Goal: Task Accomplishment & Management: Use online tool/utility

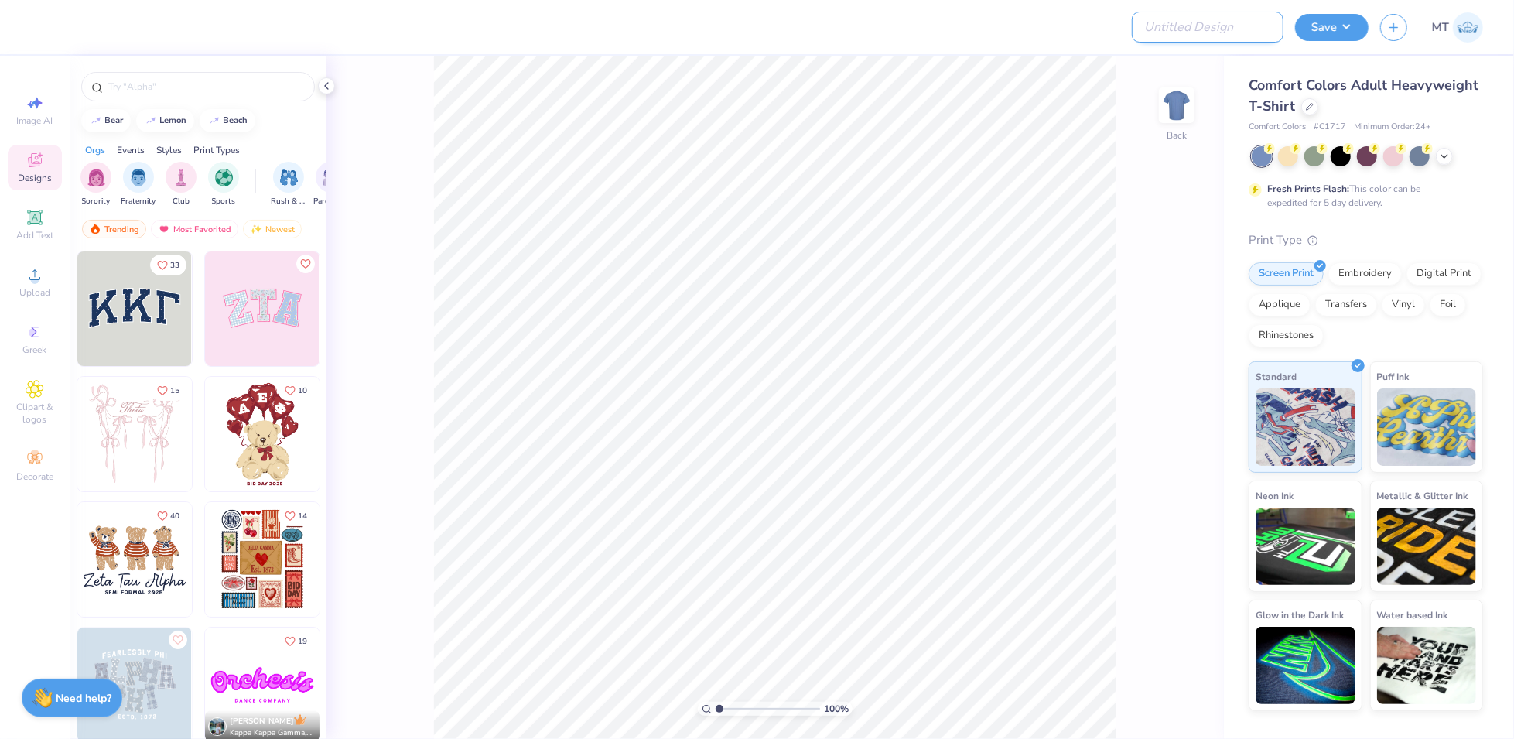
click at [1242, 34] on input "Design Title" at bounding box center [1208, 27] width 152 height 31
paste input "FPS239491"
type input "FPS239491"
click at [1306, 101] on icon at bounding box center [1310, 105] width 8 height 8
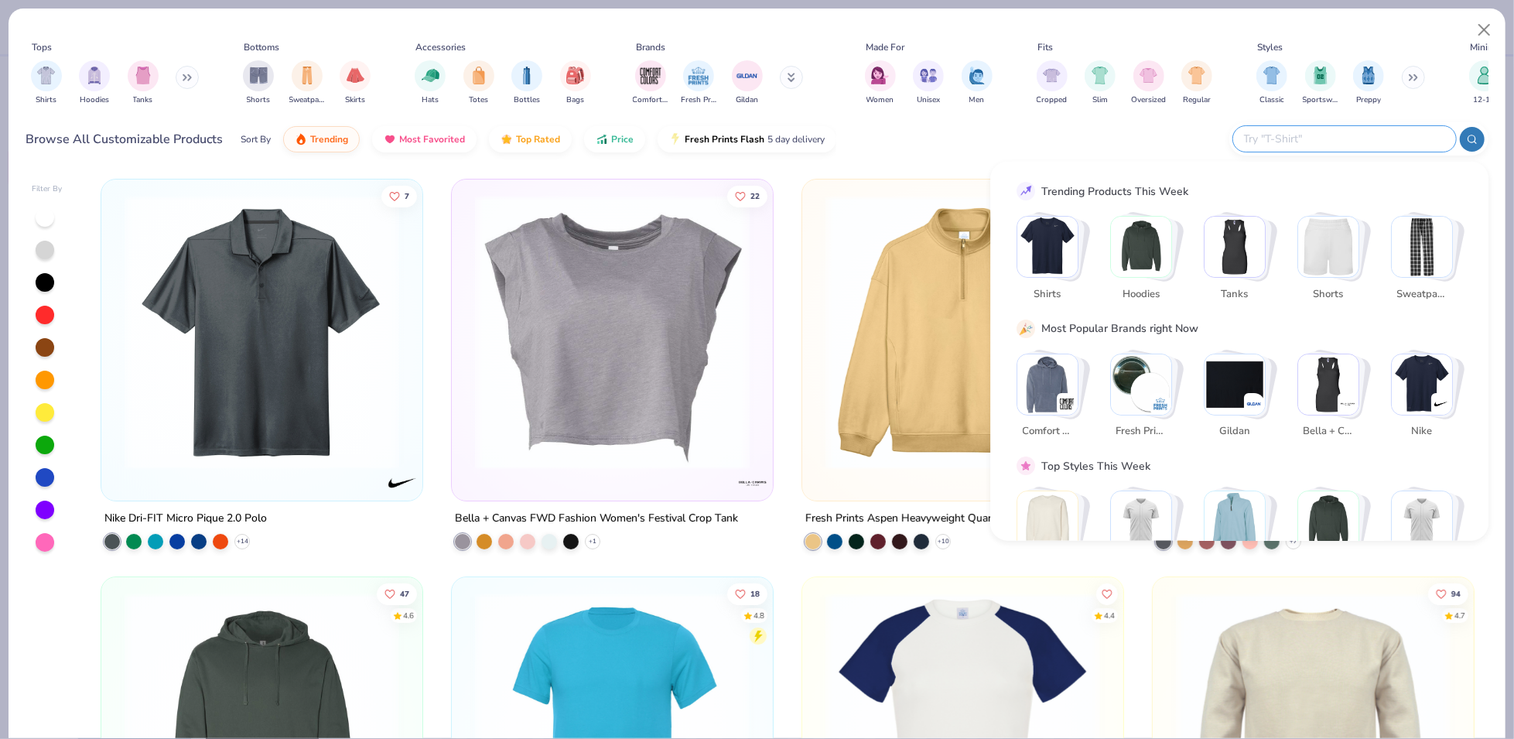
click at [1374, 142] on input "text" at bounding box center [1344, 139] width 203 height 18
paste input "SHGDD"
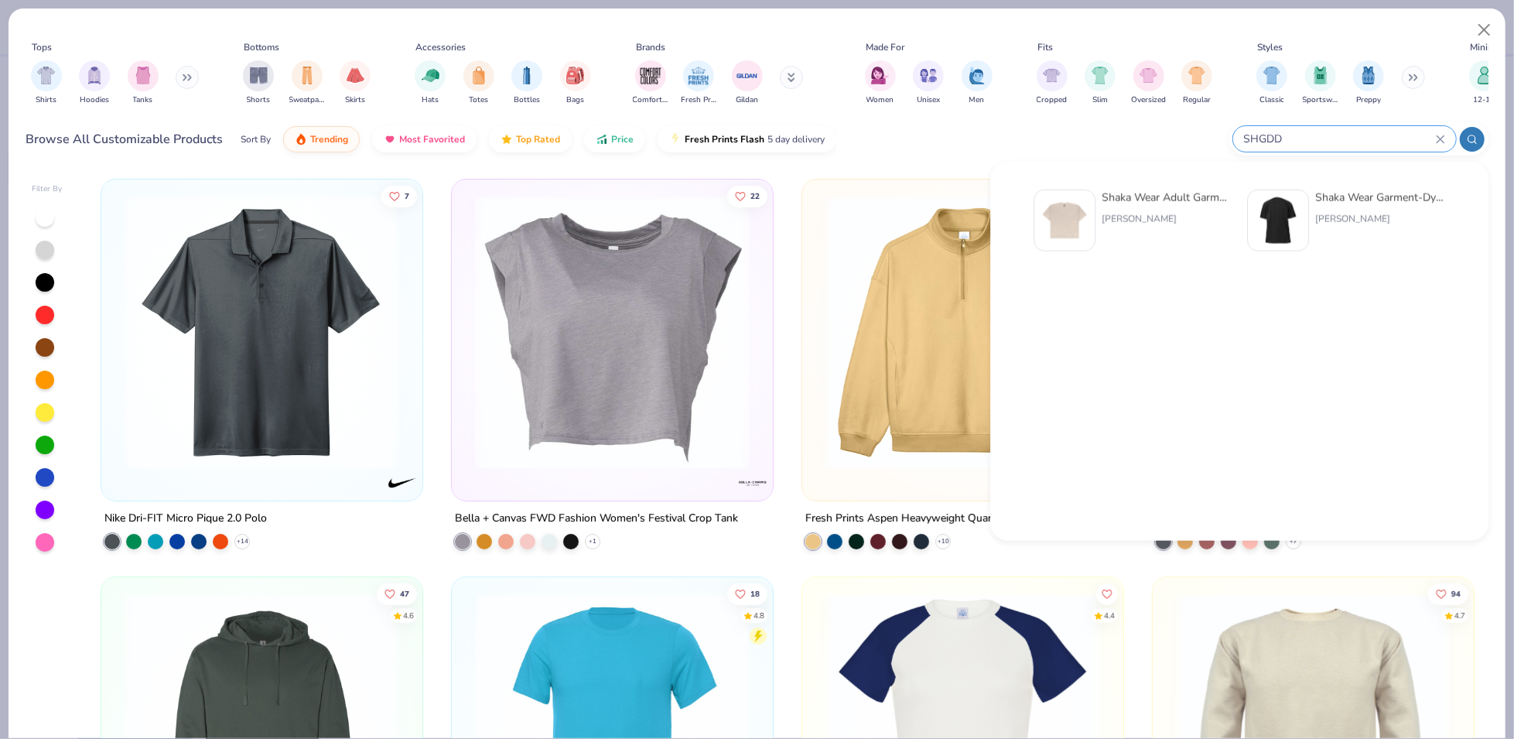
type input "SHGDD"
click at [1084, 224] on img at bounding box center [1065, 221] width 48 height 48
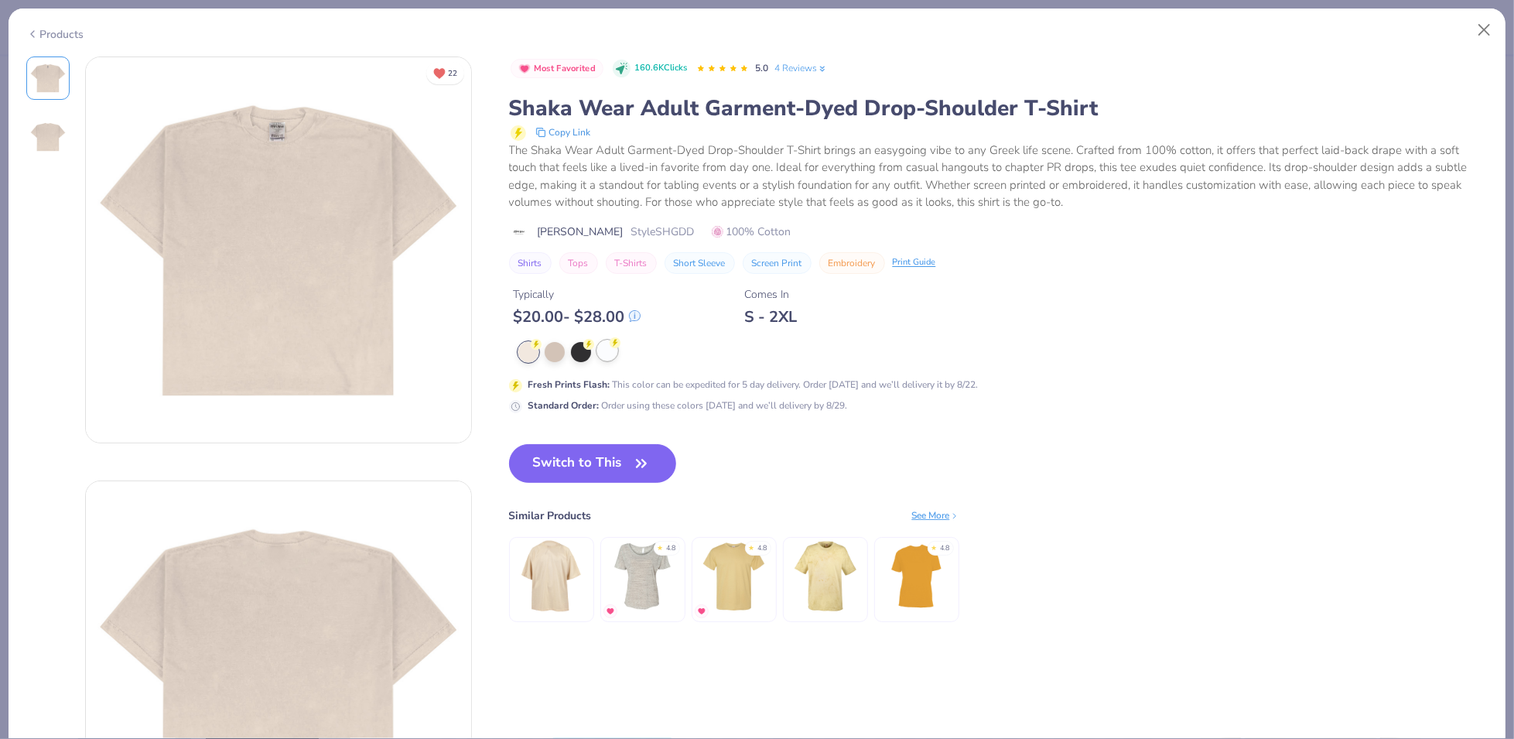
click at [539, 341] on icon at bounding box center [536, 344] width 5 height 8
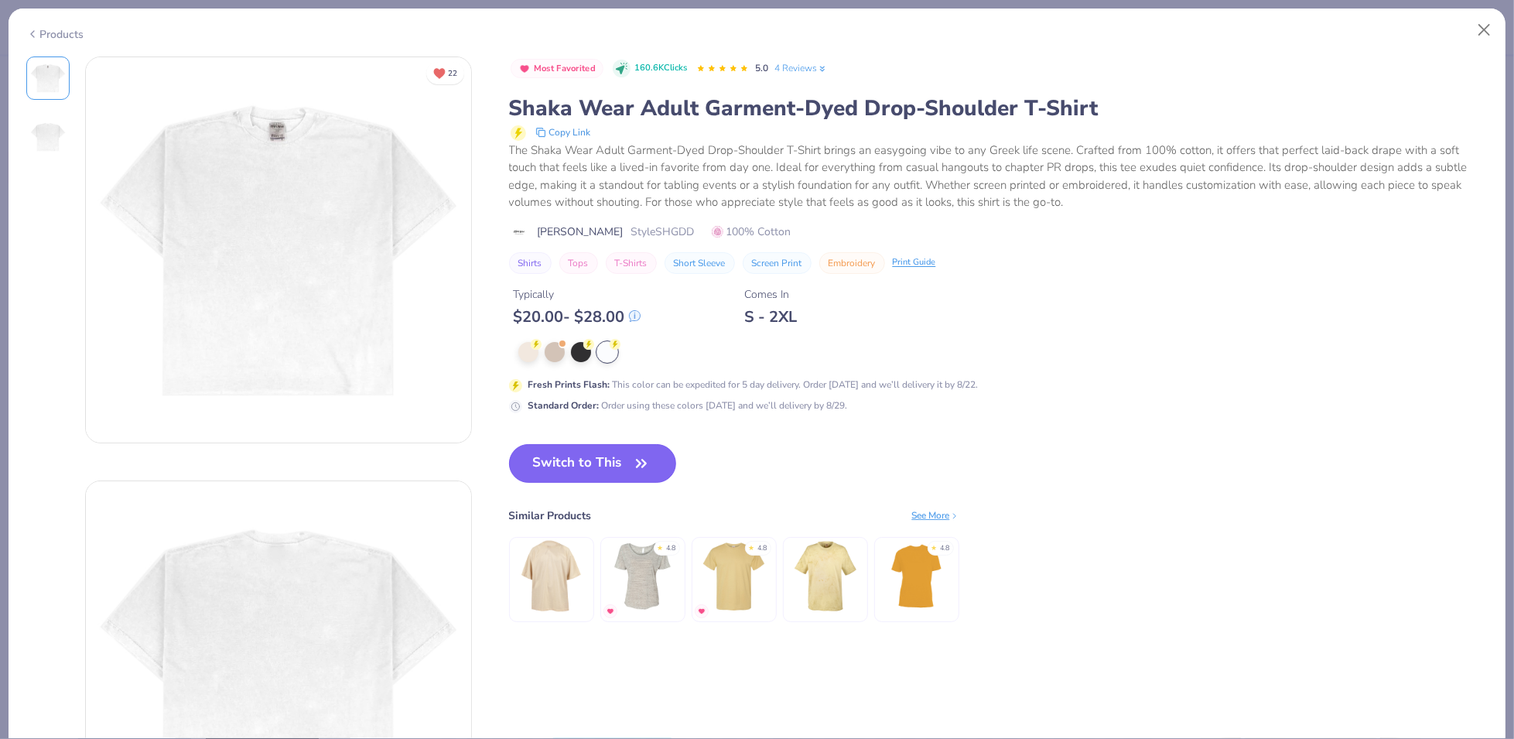
click at [635, 470] on icon "button" at bounding box center [642, 464] width 22 height 22
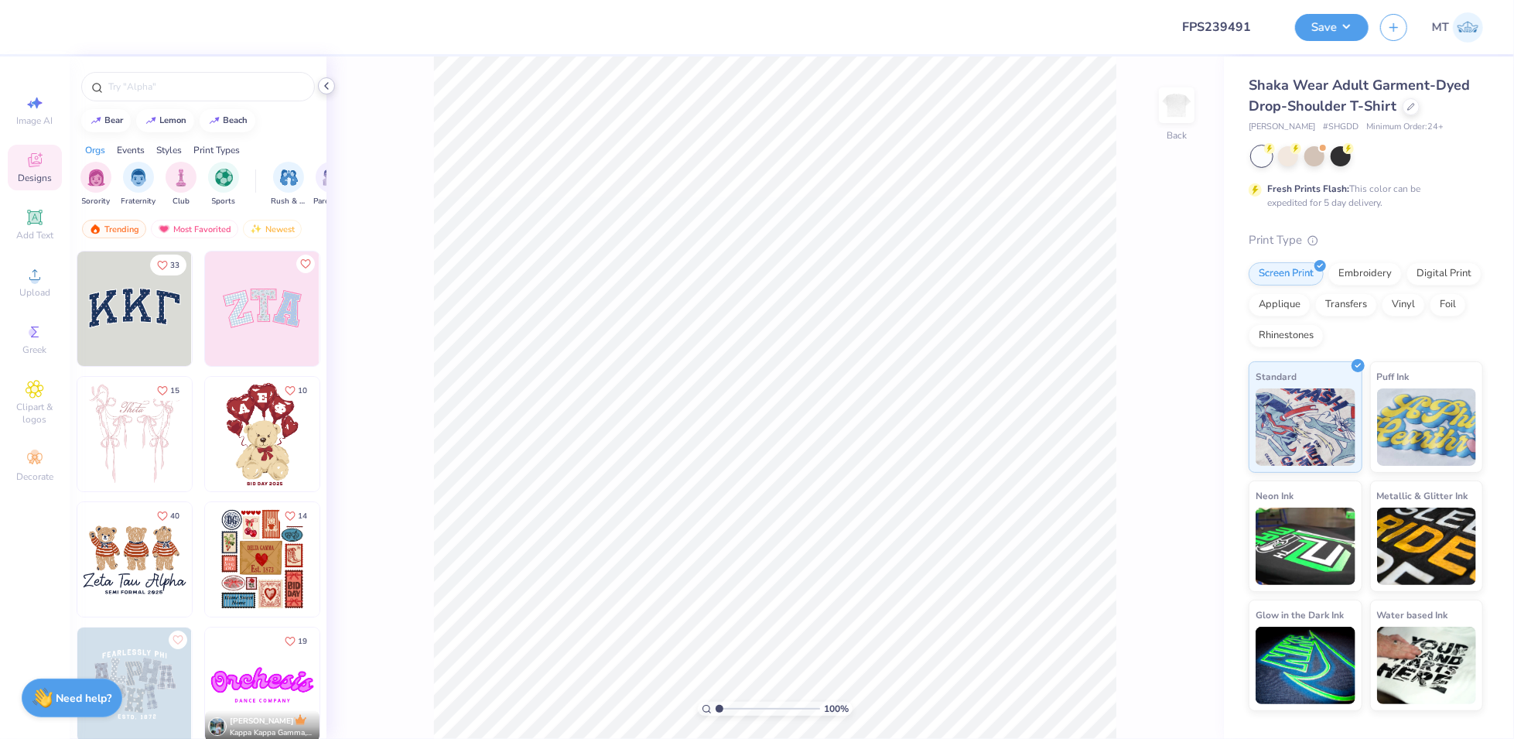
click at [326, 87] on polyline at bounding box center [326, 86] width 3 height 6
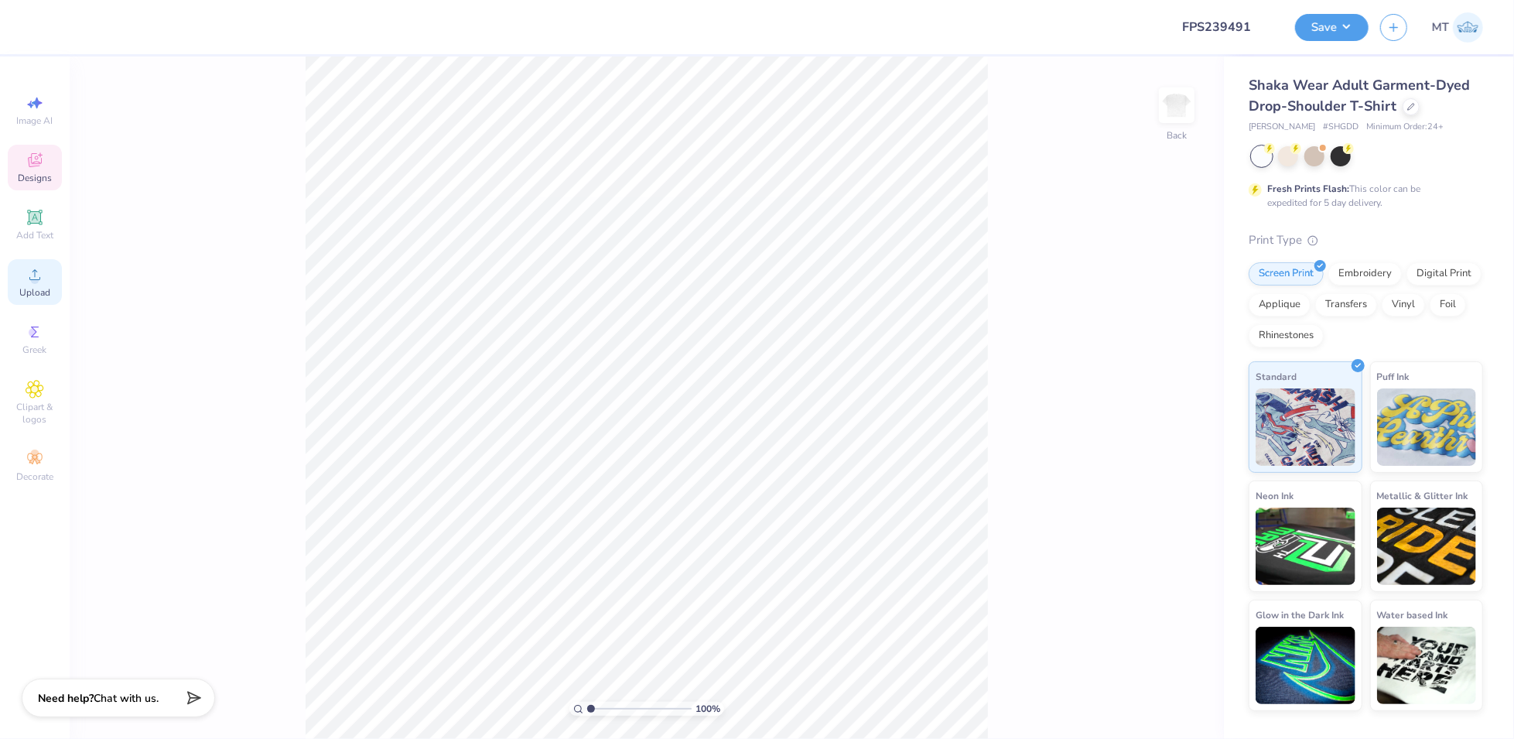
click at [39, 279] on icon at bounding box center [34, 274] width 11 height 11
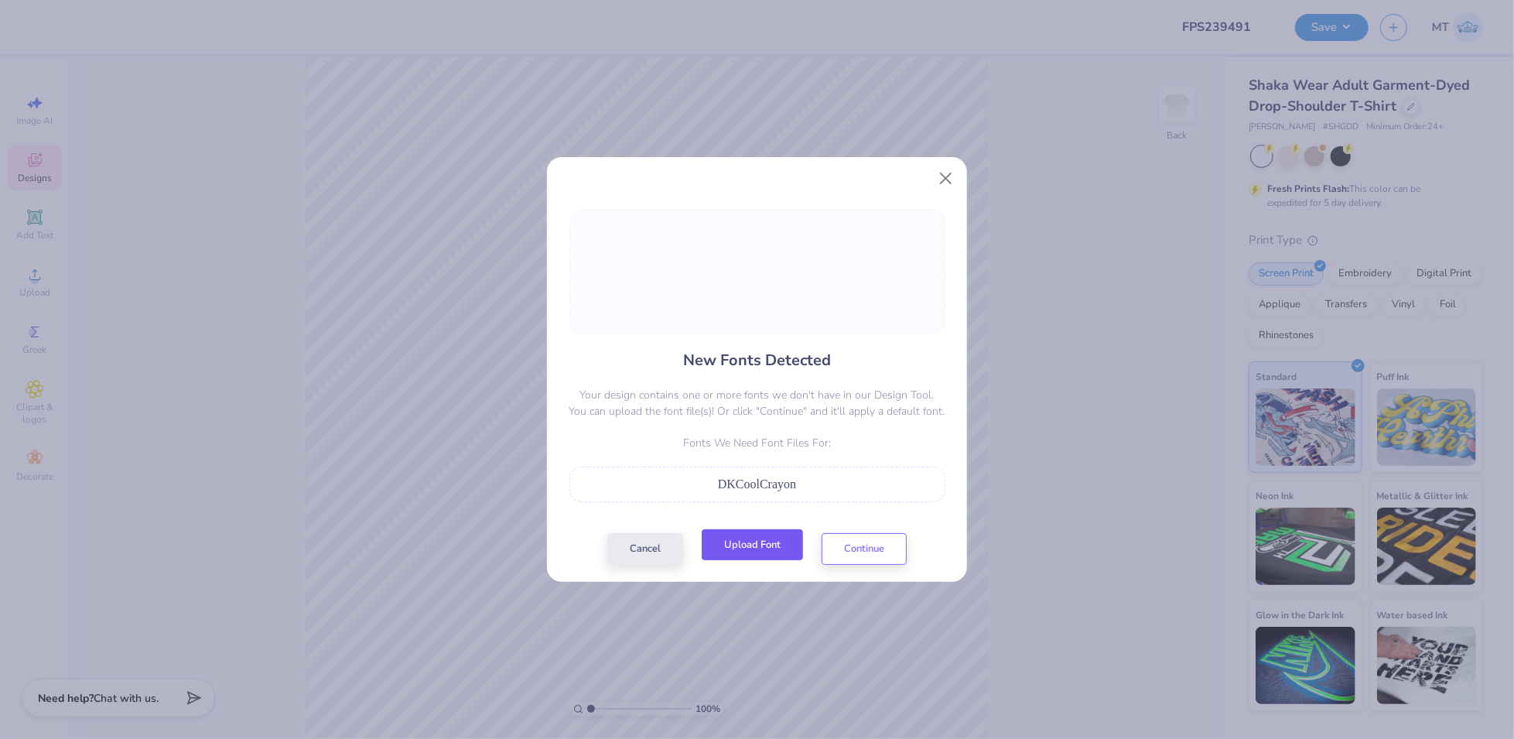
click at [741, 552] on button "Upload Font" at bounding box center [752, 545] width 101 height 32
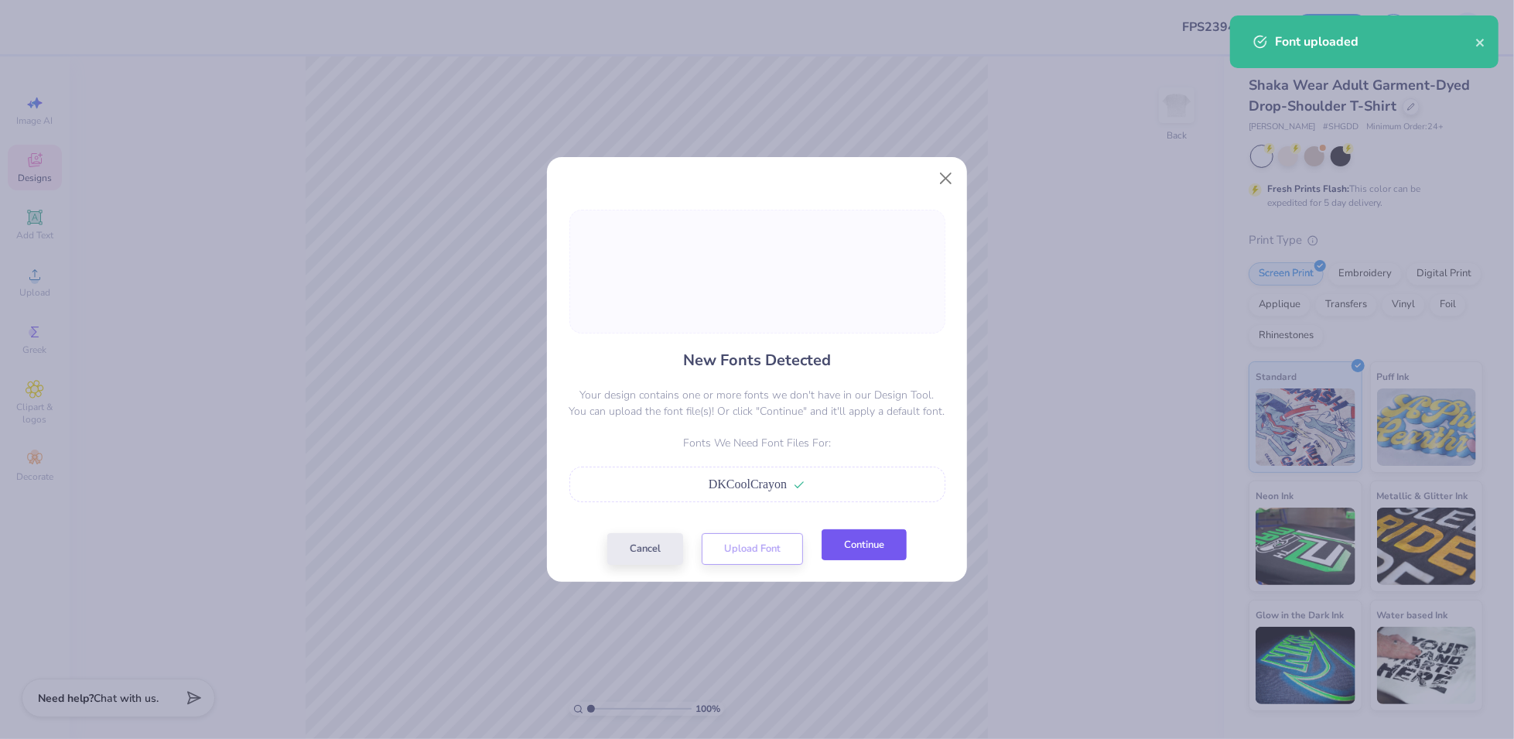
click at [863, 551] on button "Continue" at bounding box center [864, 545] width 85 height 32
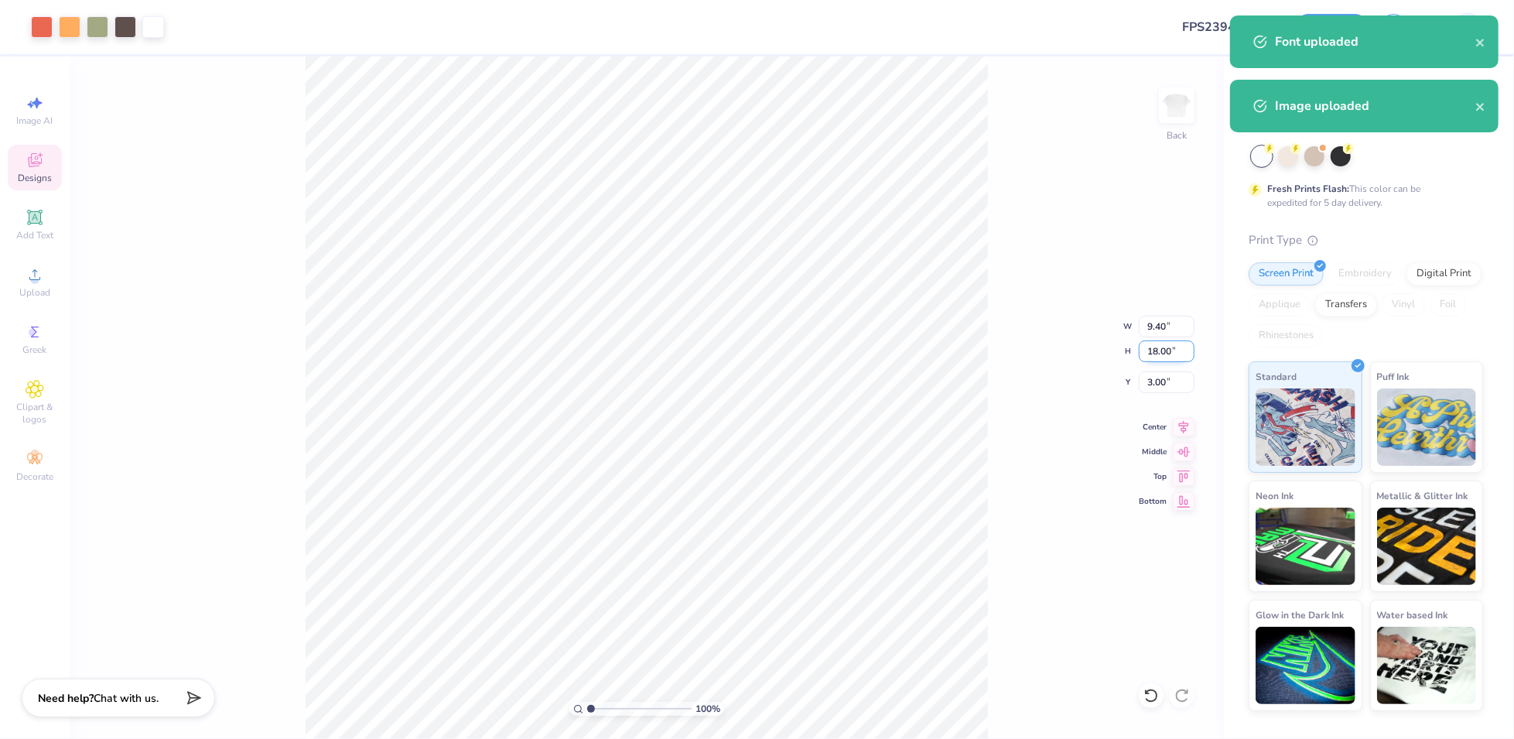
click at [1163, 355] on input "18.00" at bounding box center [1167, 351] width 56 height 22
type input "7"
type input "3.66"
type input "7.00"
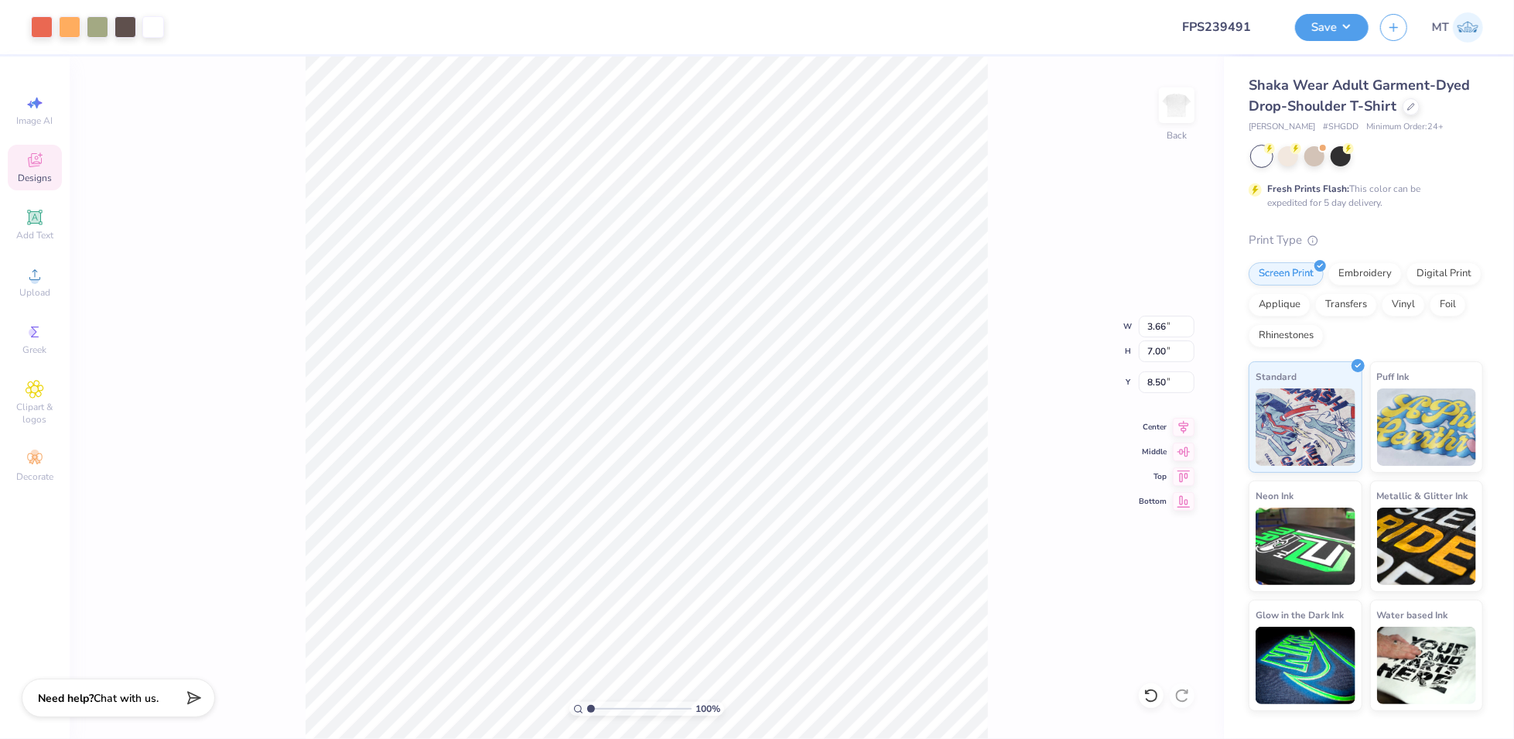
type input "3.00"
click at [1159, 350] on input "7.00" at bounding box center [1167, 351] width 56 height 22
type input "9"
type input "4.70"
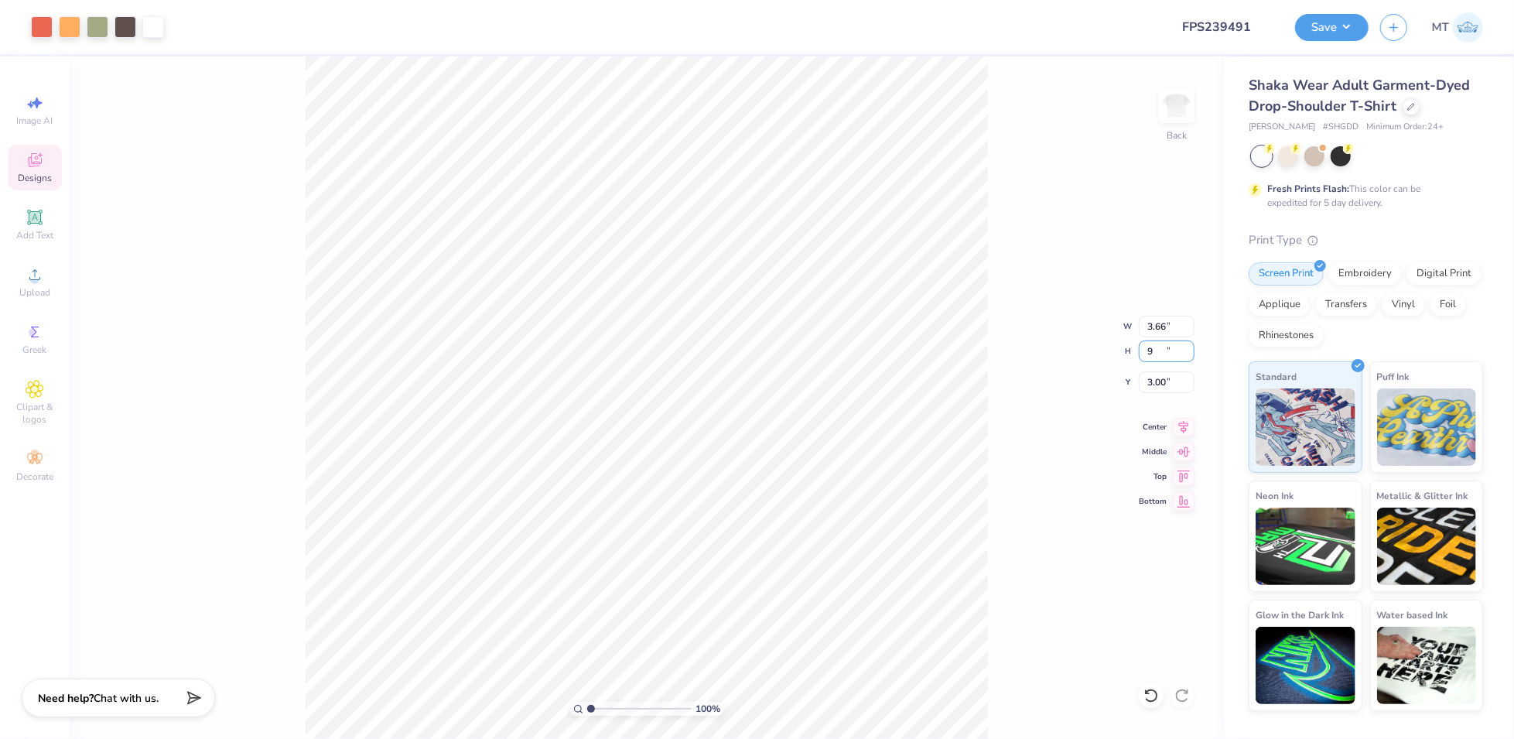
type input "9.00"
type input "2.00"
click at [1161, 349] on input "9.00" at bounding box center [1167, 351] width 56 height 22
type input "8"
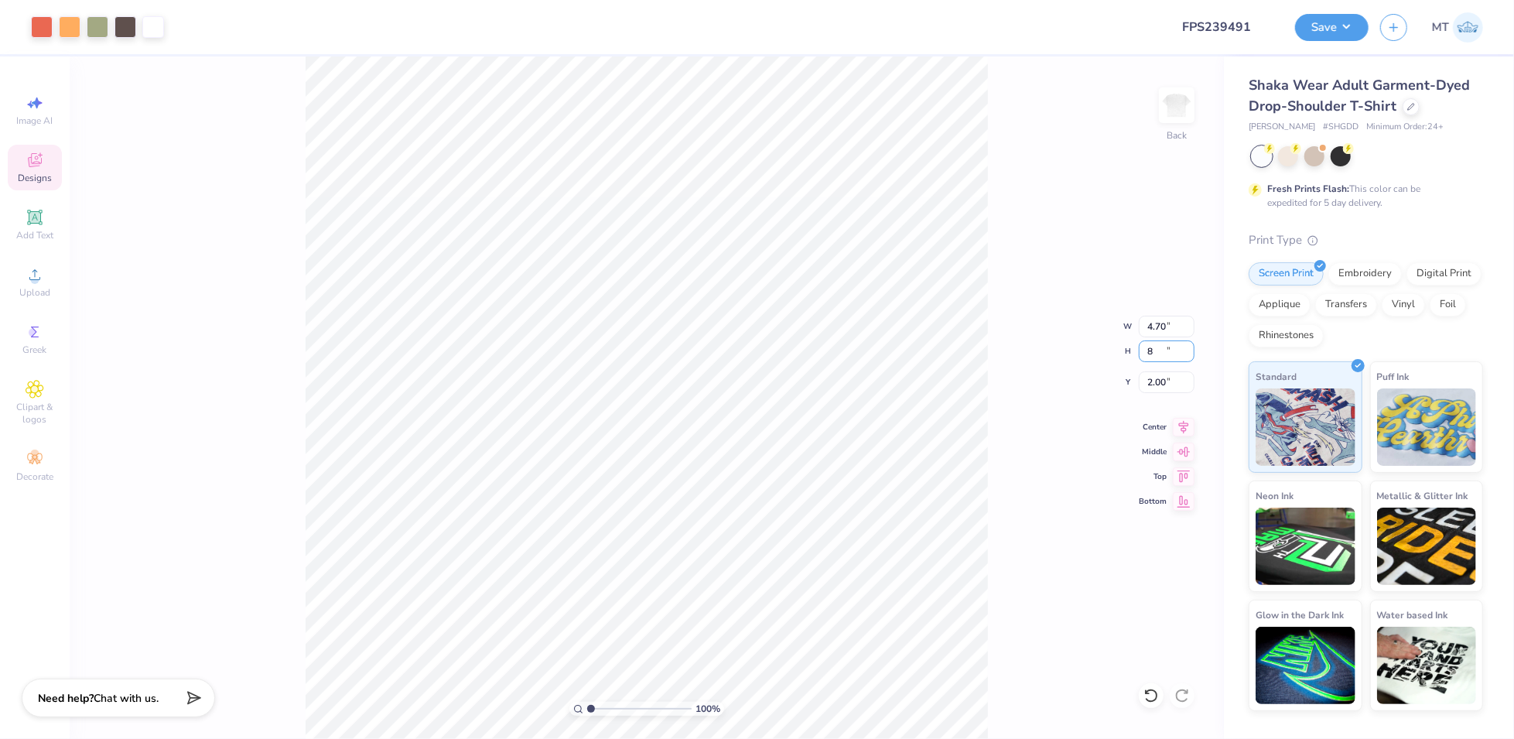
type input "4.18"
type input "8.00"
type input "2.50"
click at [1011, 387] on div "100 % Back W 4.18 4.18 " H 8.00 8.00 " Y 2.50 2.50 " Center Middle Top Bottom" at bounding box center [647, 397] width 1154 height 682
type input "3.00"
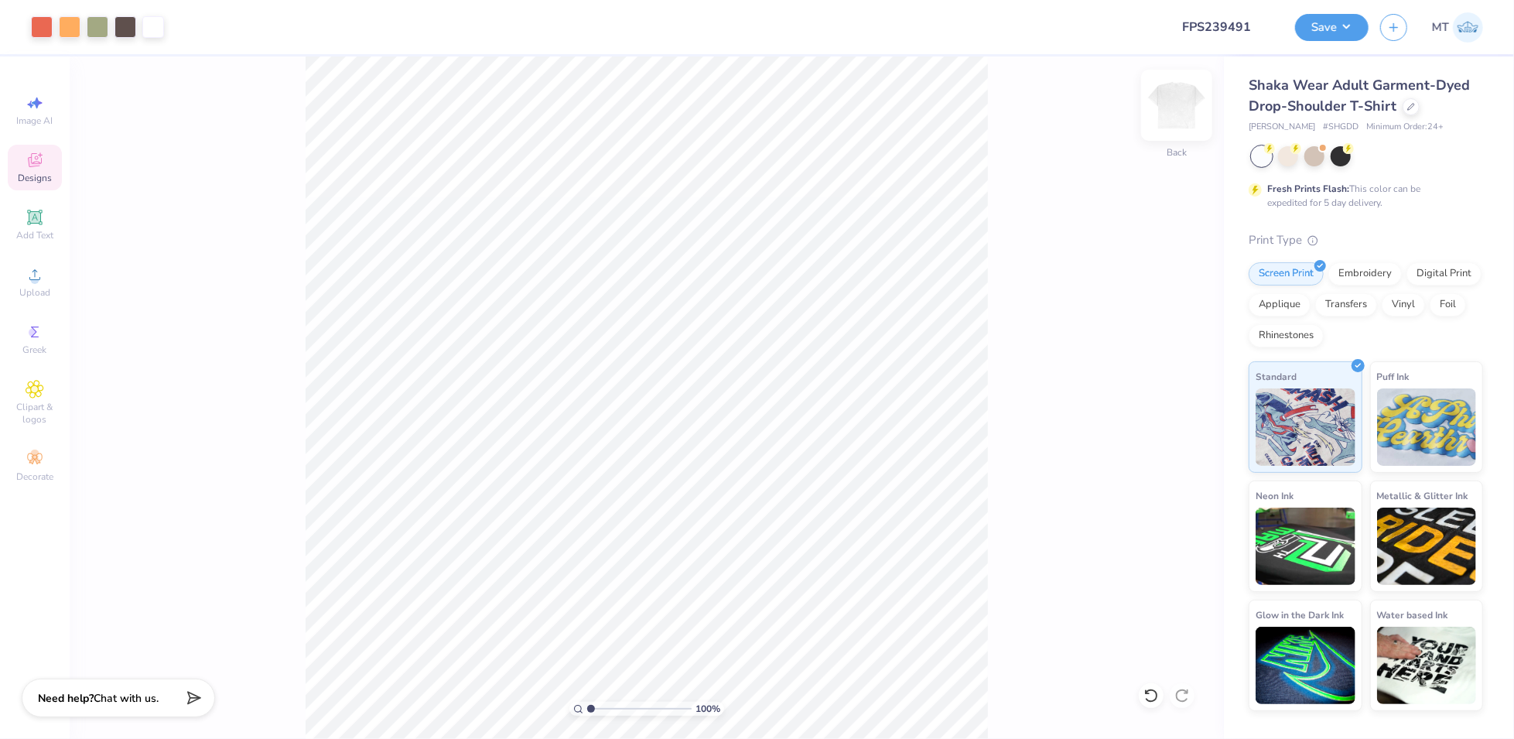
click at [1186, 104] on img at bounding box center [1177, 105] width 62 height 62
click at [52, 266] on div "Upload" at bounding box center [35, 282] width 54 height 46
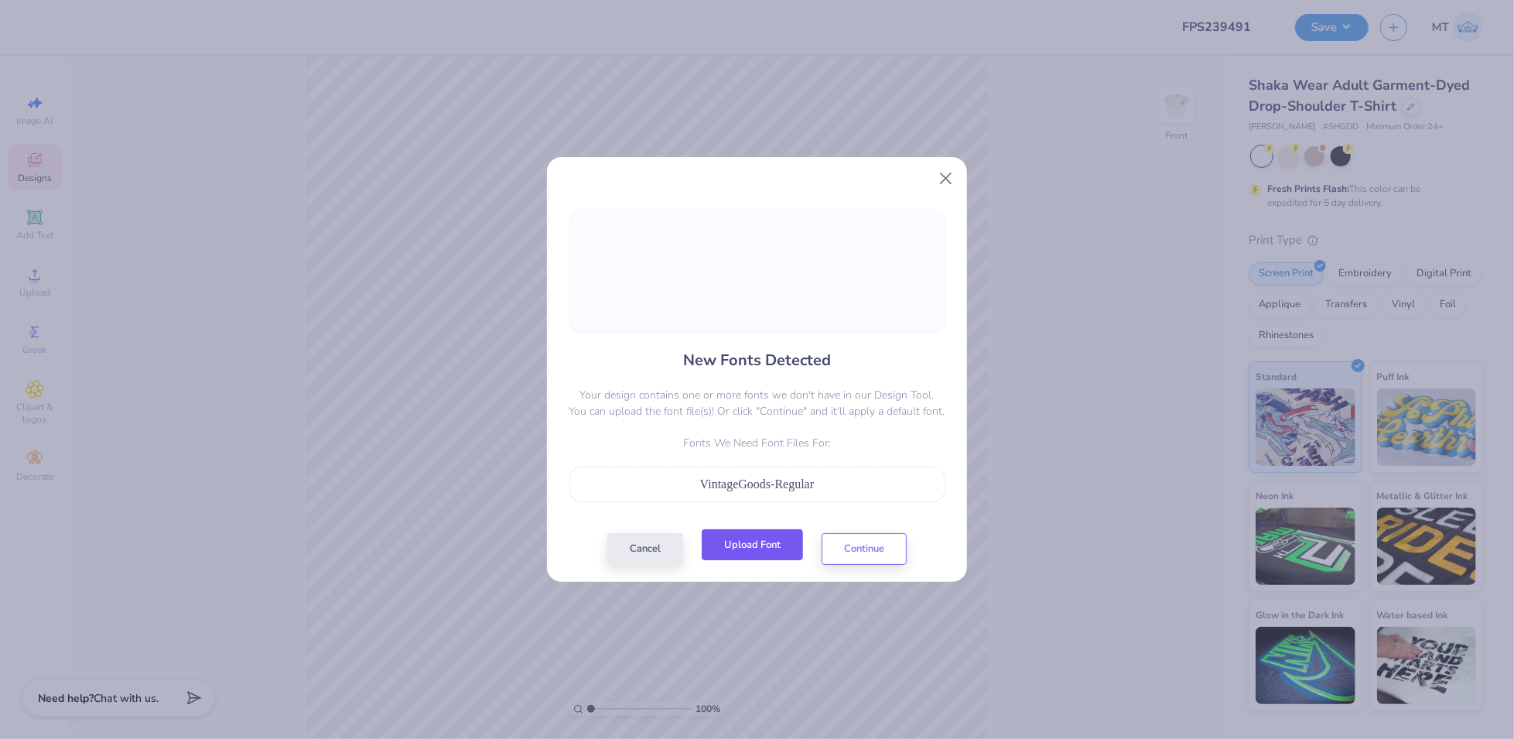
click at [772, 540] on button "Upload Font" at bounding box center [752, 545] width 101 height 32
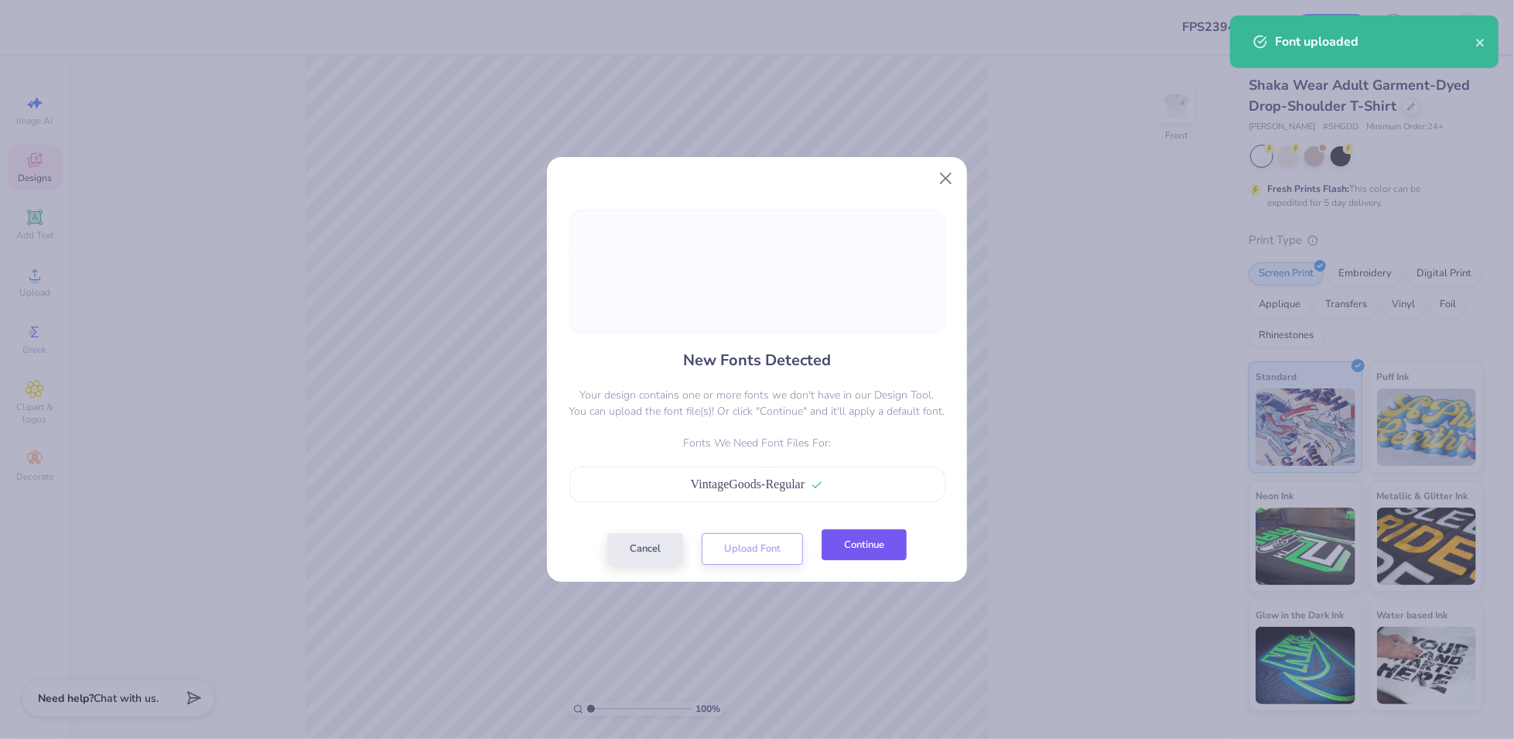
click at [871, 542] on button "Continue" at bounding box center [864, 545] width 85 height 32
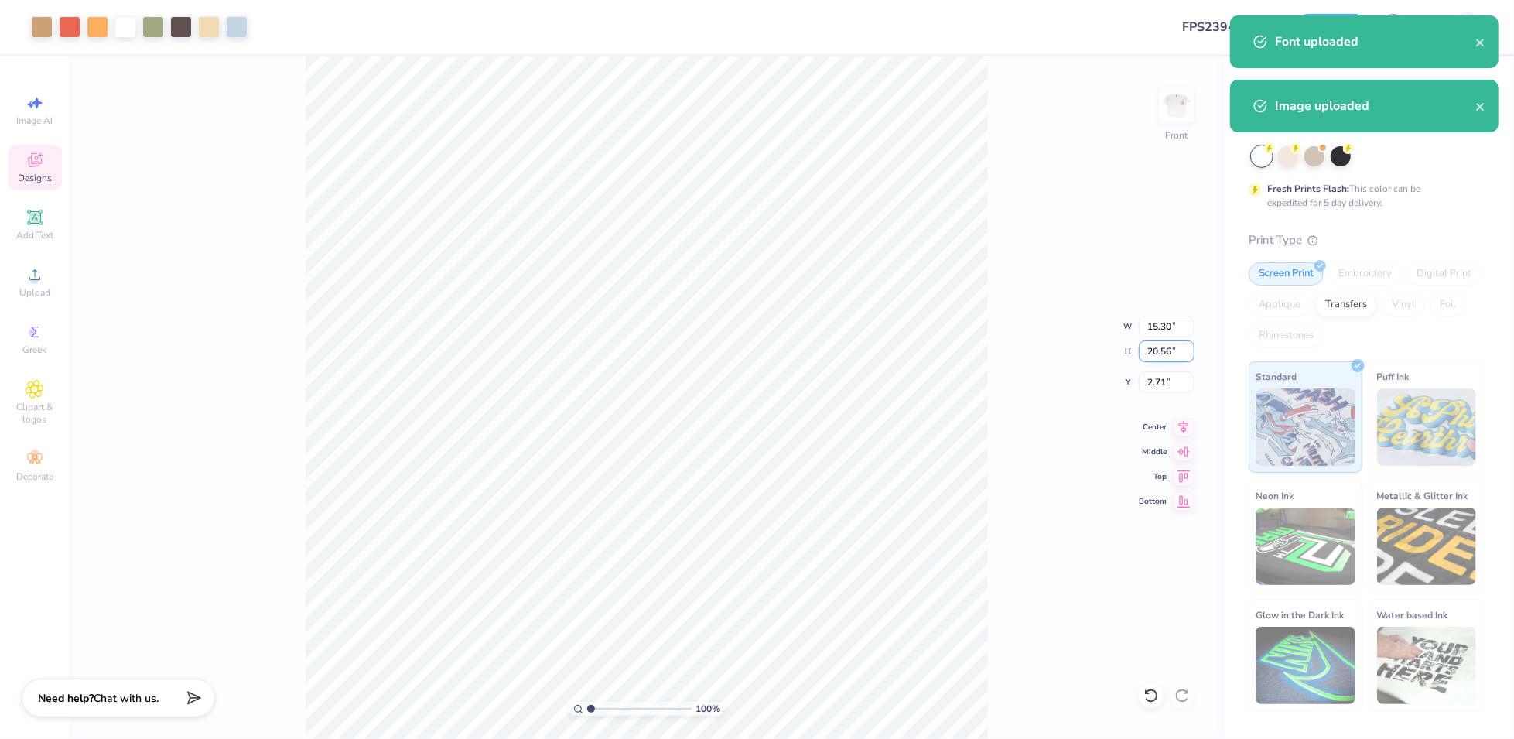
click at [1152, 345] on input "20.56" at bounding box center [1167, 351] width 56 height 22
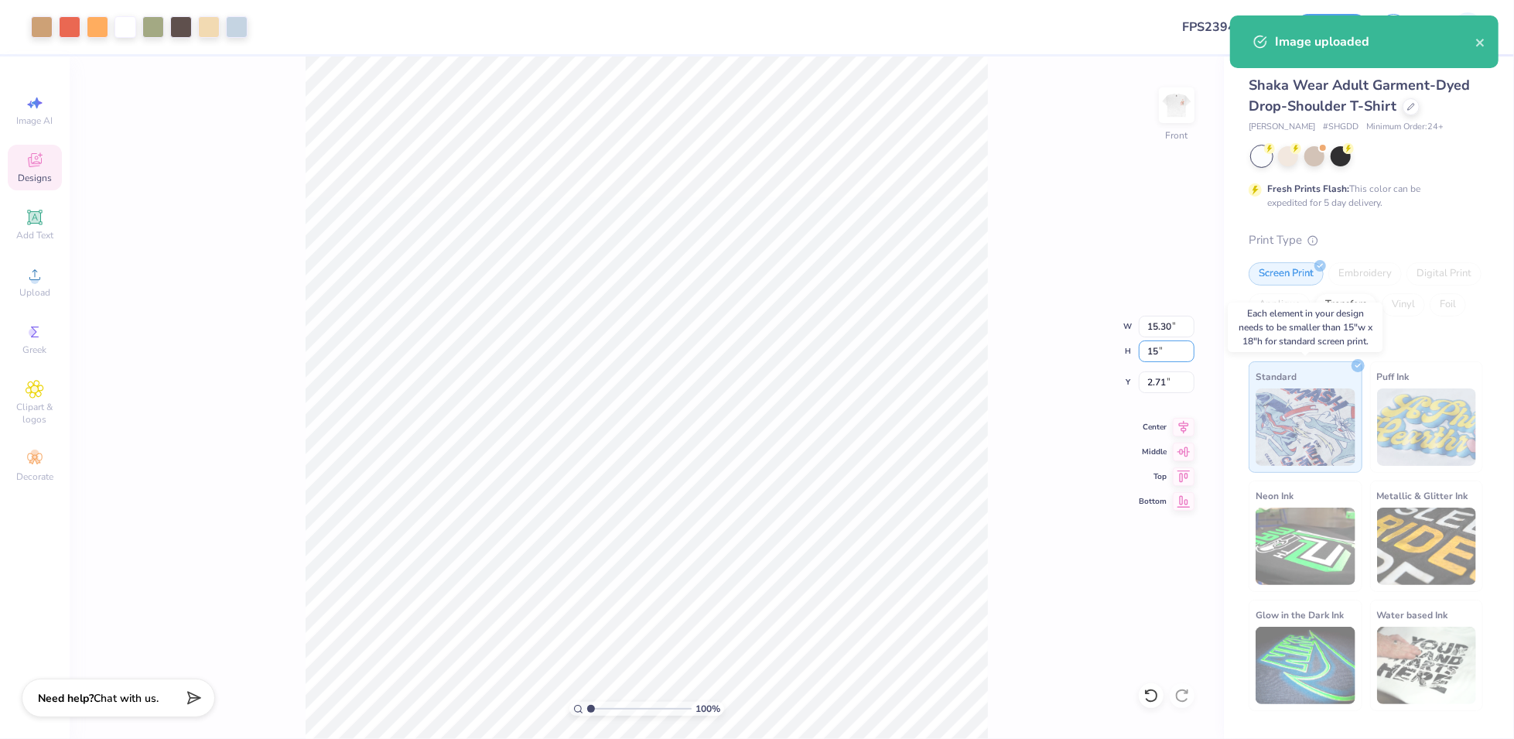
type input "15"
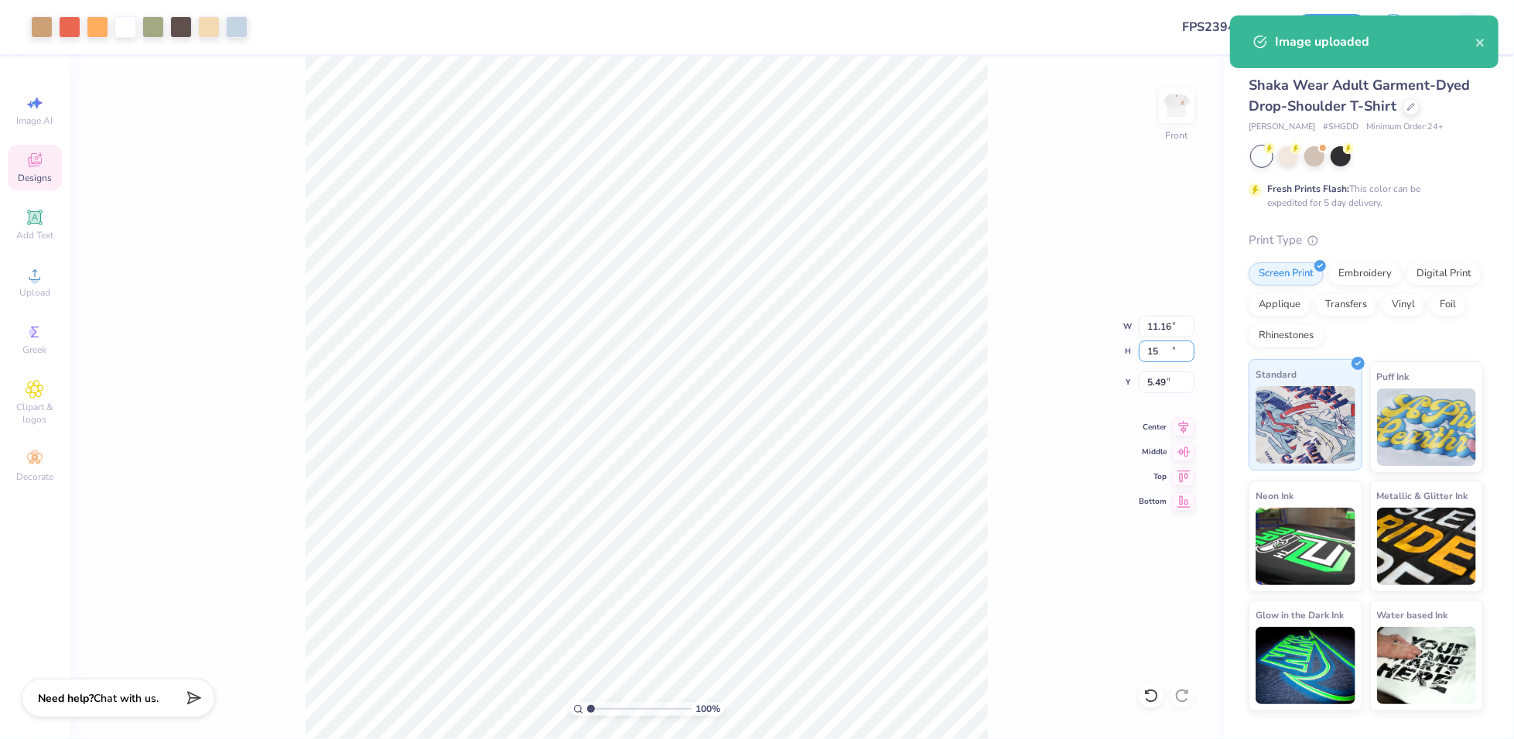
type input "11.16"
type input "15.00"
type input "5.49"
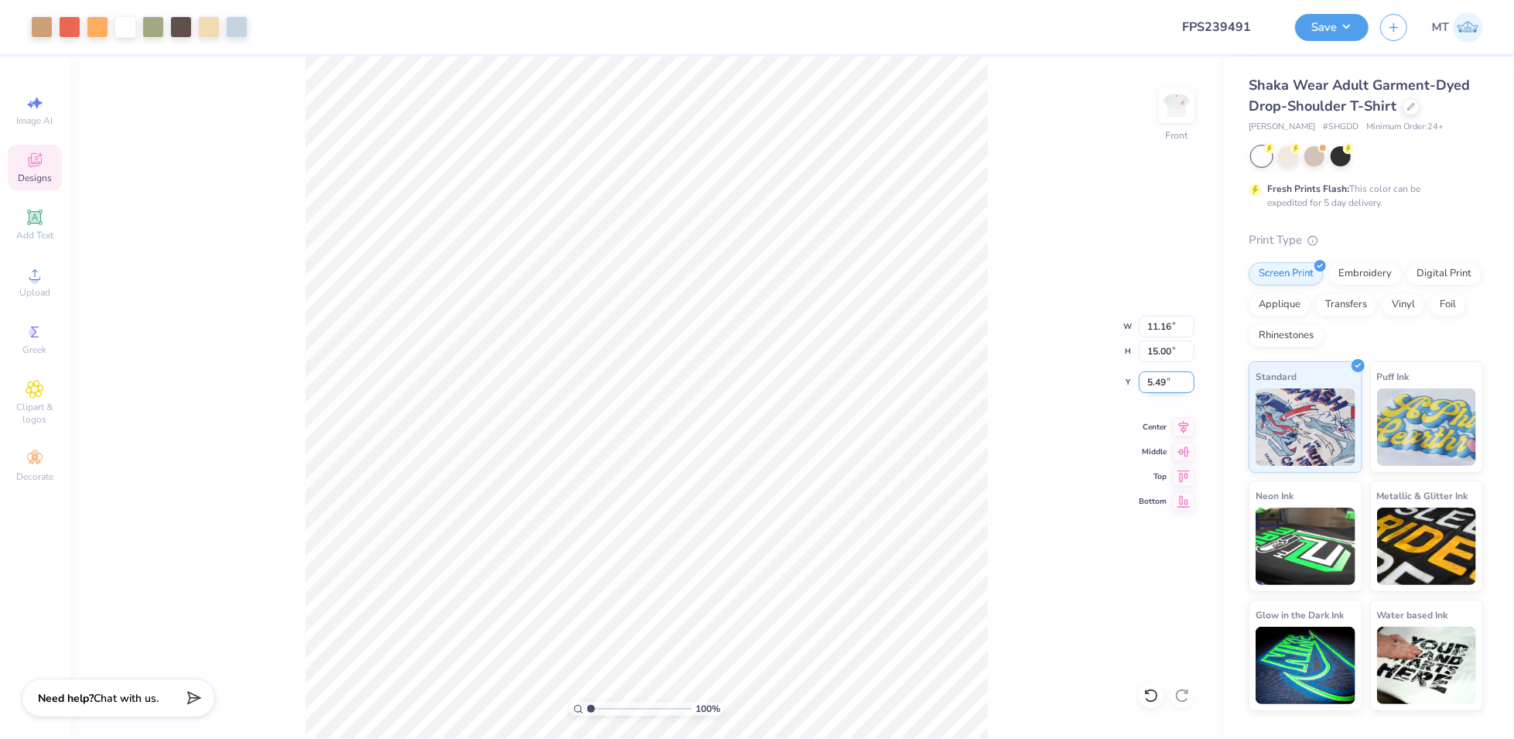
click at [1158, 384] on input "5.49" at bounding box center [1167, 382] width 56 height 22
type input "3.00"
click at [1168, 111] on img at bounding box center [1177, 105] width 62 height 62
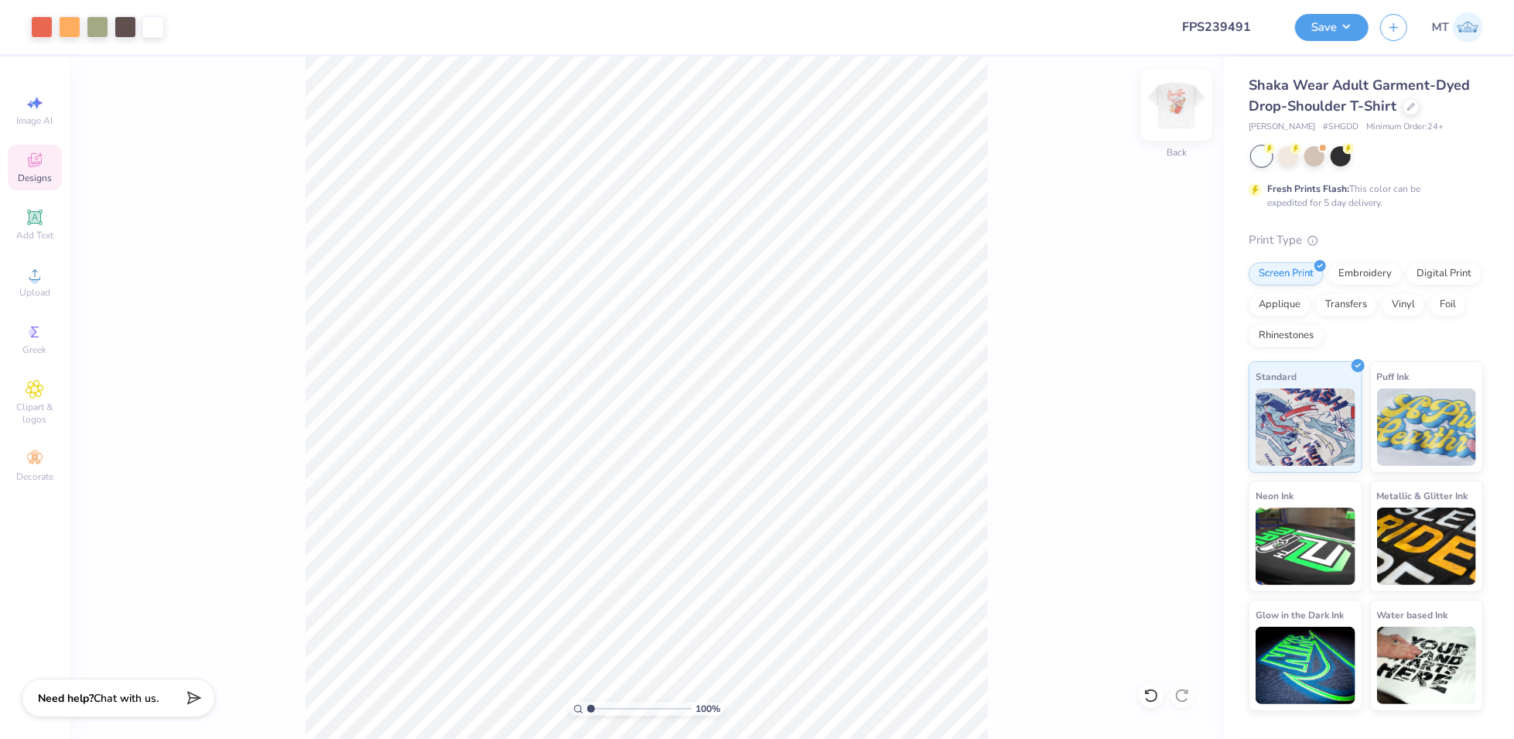
click at [1172, 111] on img at bounding box center [1177, 105] width 62 height 62
click at [1348, 28] on button "Save" at bounding box center [1332, 25] width 74 height 27
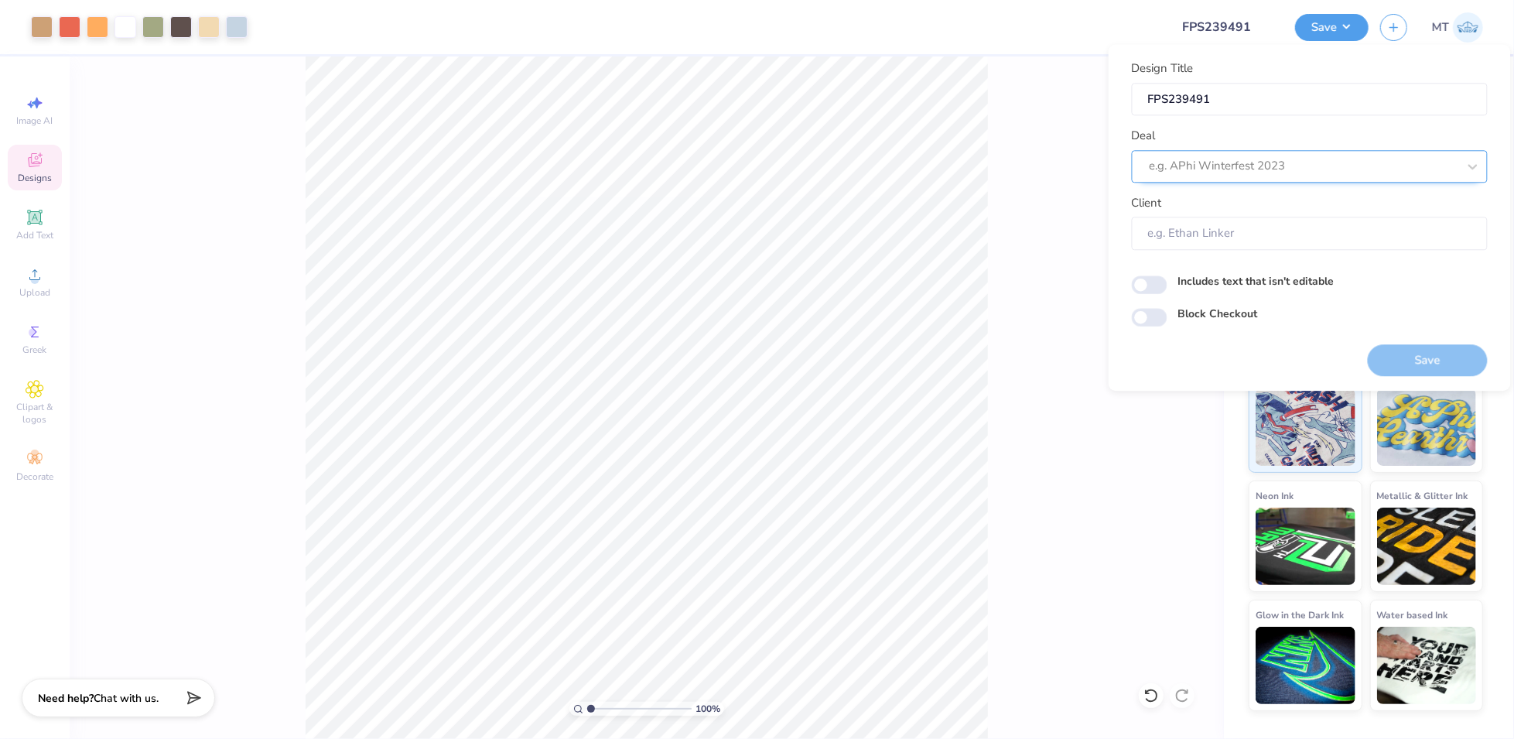
click at [1278, 174] on div at bounding box center [1304, 166] width 308 height 21
type input "e"
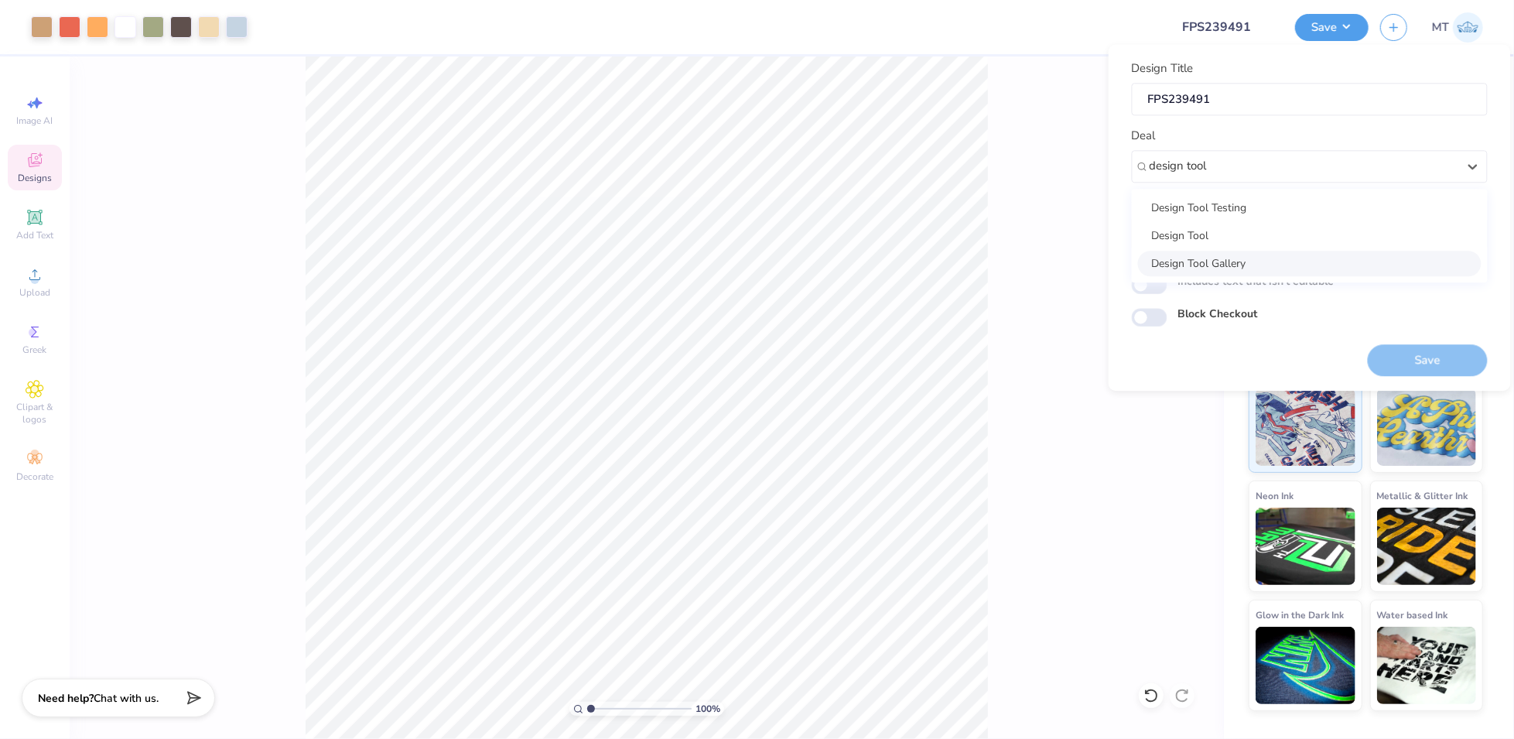
click at [1367, 270] on div "Design Tool Gallery" at bounding box center [1310, 264] width 344 height 26
type input "design tool"
type input "Design Tool Gallery User"
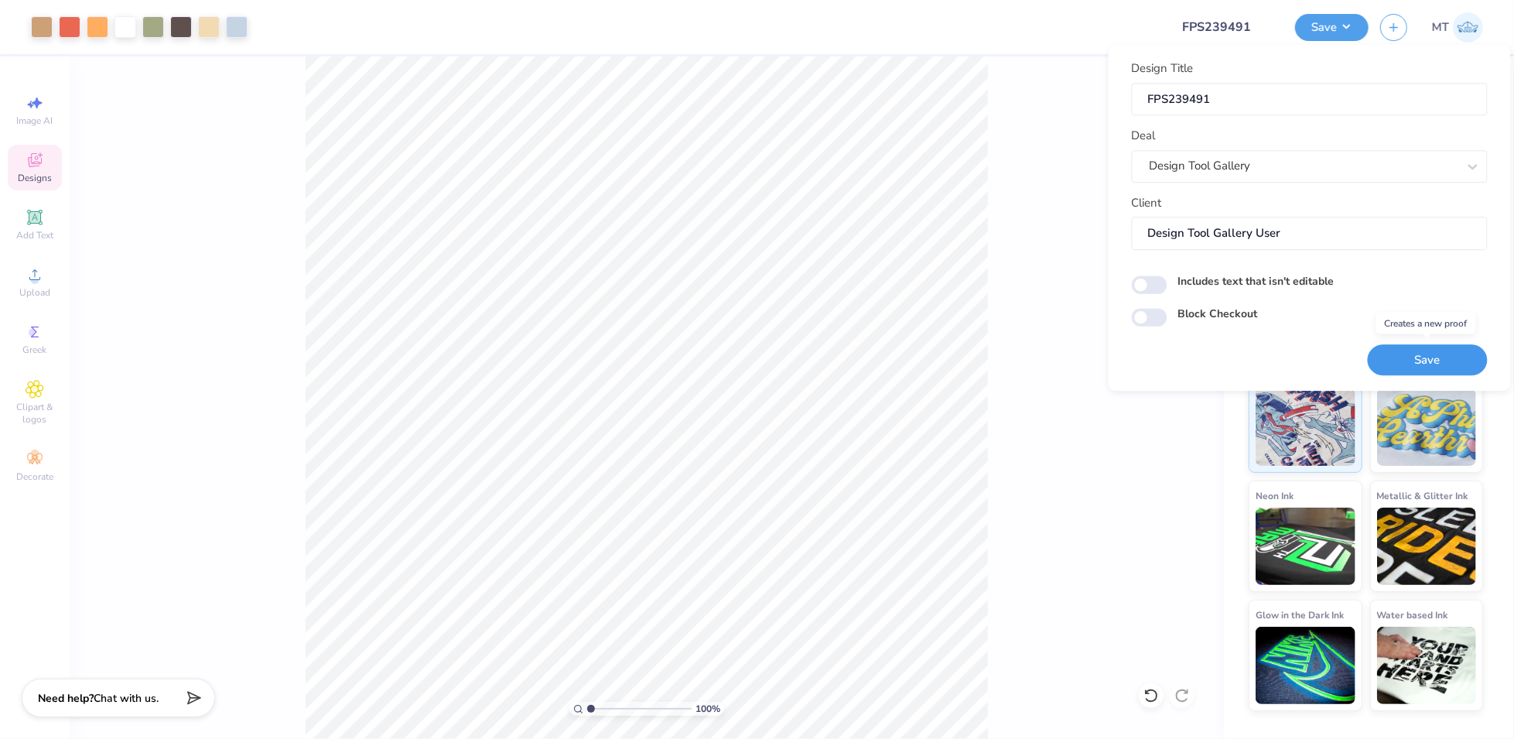
click at [1469, 357] on button "Save" at bounding box center [1428, 360] width 120 height 32
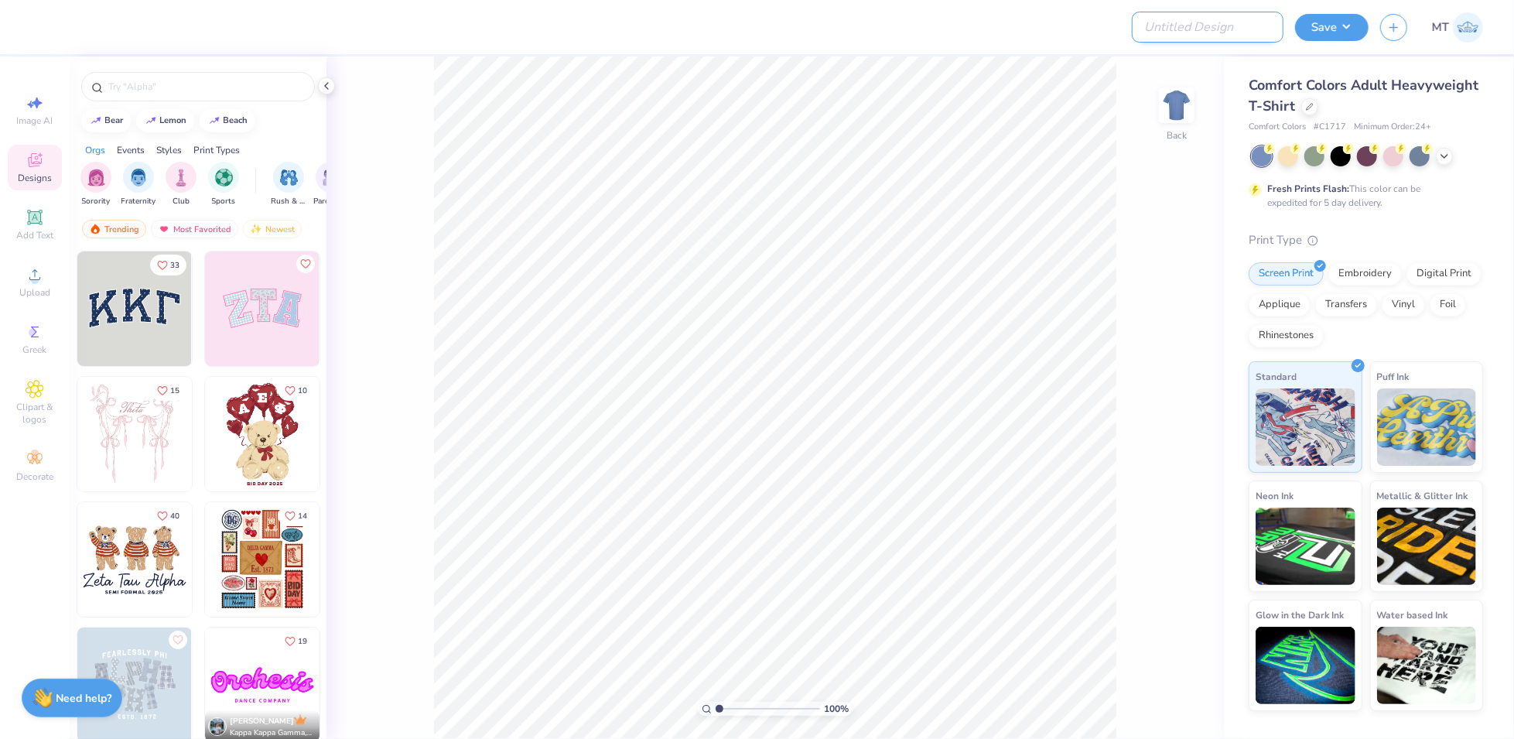
click at [1228, 34] on input "Design Title" at bounding box center [1208, 27] width 152 height 31
paste input "FPS239491"
type input "FPS239491"
click at [1306, 108] on icon at bounding box center [1310, 105] width 8 height 8
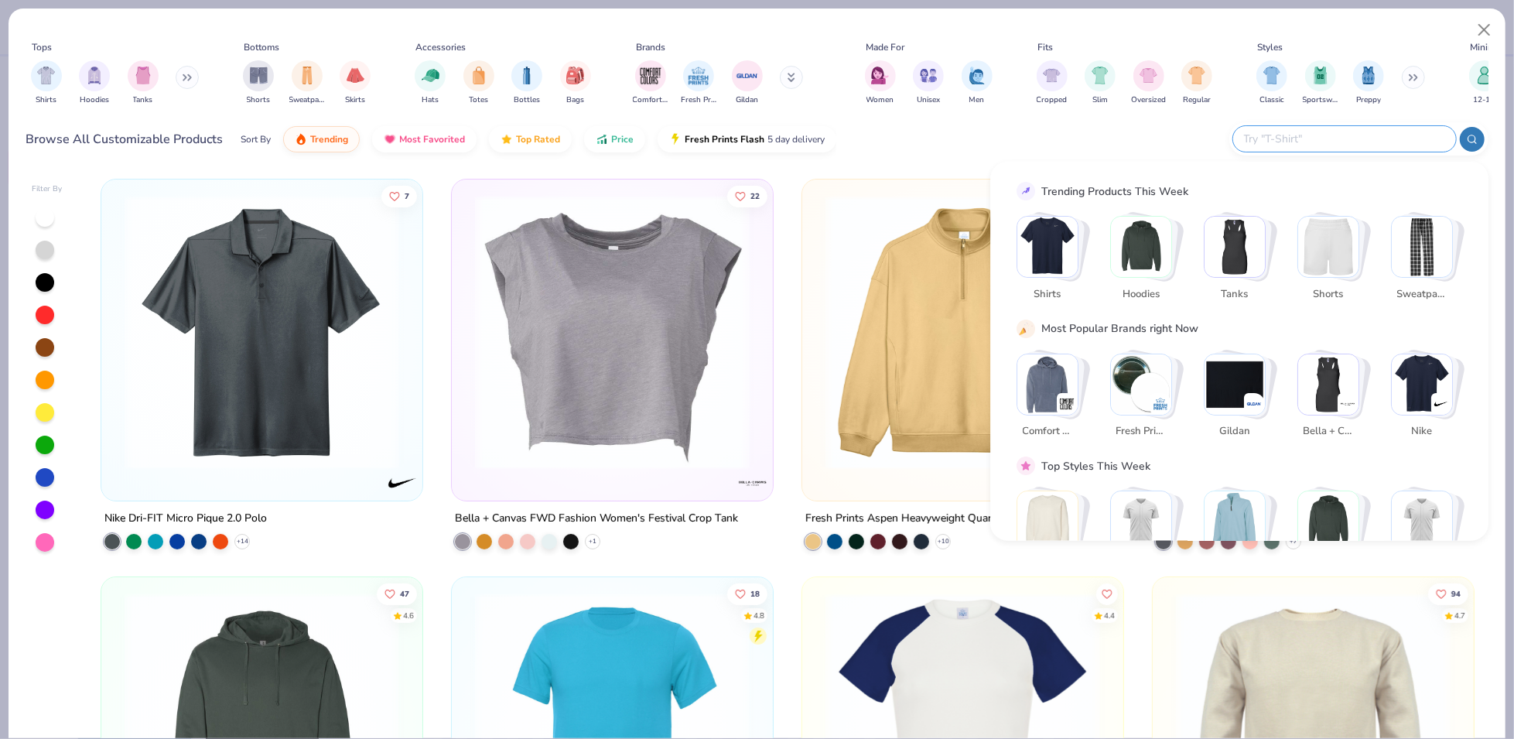
click at [1366, 141] on input "text" at bounding box center [1344, 139] width 203 height 18
paste input "SHGDD"
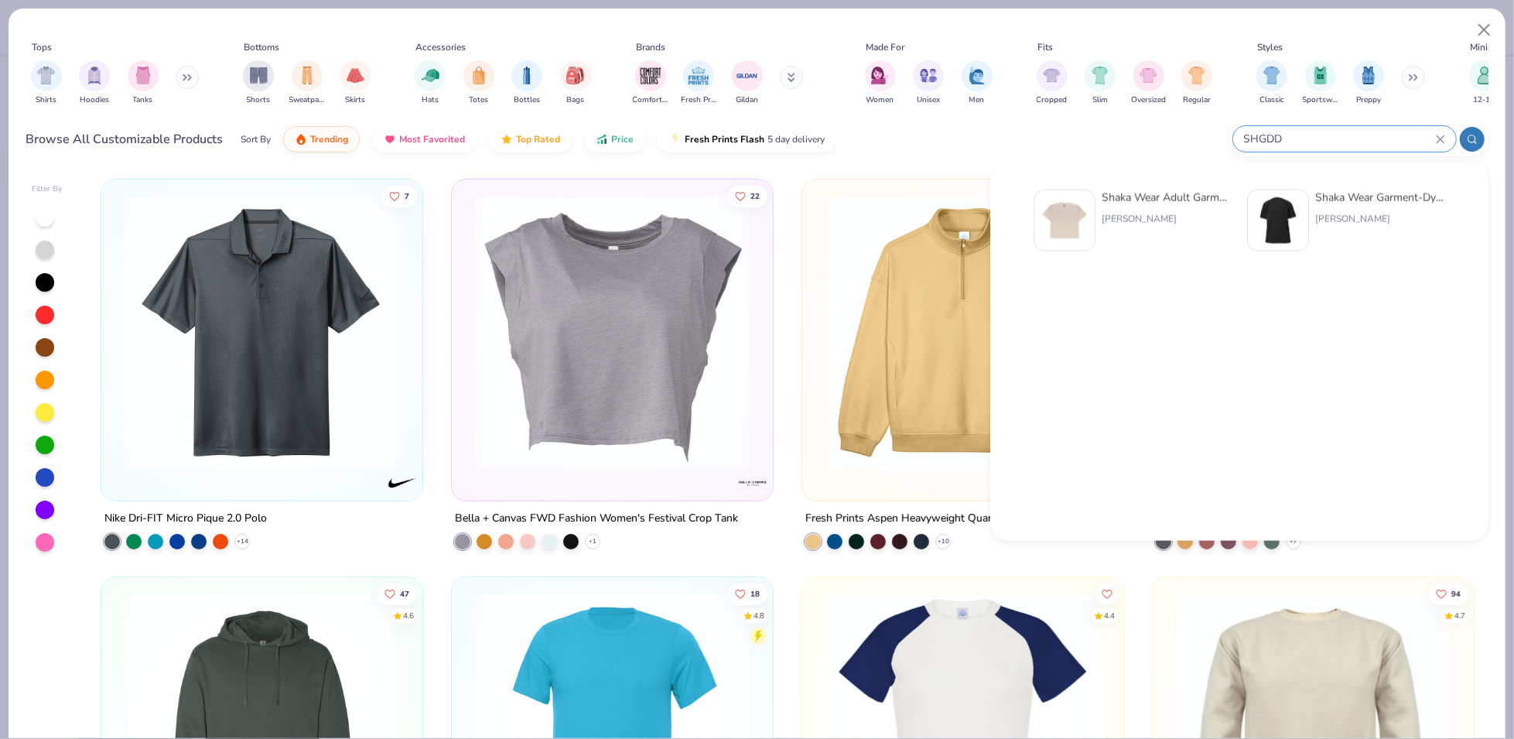
type input "SHGDD"
click at [1083, 214] on img at bounding box center [1065, 221] width 48 height 48
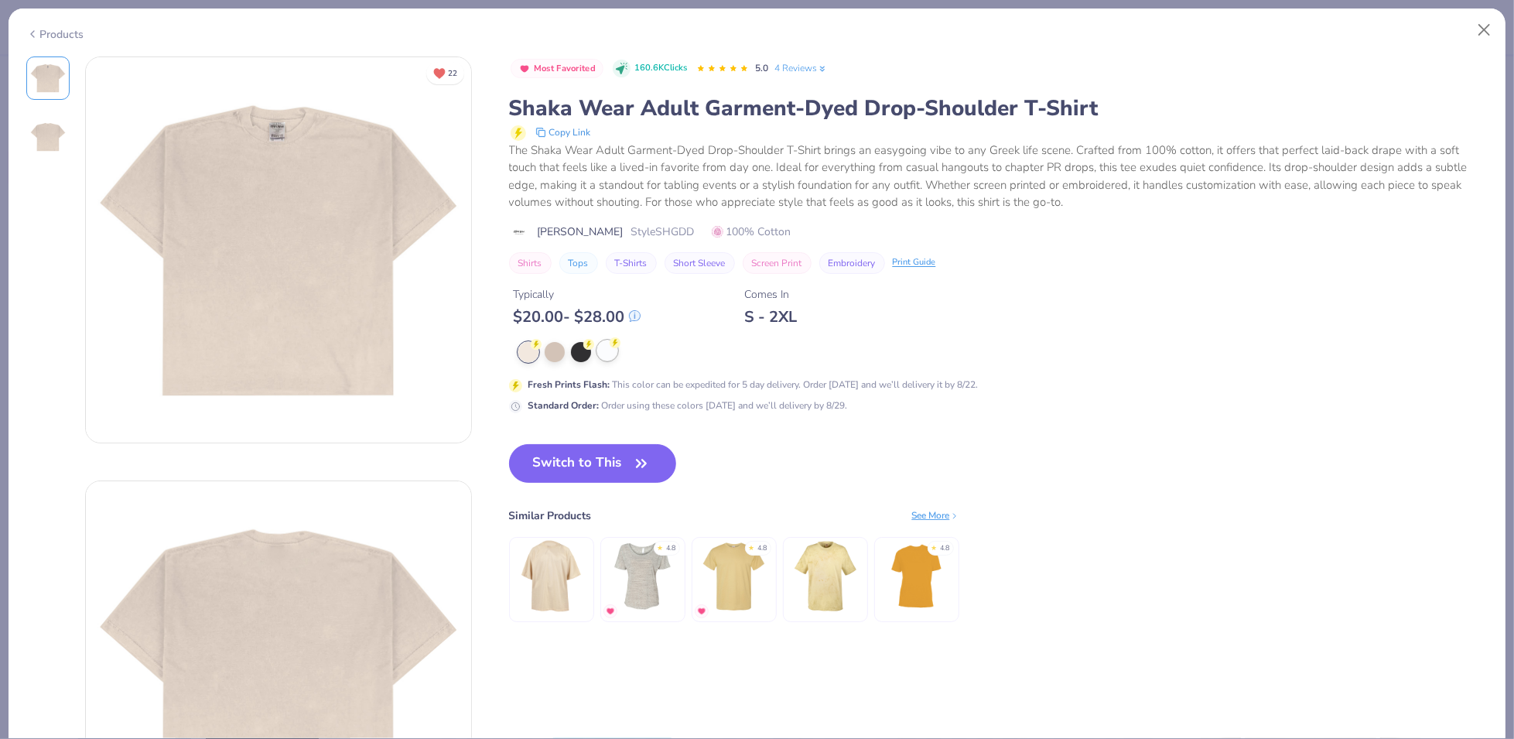
click at [608, 354] on div at bounding box center [607, 350] width 20 height 20
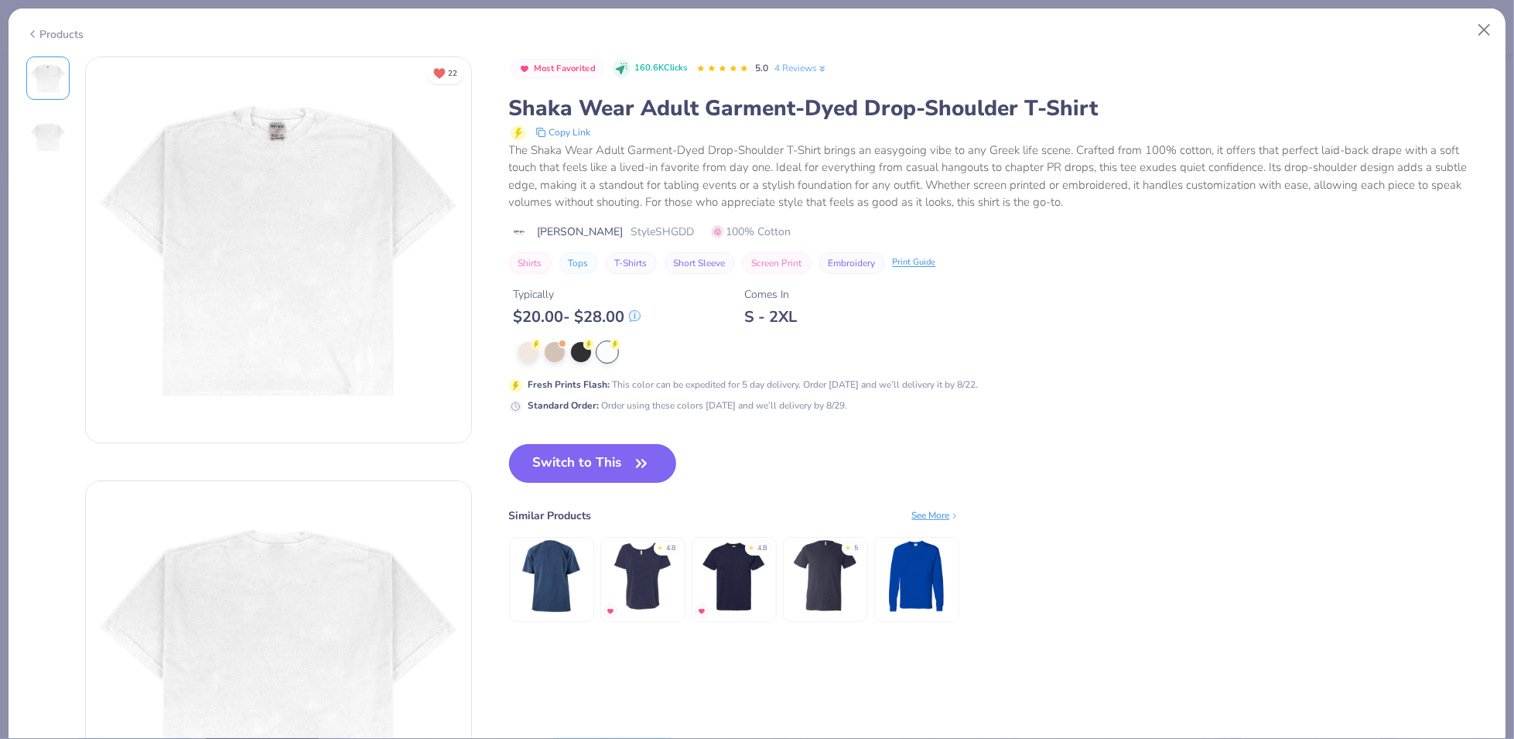
click at [627, 467] on button "Switch to This" at bounding box center [593, 463] width 168 height 39
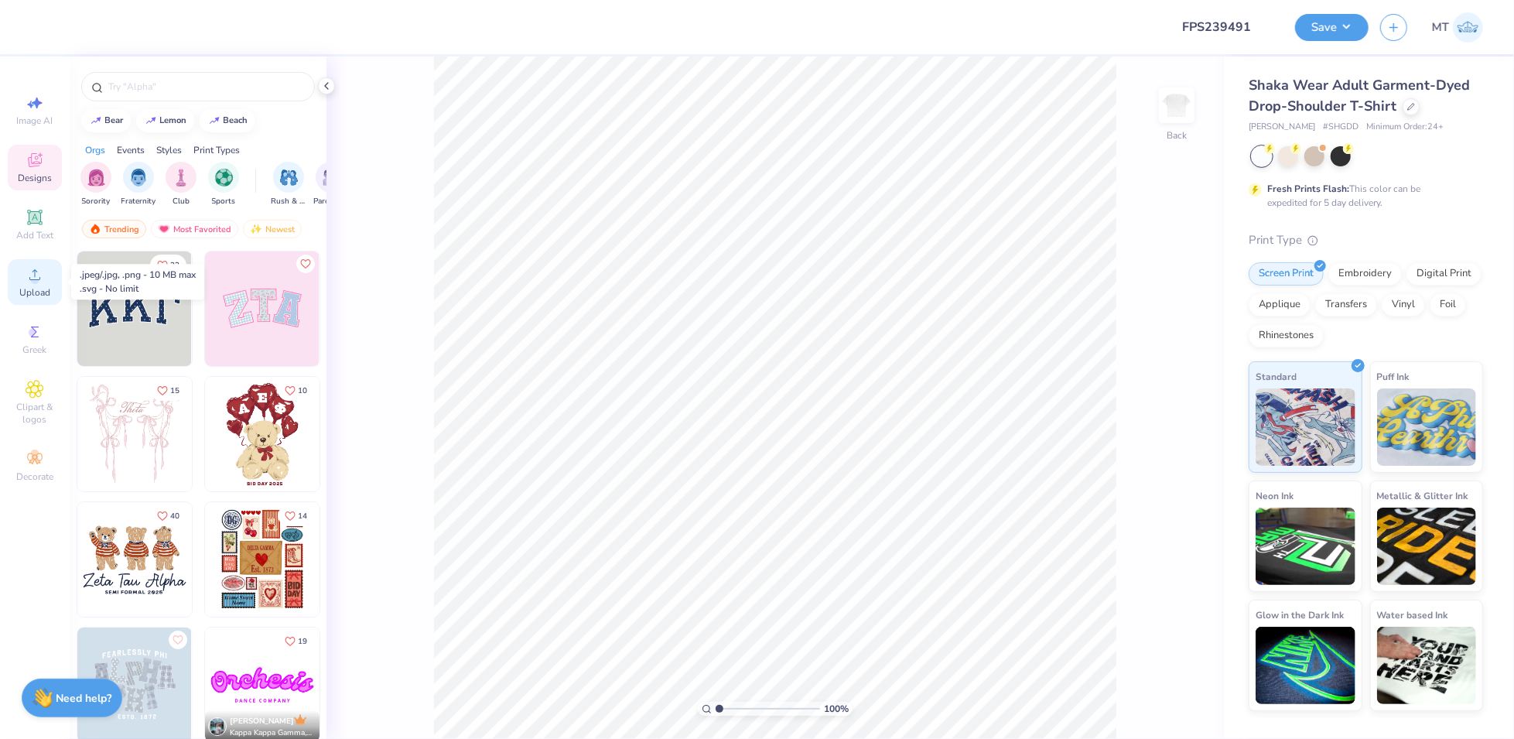
click at [17, 274] on div "Upload" at bounding box center [35, 282] width 54 height 46
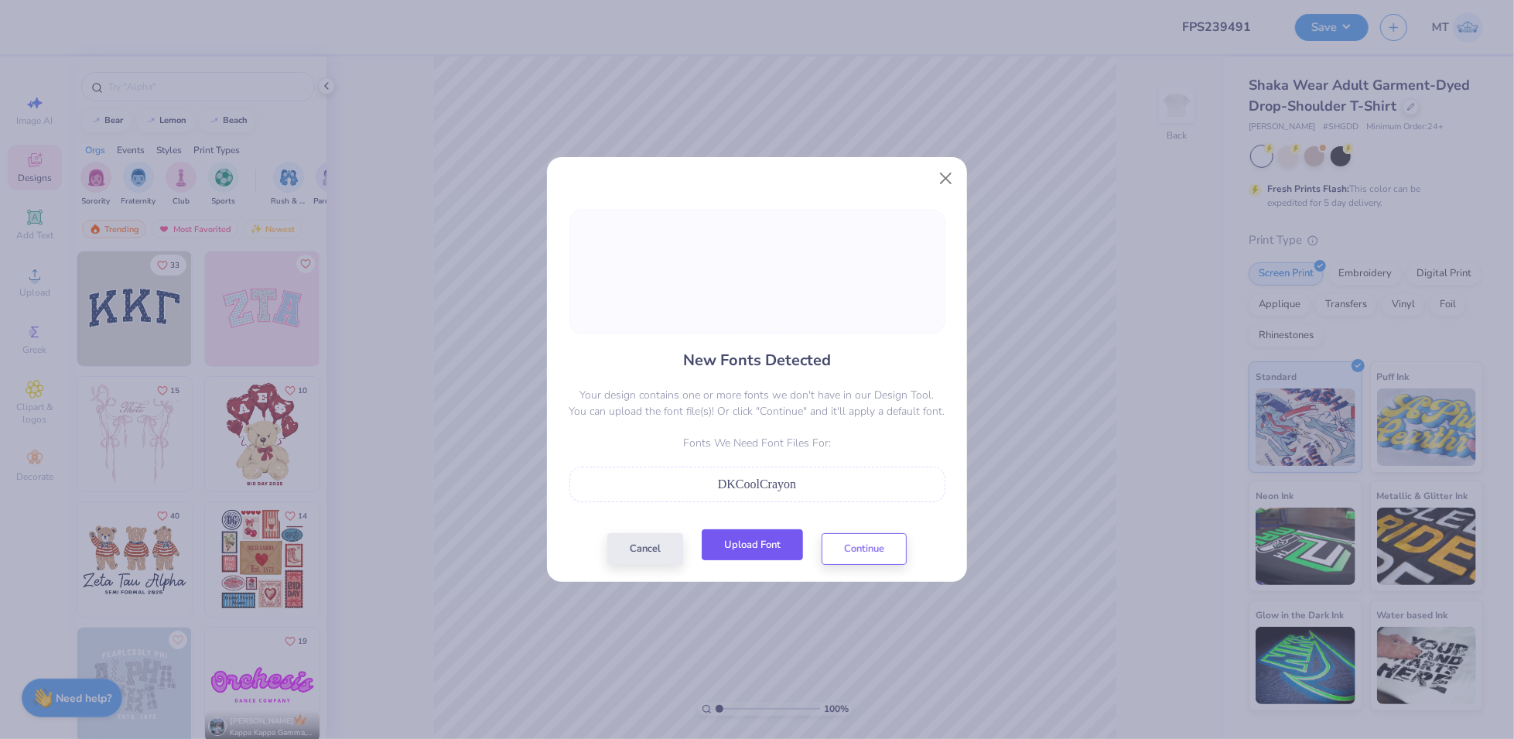
click at [788, 543] on button "Upload Font" at bounding box center [752, 545] width 101 height 32
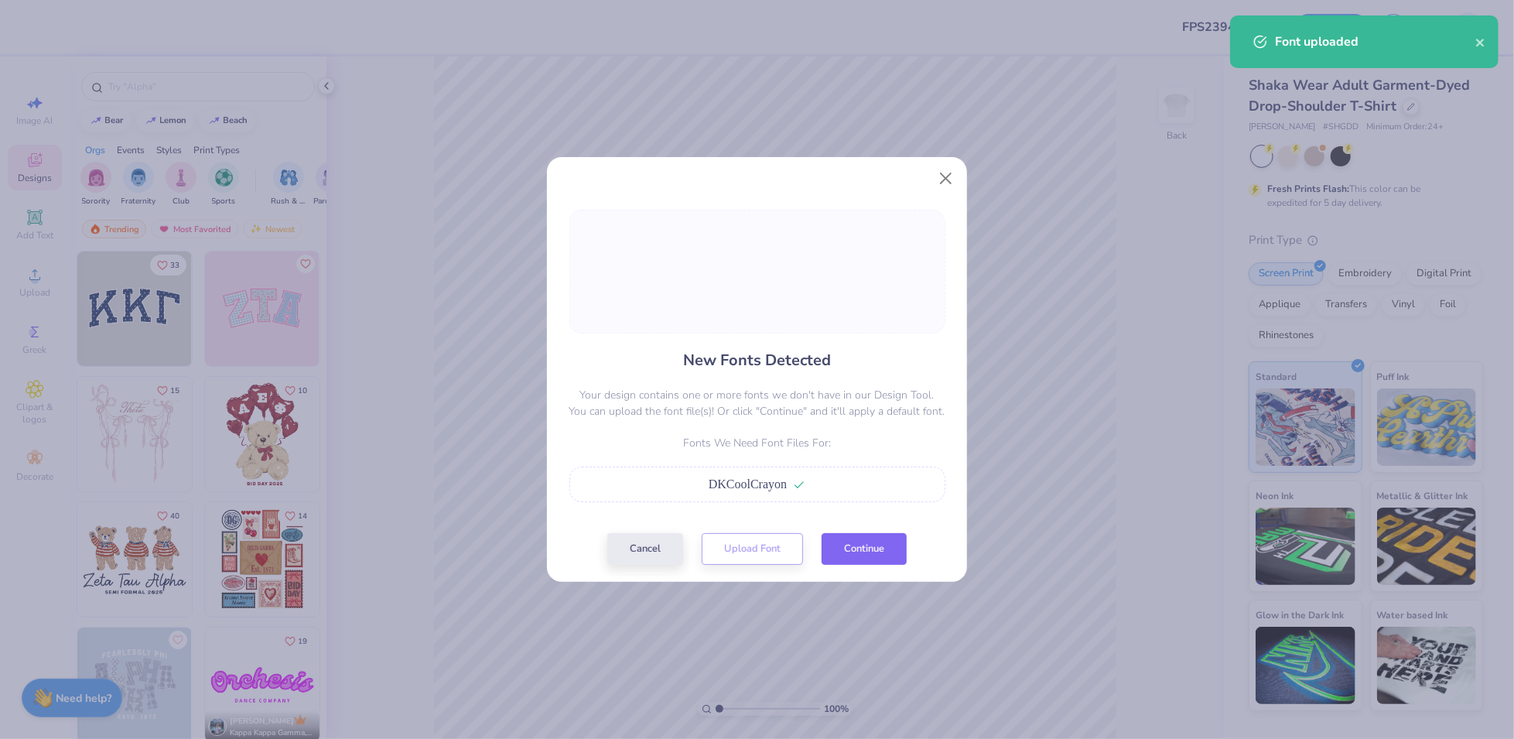
click at [885, 545] on button "Continue" at bounding box center [864, 549] width 85 height 32
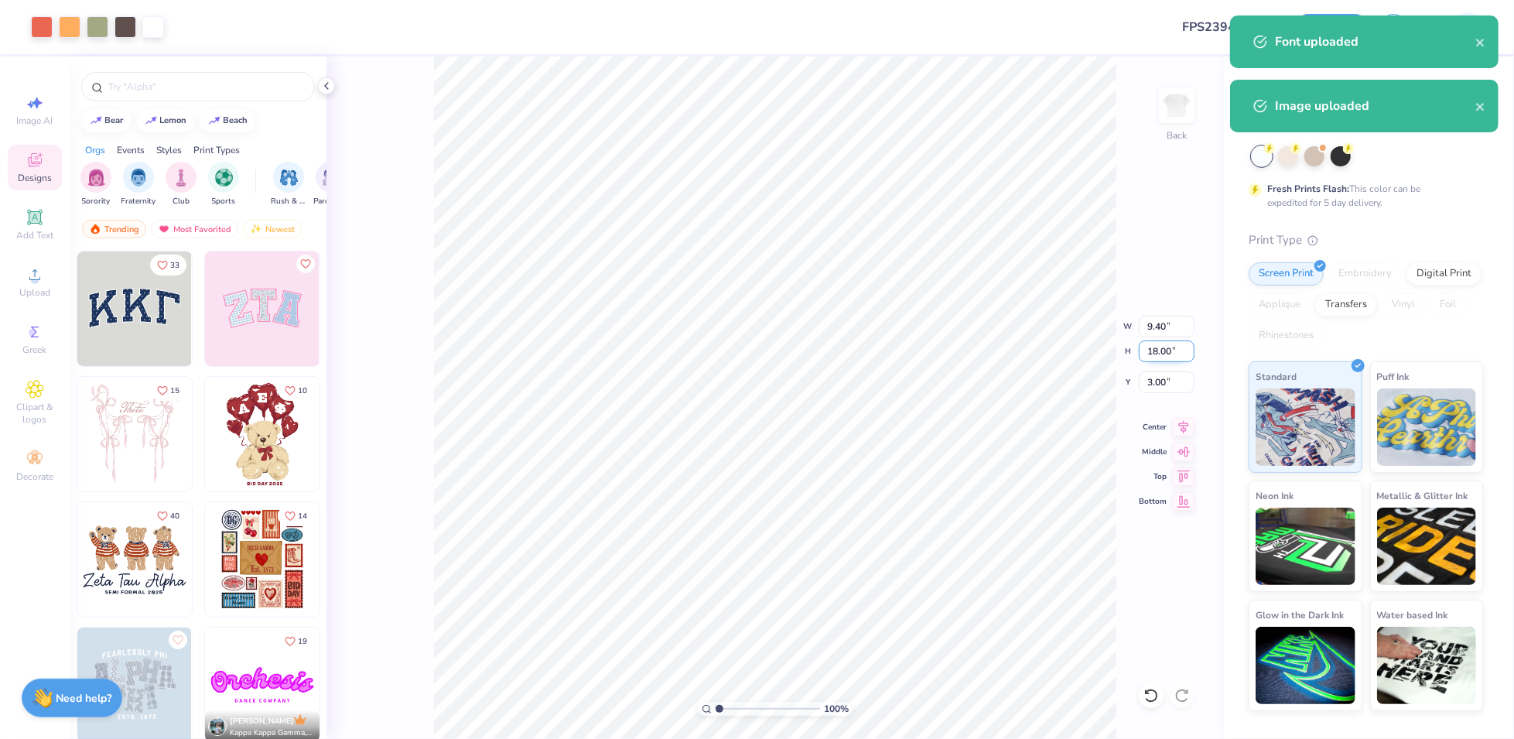
click at [1166, 352] on input "18.00" at bounding box center [1167, 351] width 56 height 22
type input "7"
type input "3.66"
type input "7.00"
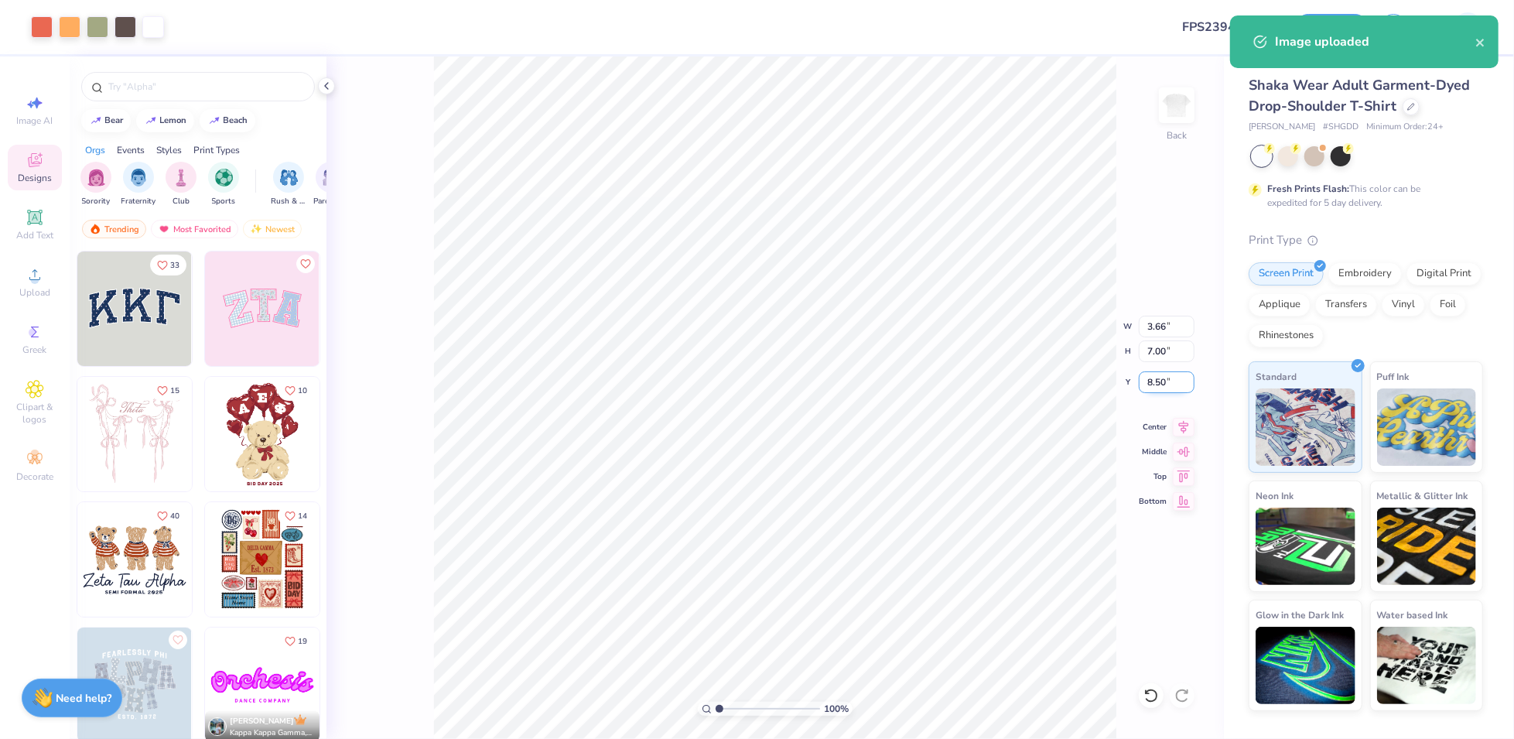
click at [1151, 376] on input "8.50" at bounding box center [1167, 382] width 56 height 22
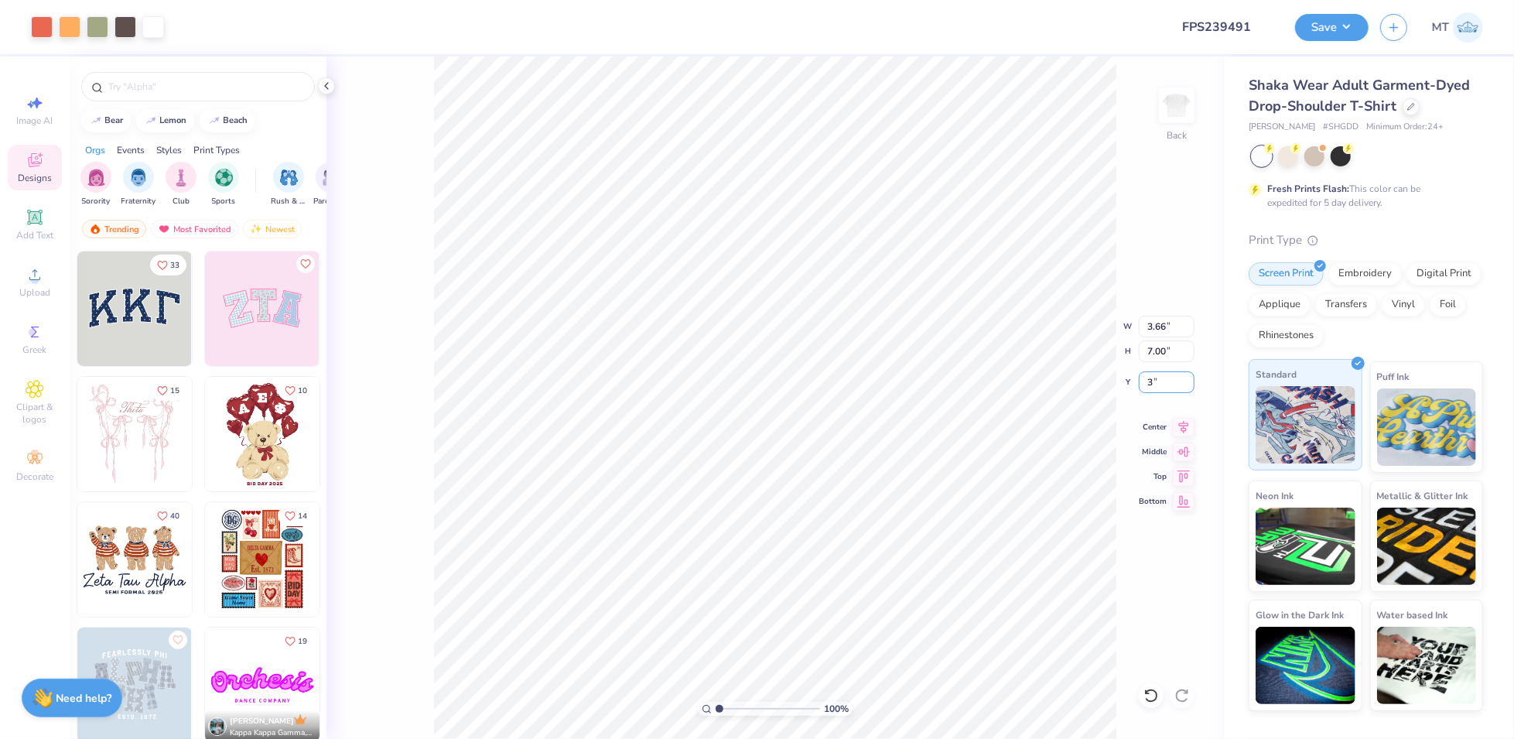
type input "3.00"
click at [1176, 100] on img at bounding box center [1177, 105] width 62 height 62
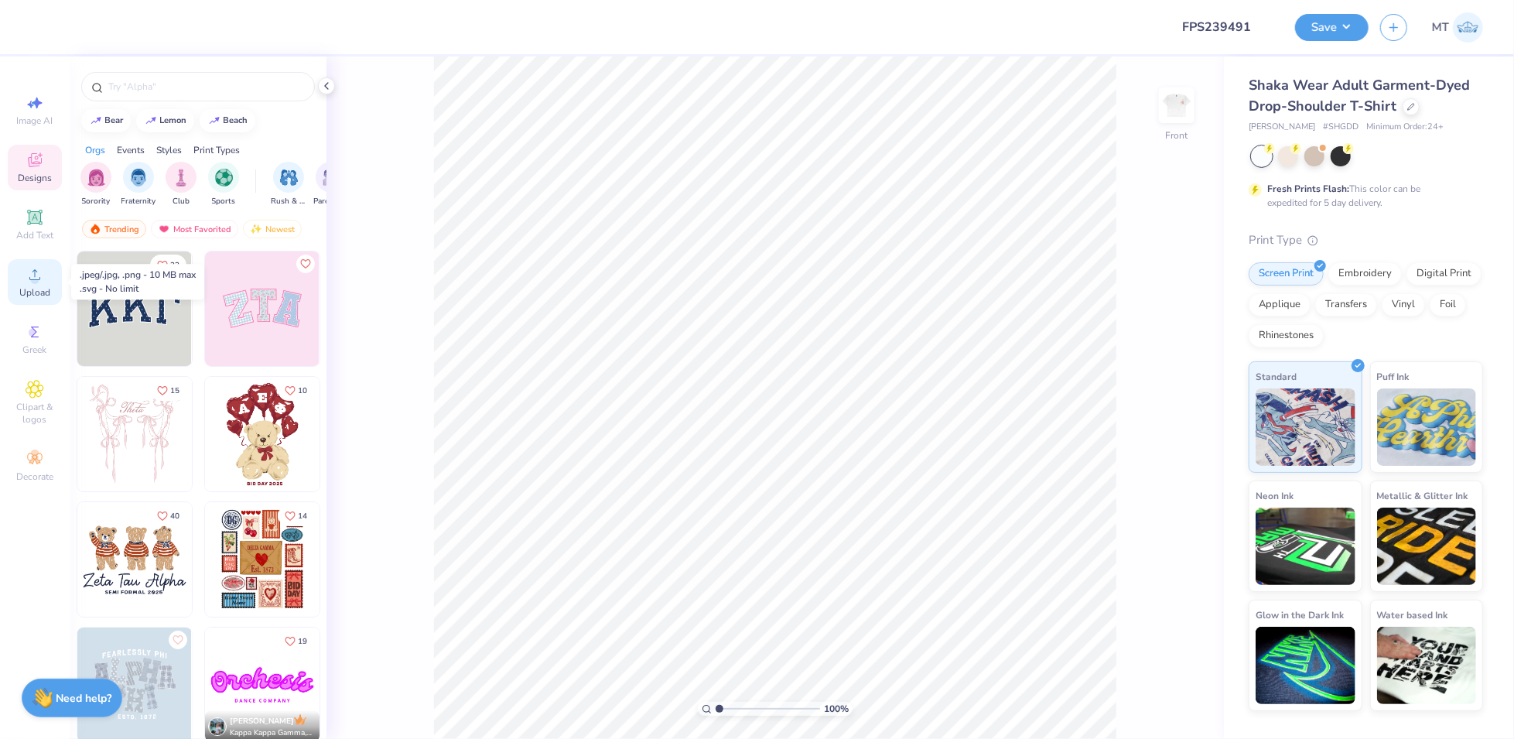
click at [34, 289] on span "Upload" at bounding box center [34, 292] width 31 height 12
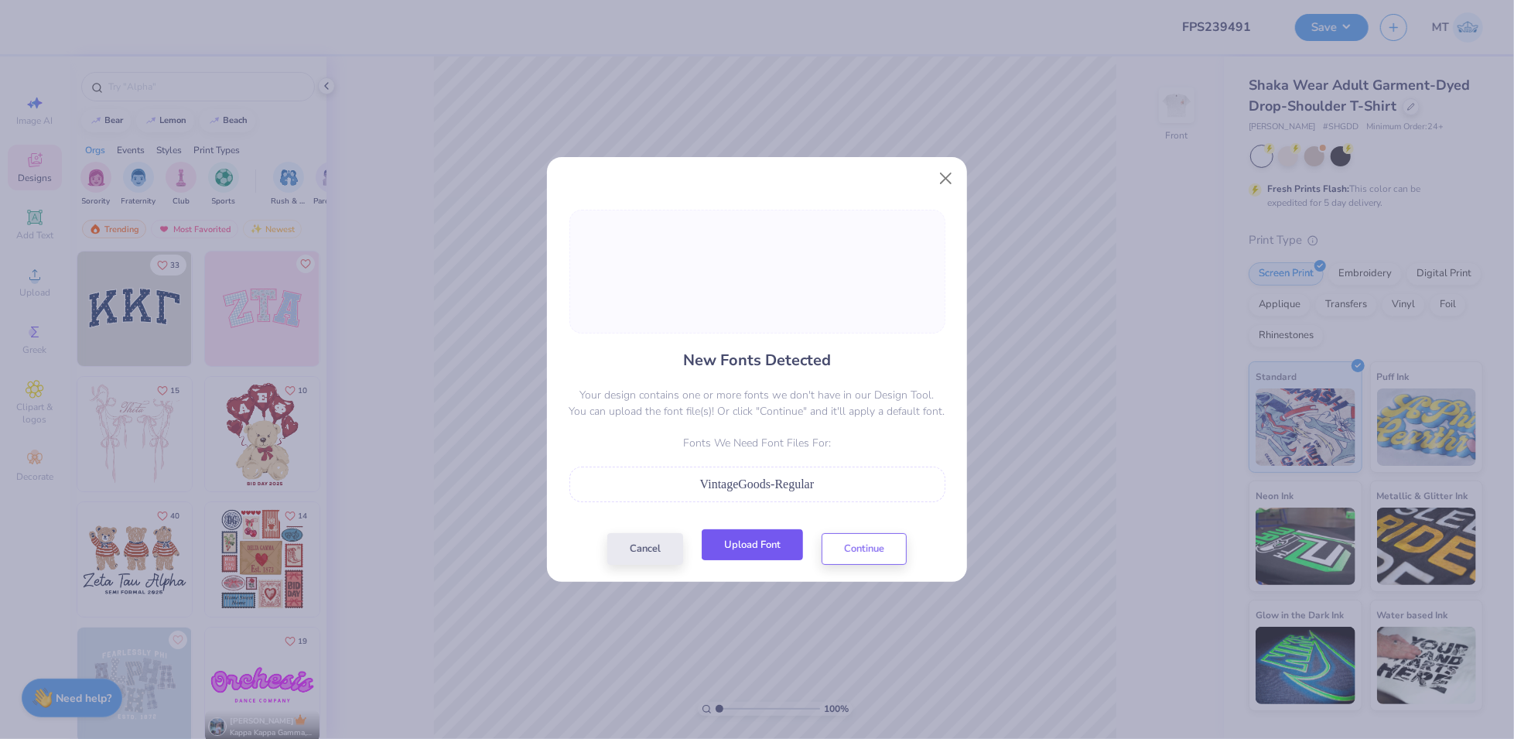
click at [777, 539] on button "Upload Font" at bounding box center [752, 545] width 101 height 32
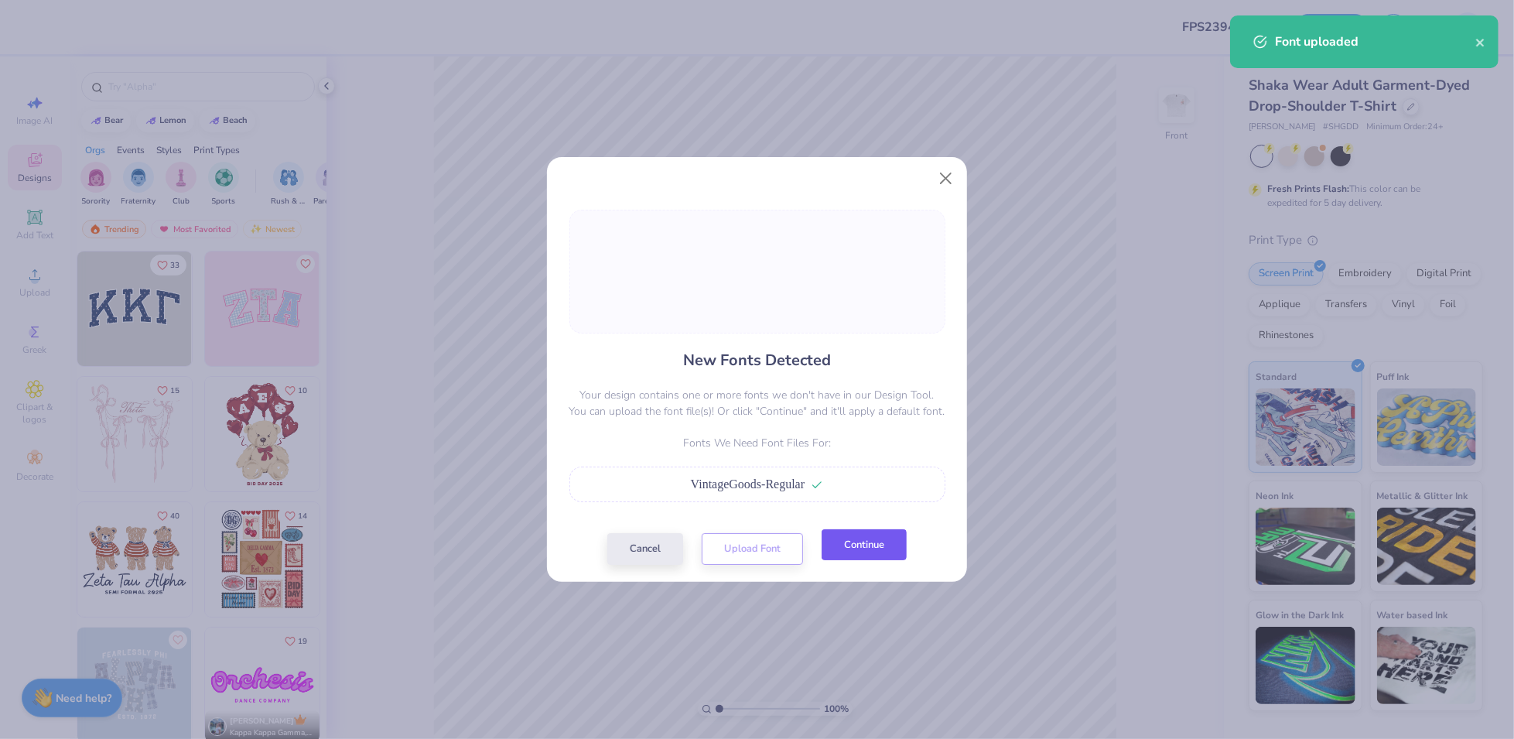
click at [898, 549] on button "Continue" at bounding box center [864, 545] width 85 height 32
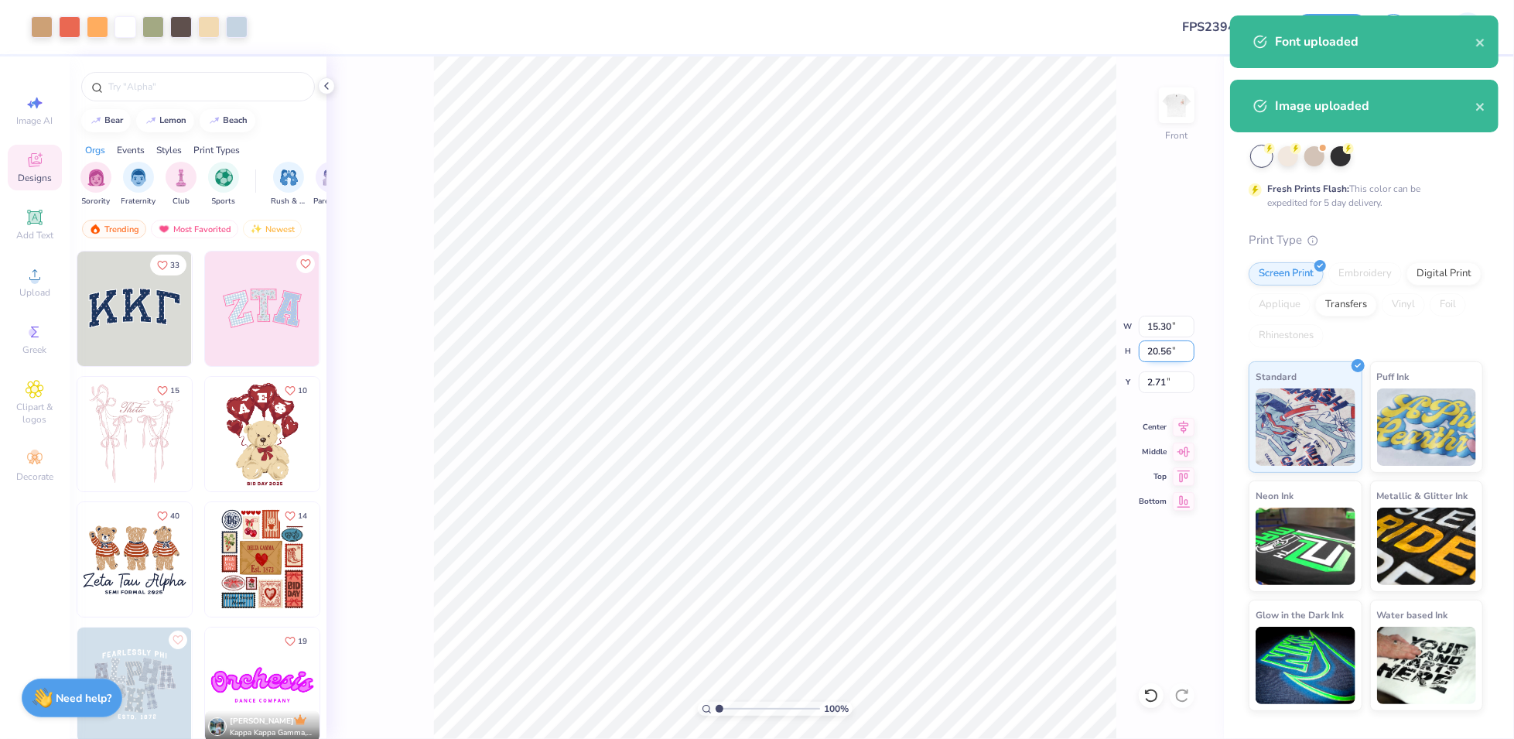
click at [1155, 345] on input "20.56" at bounding box center [1167, 351] width 56 height 22
type input "15"
type input "11.16"
type input "15.00"
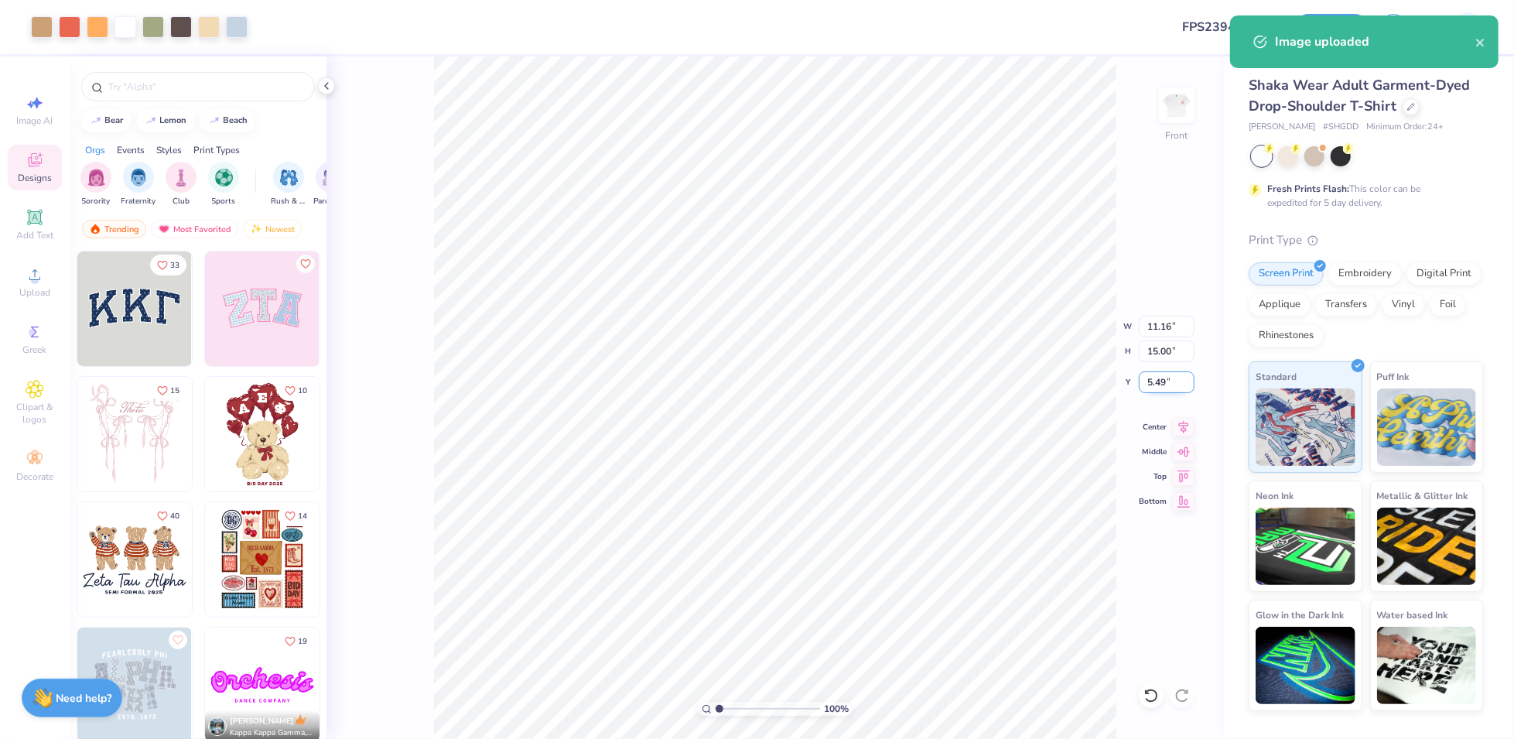
click at [1142, 383] on input "5.49" at bounding box center [1167, 382] width 56 height 22
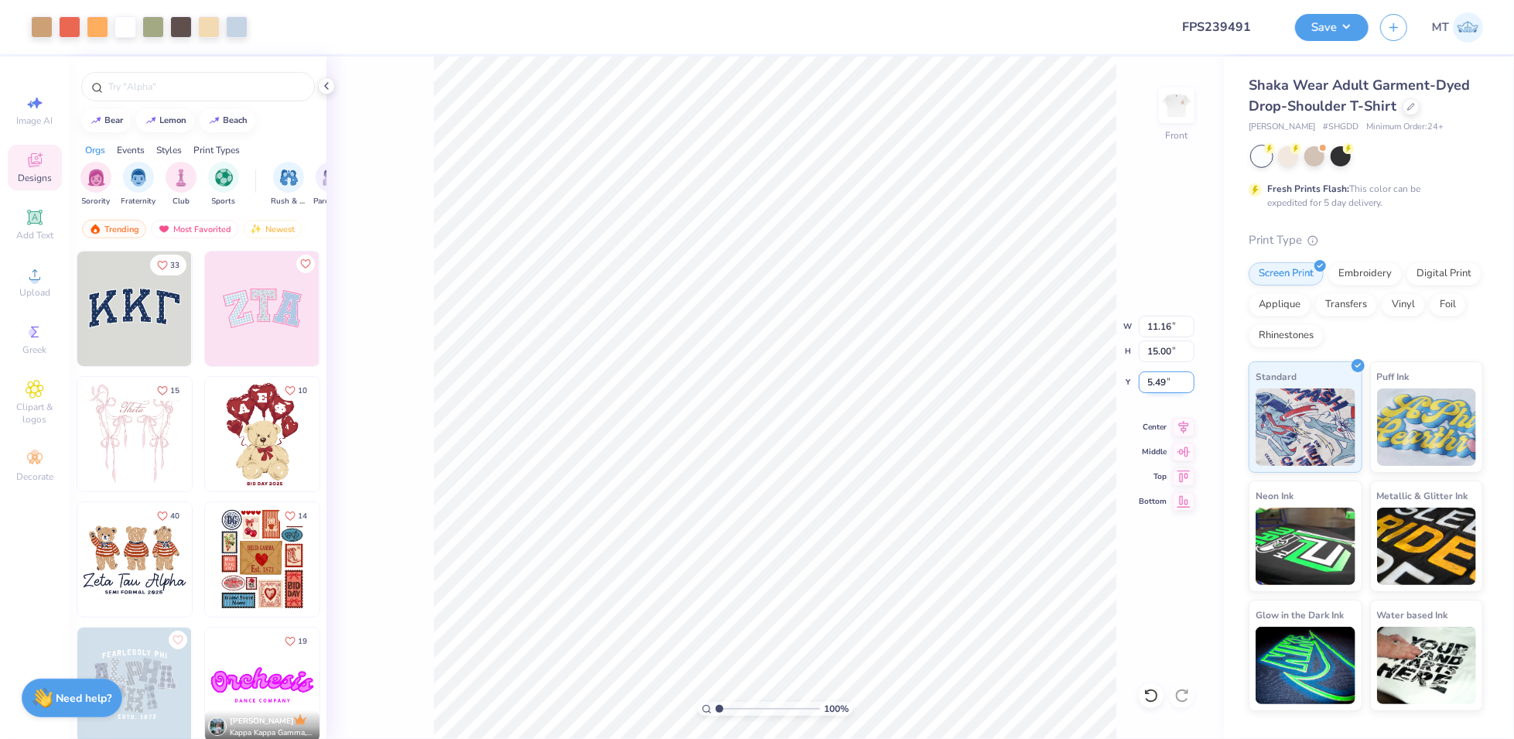
click at [1142, 383] on input "5.49" at bounding box center [1167, 382] width 56 height 22
type input "3.00"
click at [1343, 31] on button "Save" at bounding box center [1332, 25] width 74 height 27
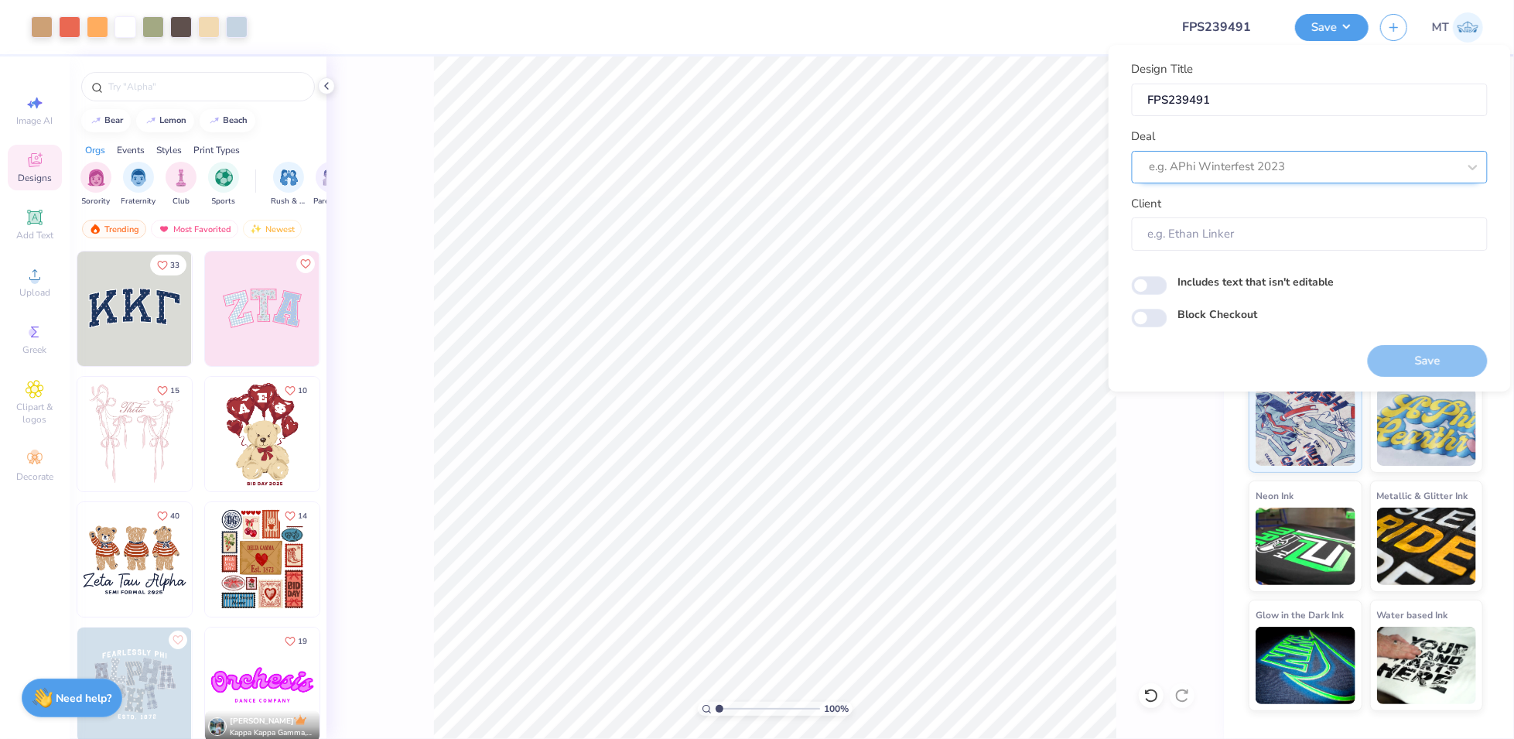
click at [1328, 166] on div at bounding box center [1304, 166] width 308 height 21
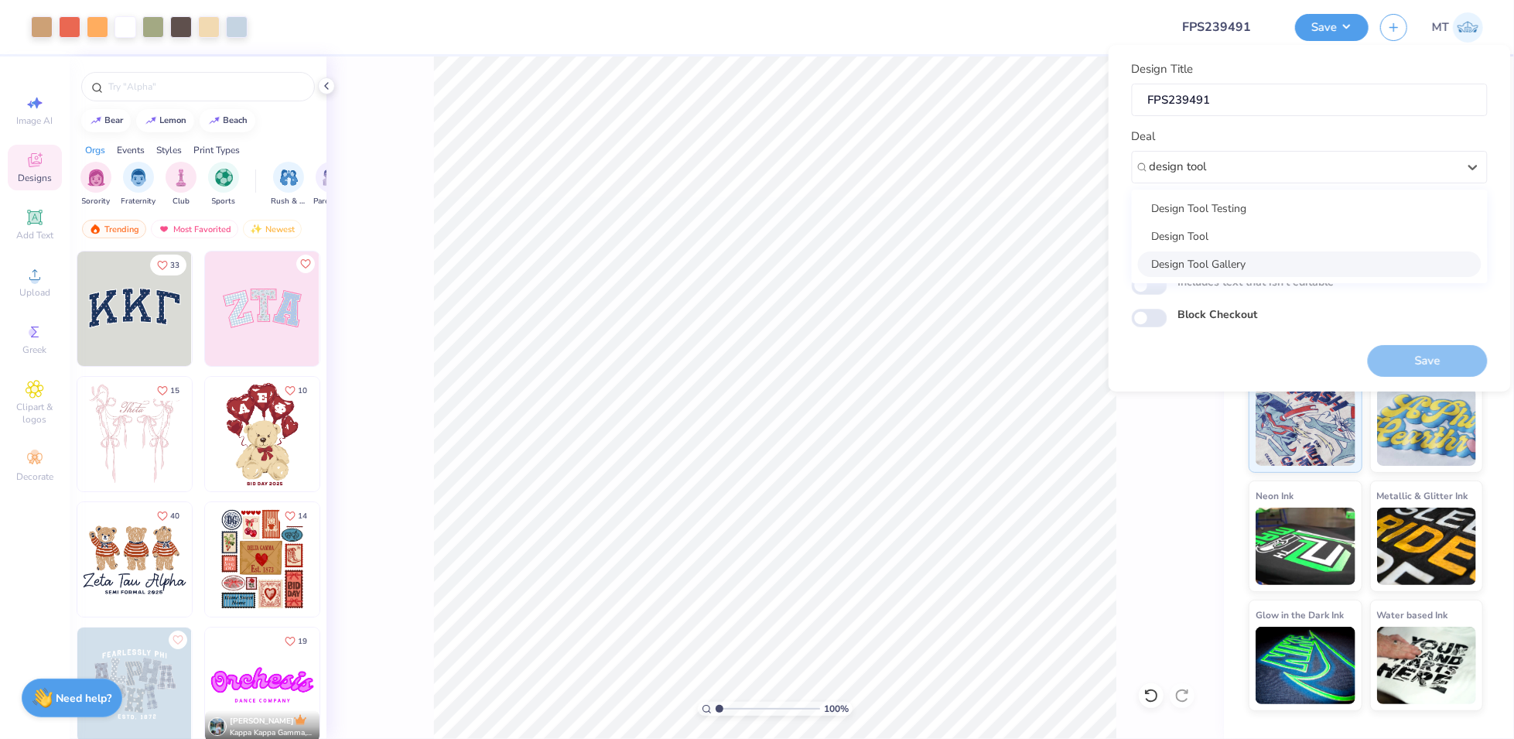
click at [1264, 262] on div "Design Tool Gallery" at bounding box center [1310, 264] width 344 height 26
type input "design tool"
type input "Design Tool Gallery User"
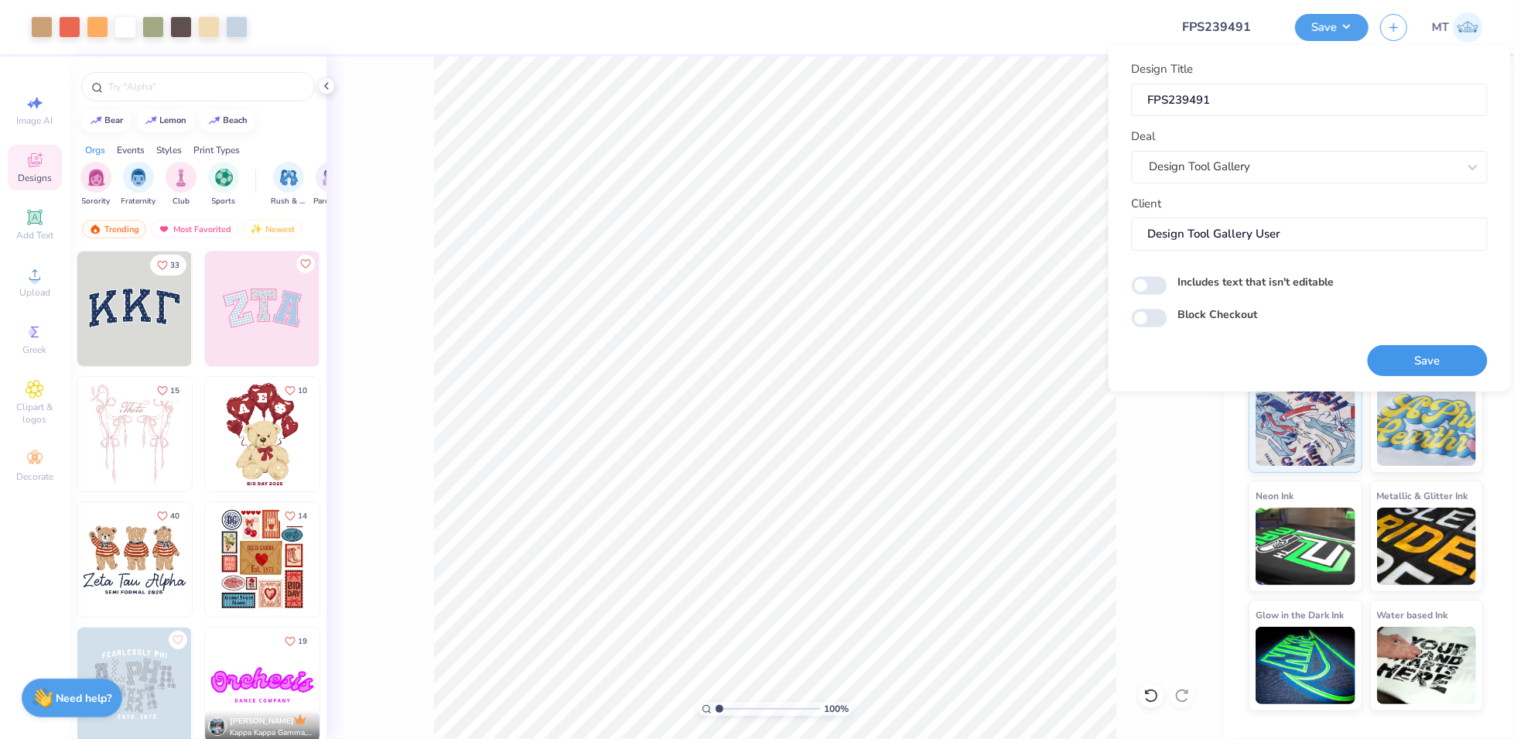
click at [1400, 347] on button "Save" at bounding box center [1428, 361] width 120 height 32
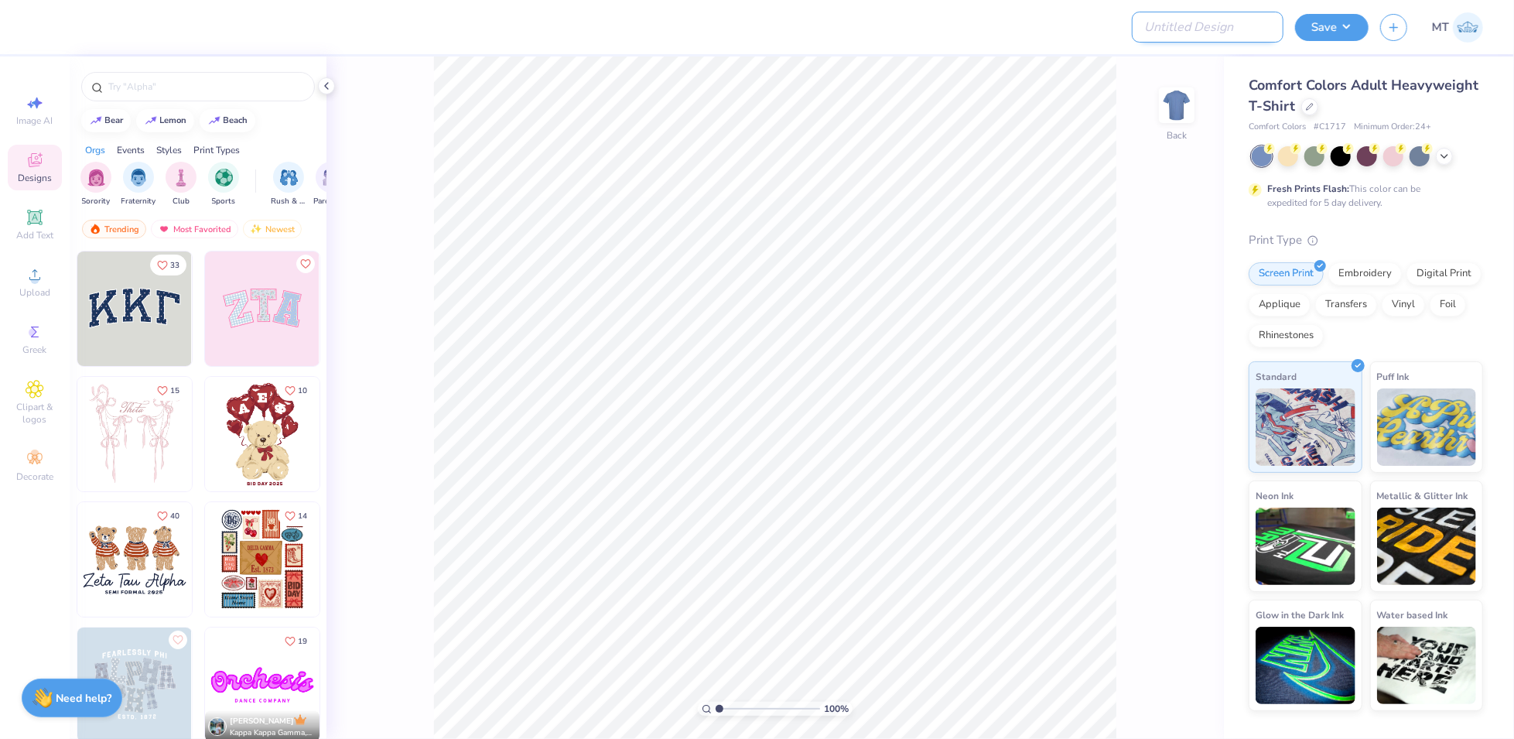
click at [1242, 18] on input "Design Title" at bounding box center [1208, 27] width 152 height 31
paste input "FPS239491"
type input "FPS239491"
click at [1306, 105] on icon at bounding box center [1310, 105] width 8 height 8
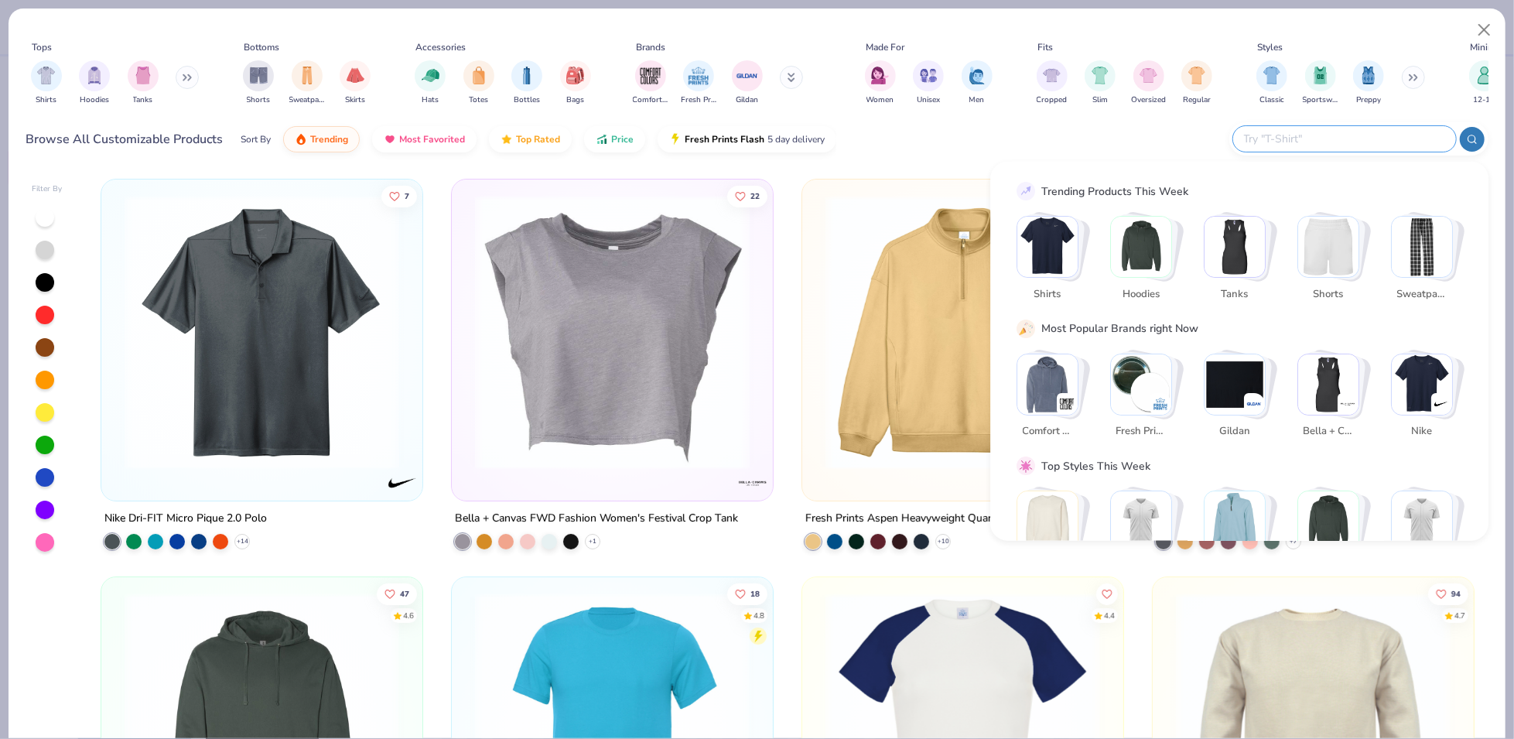
click at [1360, 139] on input "text" at bounding box center [1344, 139] width 203 height 18
paste input "SHGDD"
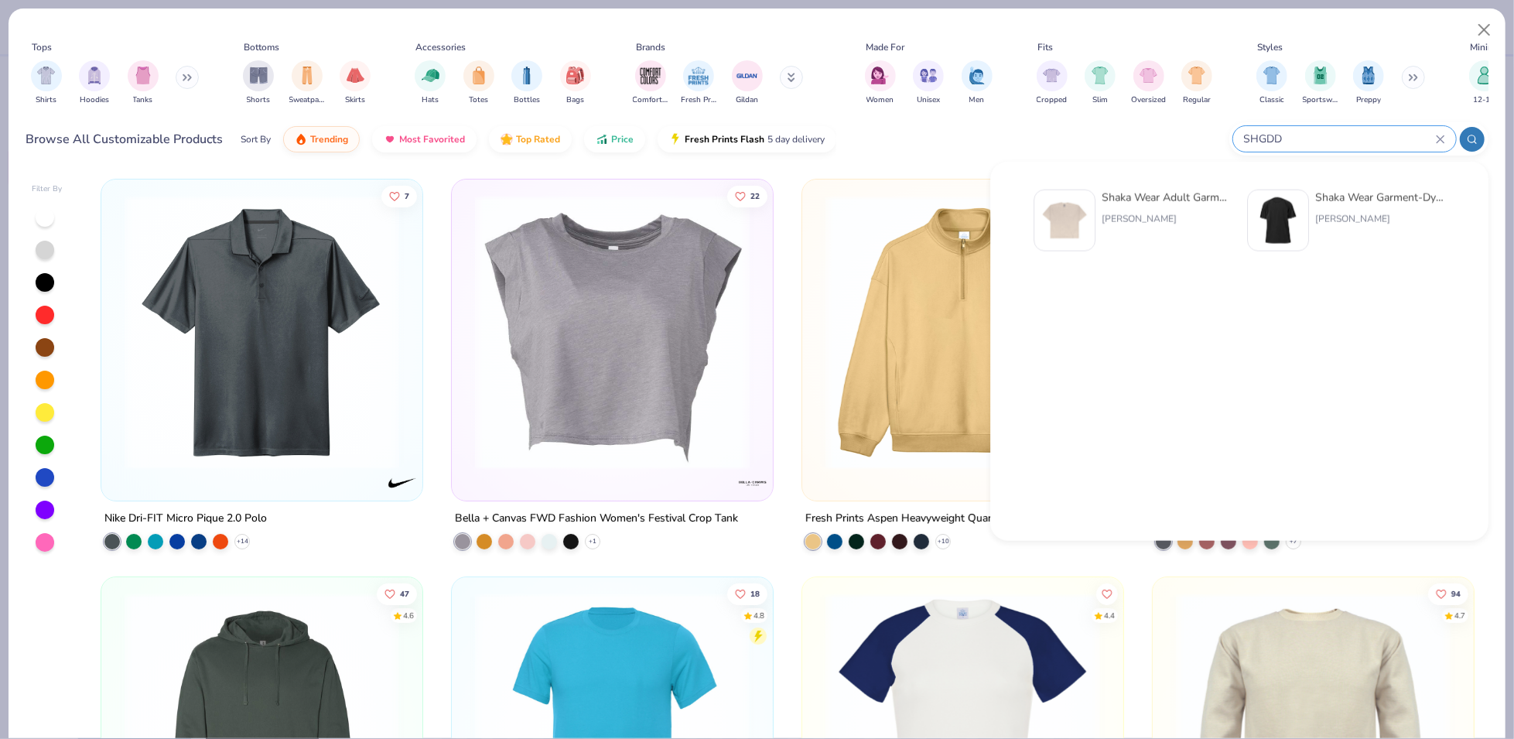
type input "SHGDD"
click at [1072, 231] on img at bounding box center [1065, 221] width 48 height 48
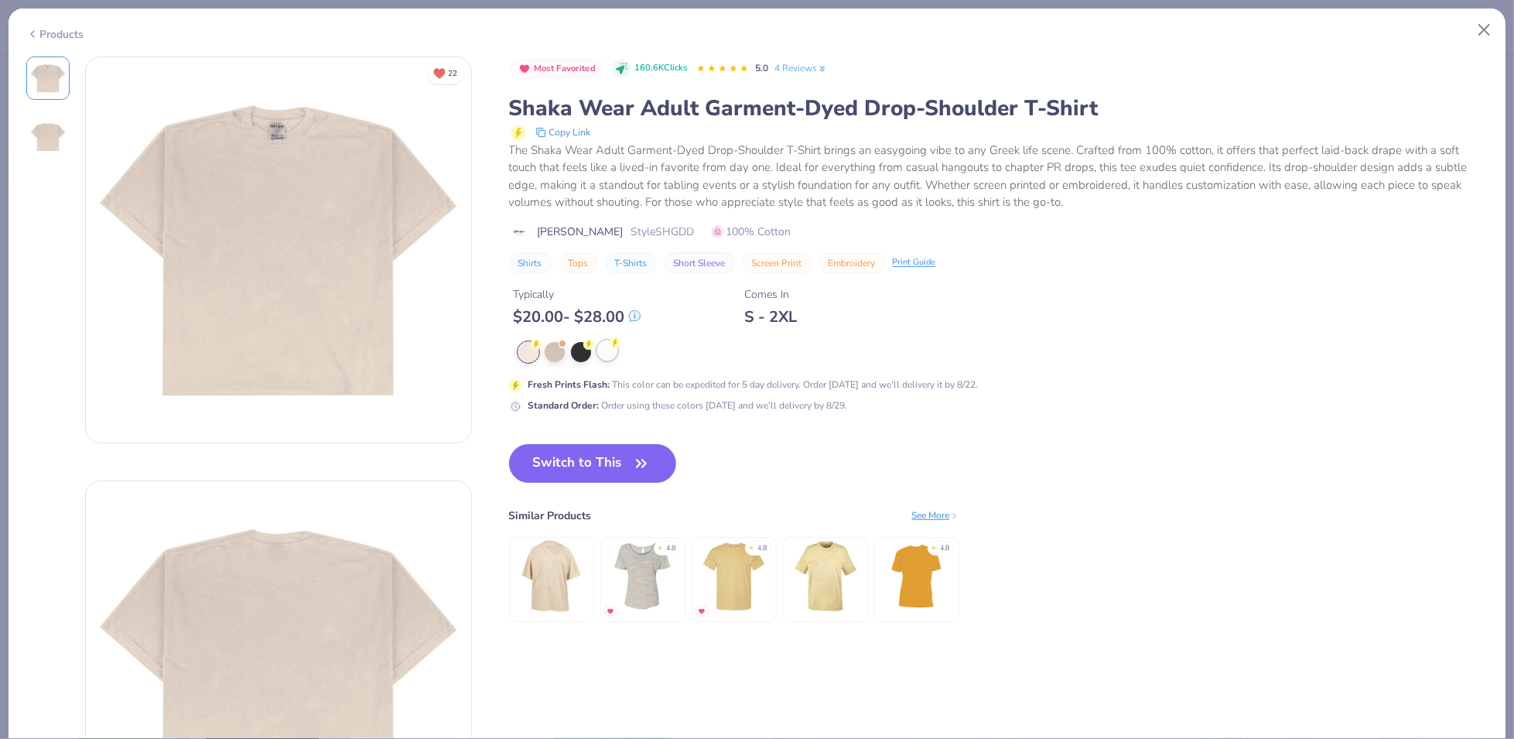
click at [614, 358] on div at bounding box center [607, 350] width 20 height 20
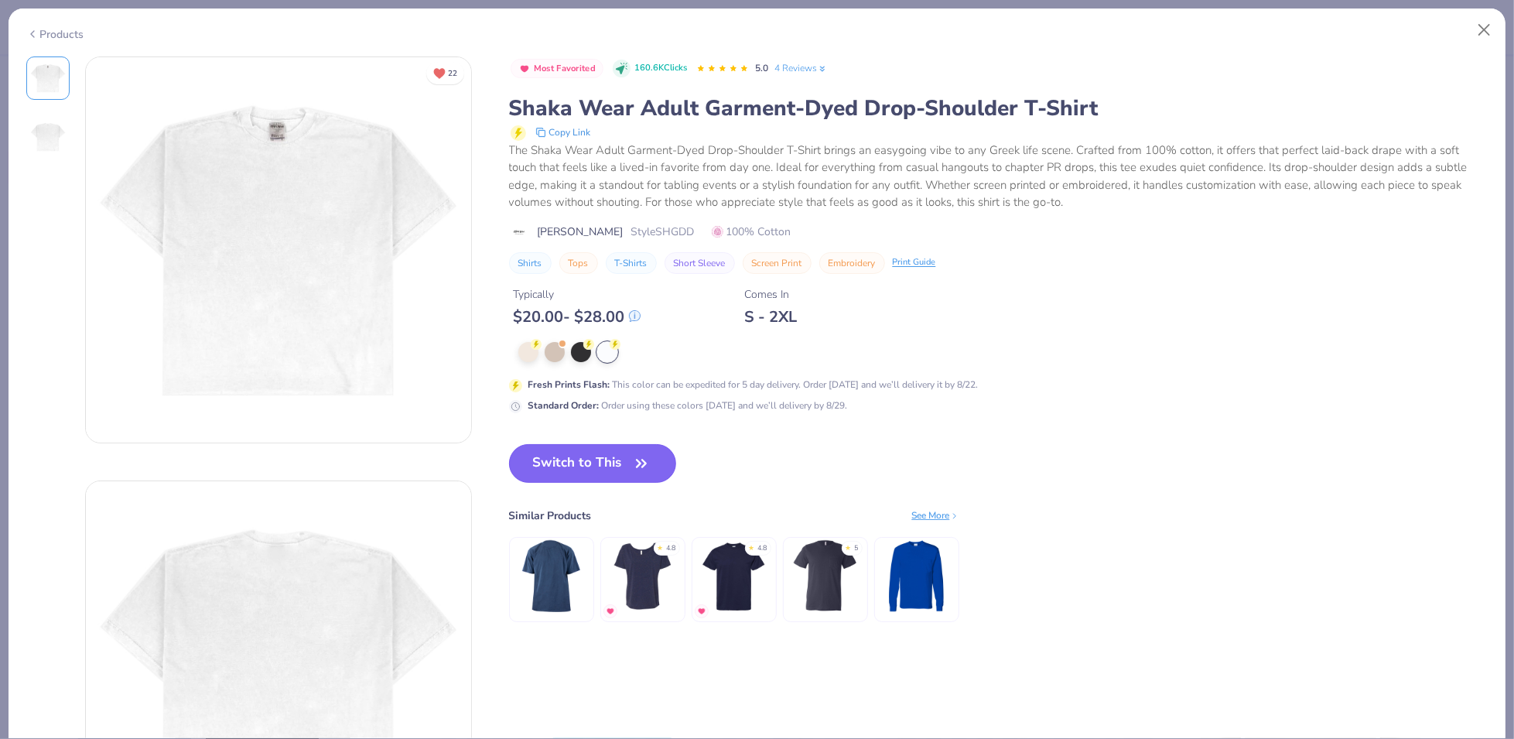
click at [622, 459] on button "Switch to This" at bounding box center [593, 463] width 168 height 39
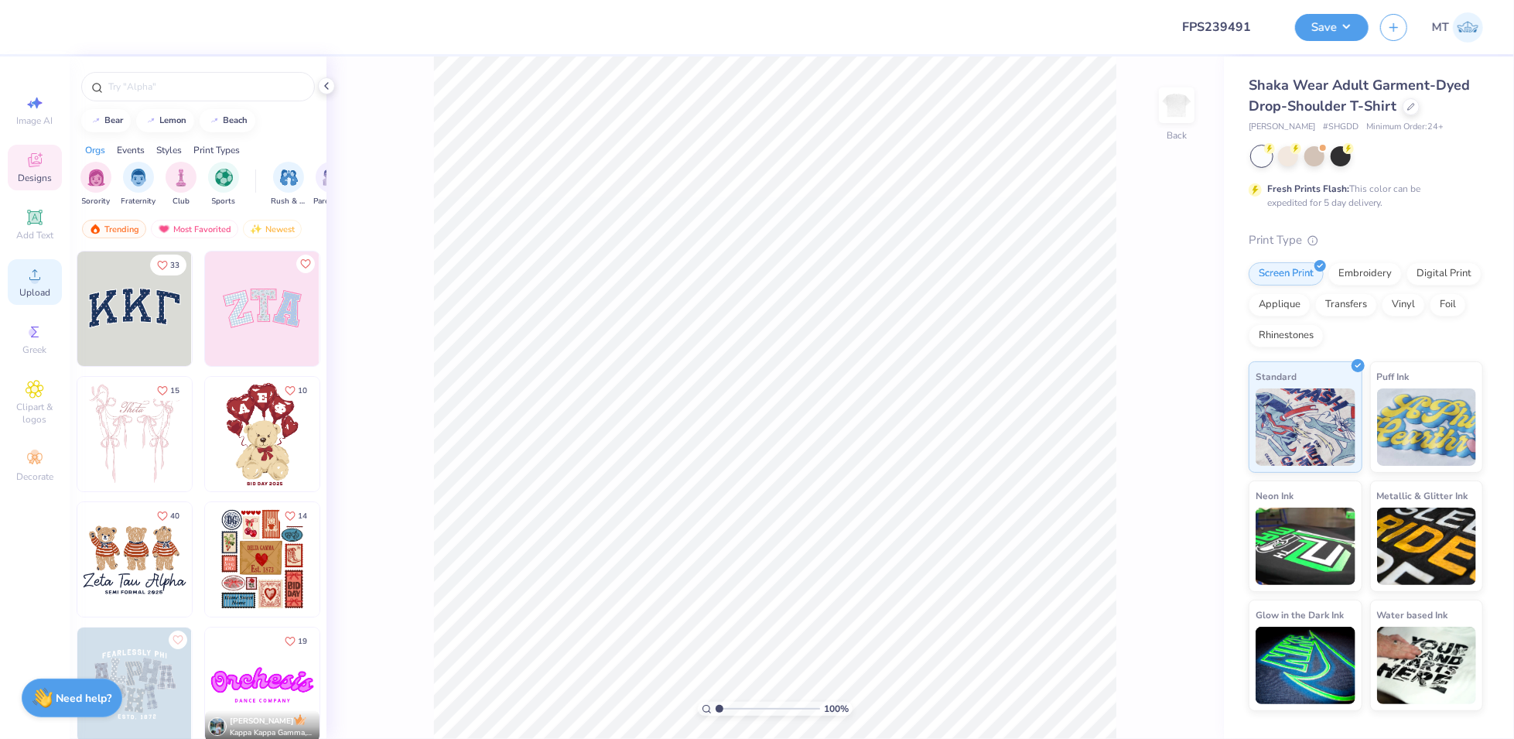
click at [28, 270] on icon at bounding box center [35, 274] width 19 height 19
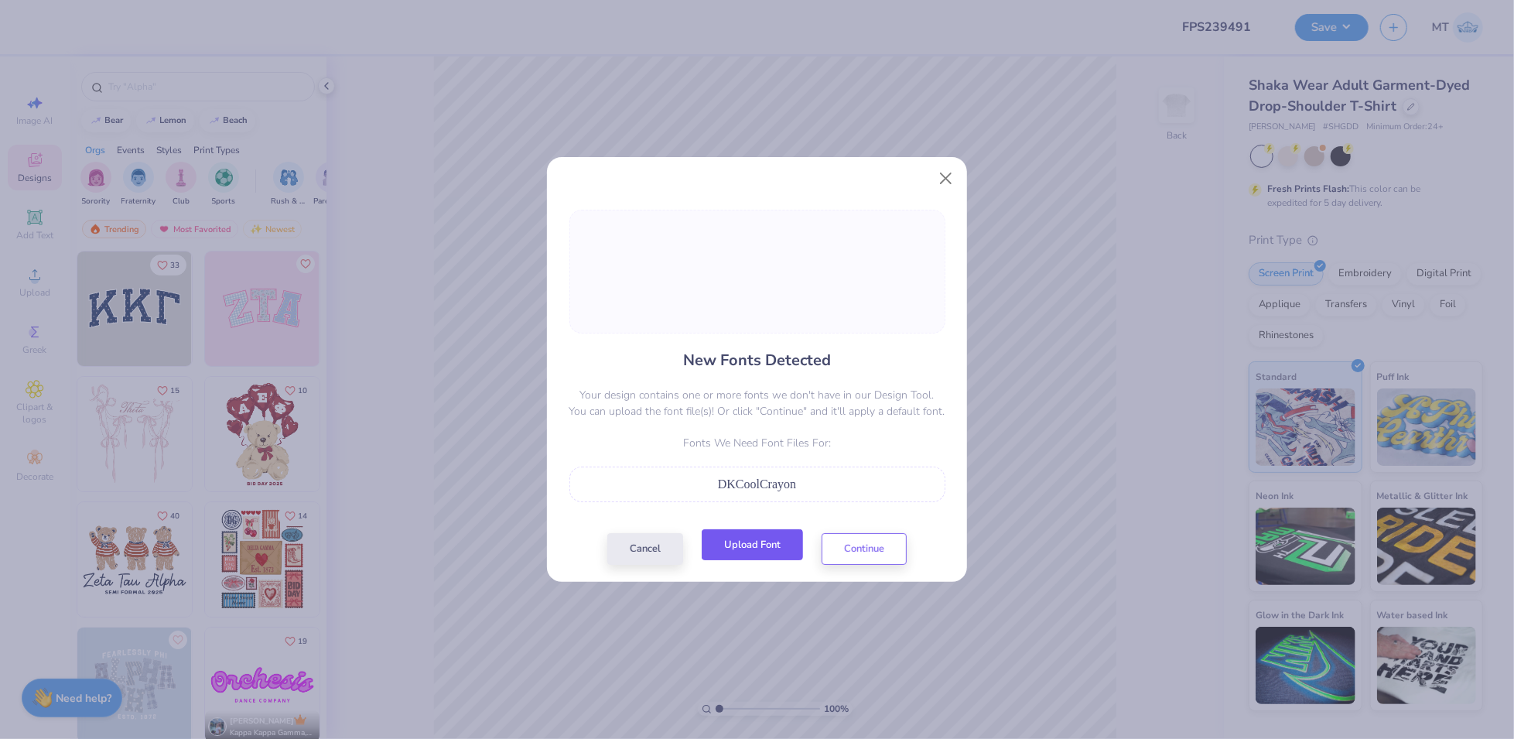
click at [765, 536] on button "Upload Font" at bounding box center [752, 545] width 101 height 32
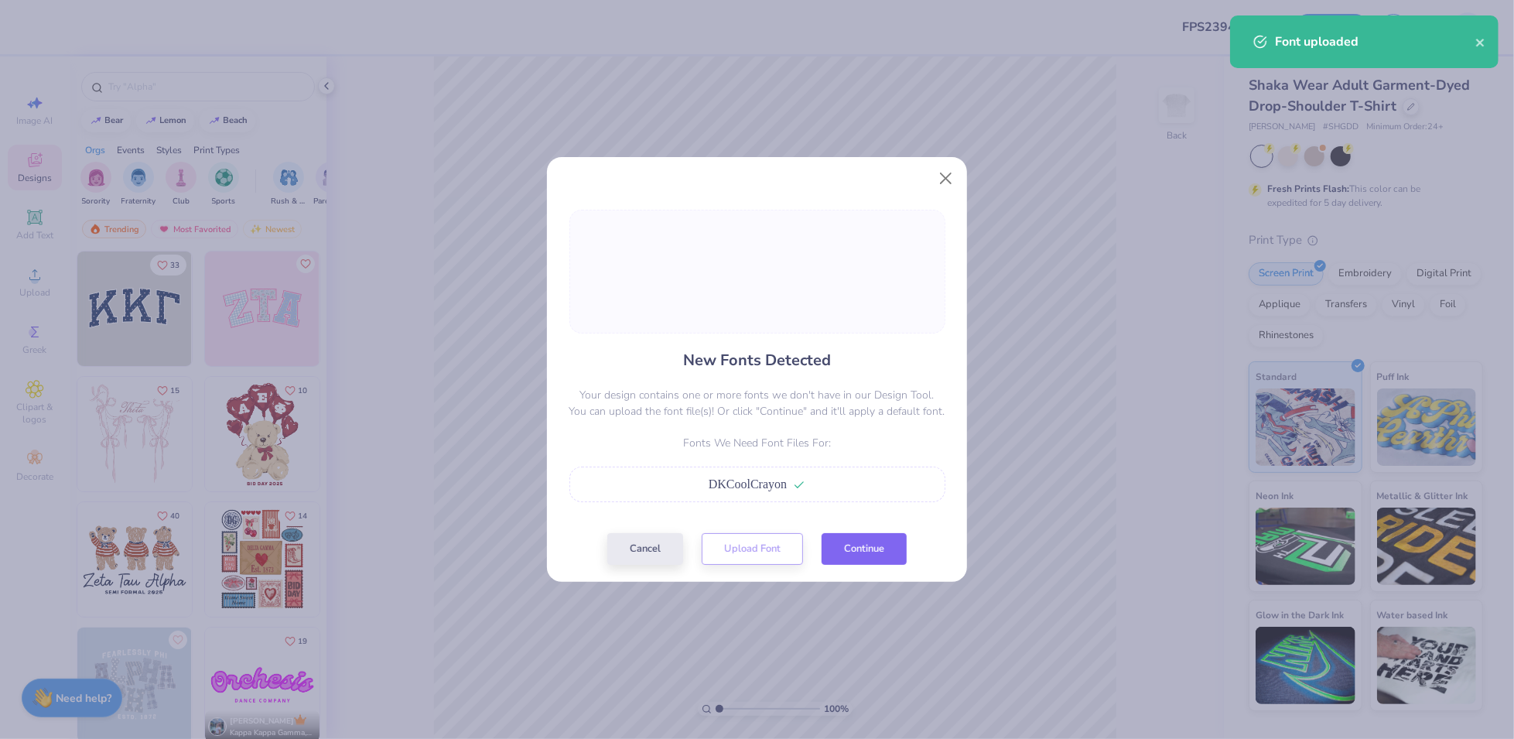
click at [860, 550] on button "Continue" at bounding box center [864, 549] width 85 height 32
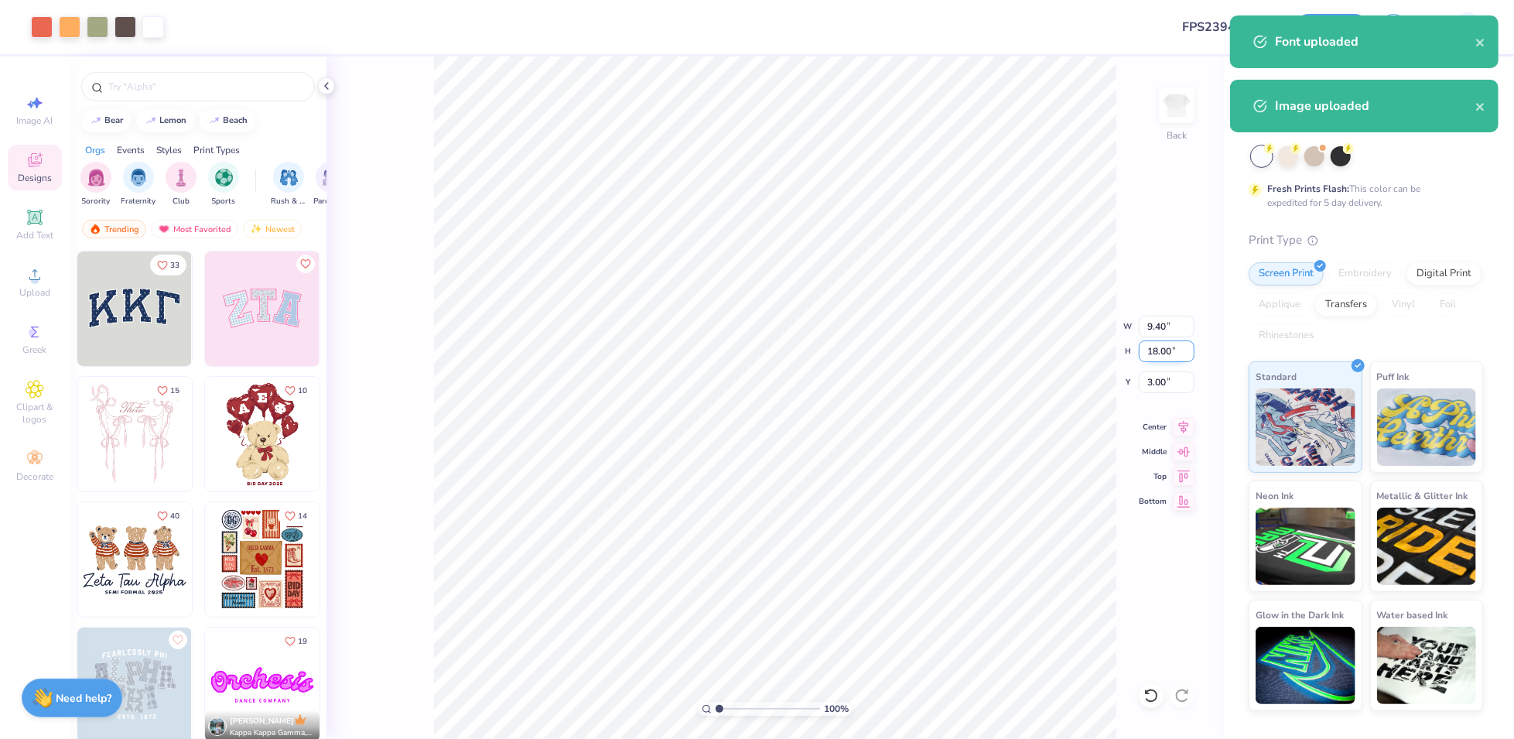
click at [1161, 348] on input "18.00" at bounding box center [1167, 351] width 56 height 22
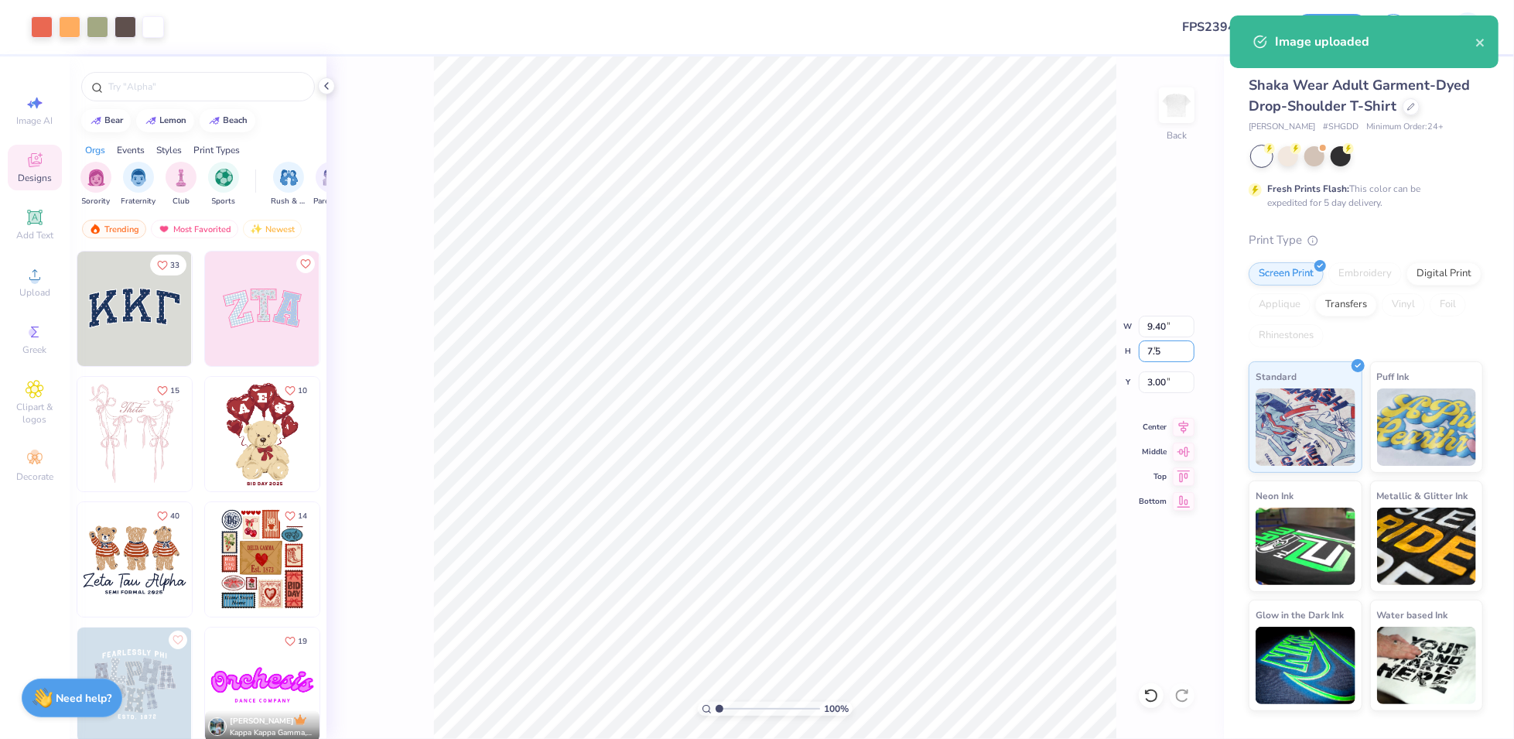
type input "7.5"
type input "3.92"
type input "7.50"
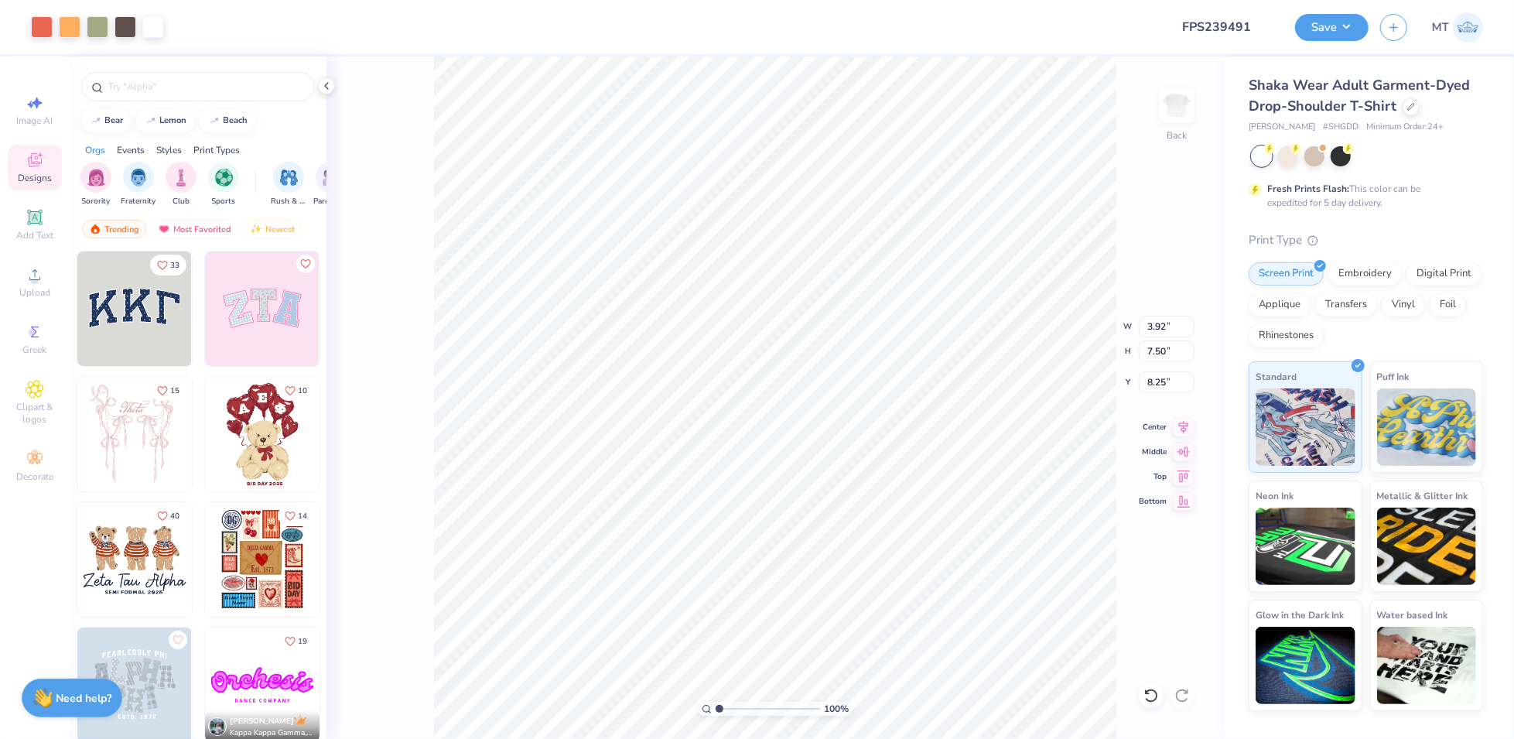
type input "3.00"
click at [1182, 118] on img at bounding box center [1177, 105] width 62 height 62
click at [36, 285] on div "Upload" at bounding box center [35, 282] width 54 height 46
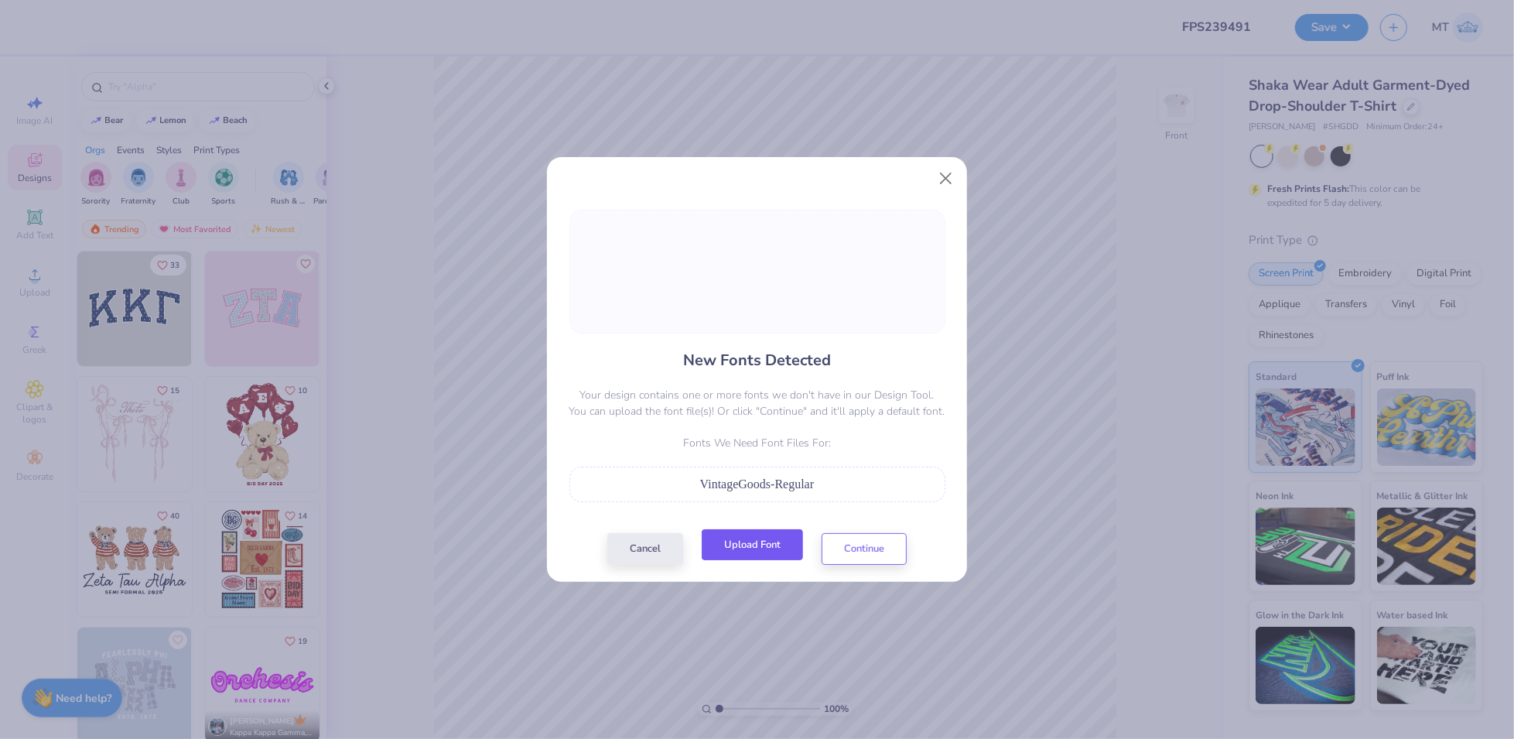
click at [768, 544] on button "Upload Font" at bounding box center [752, 545] width 101 height 32
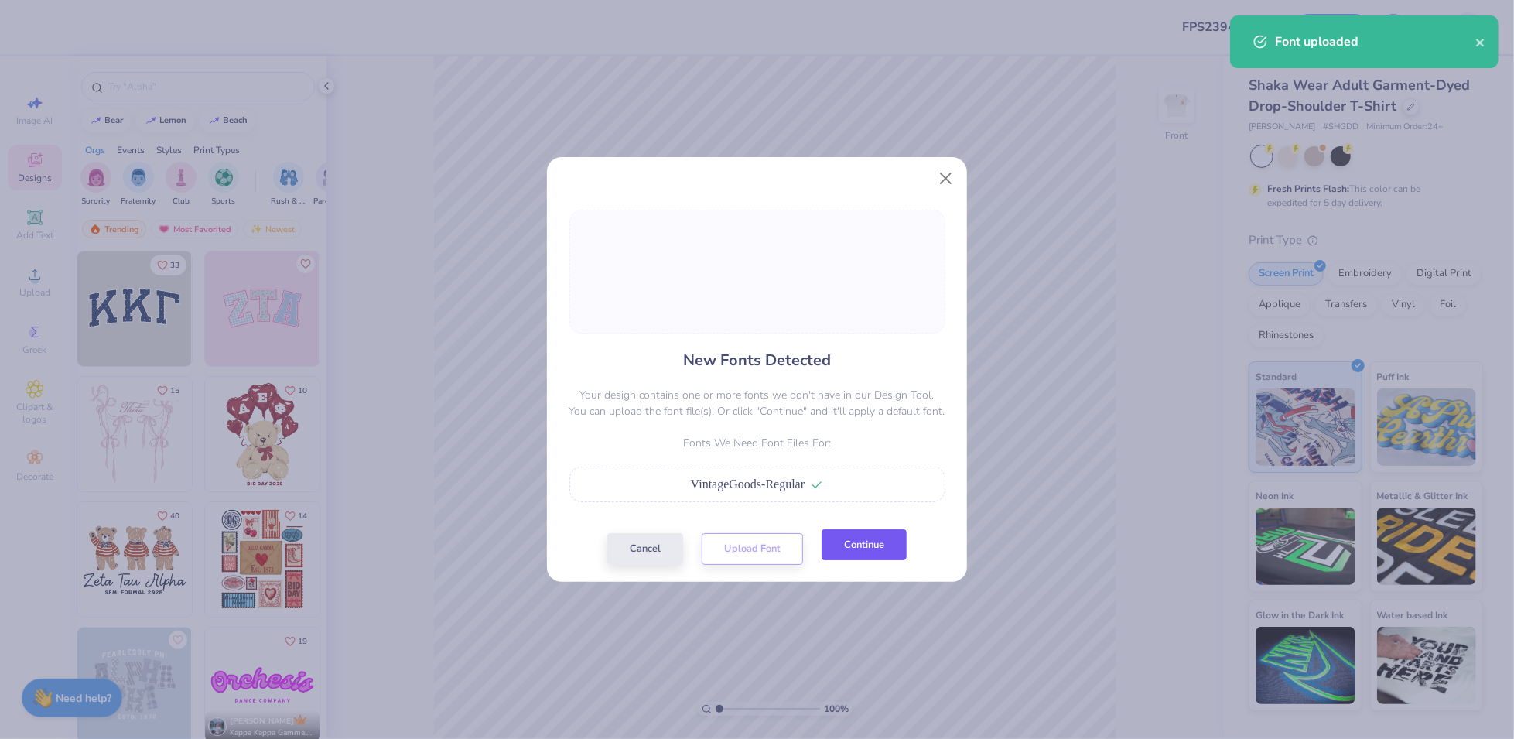
click at [866, 549] on button "Continue" at bounding box center [864, 545] width 85 height 32
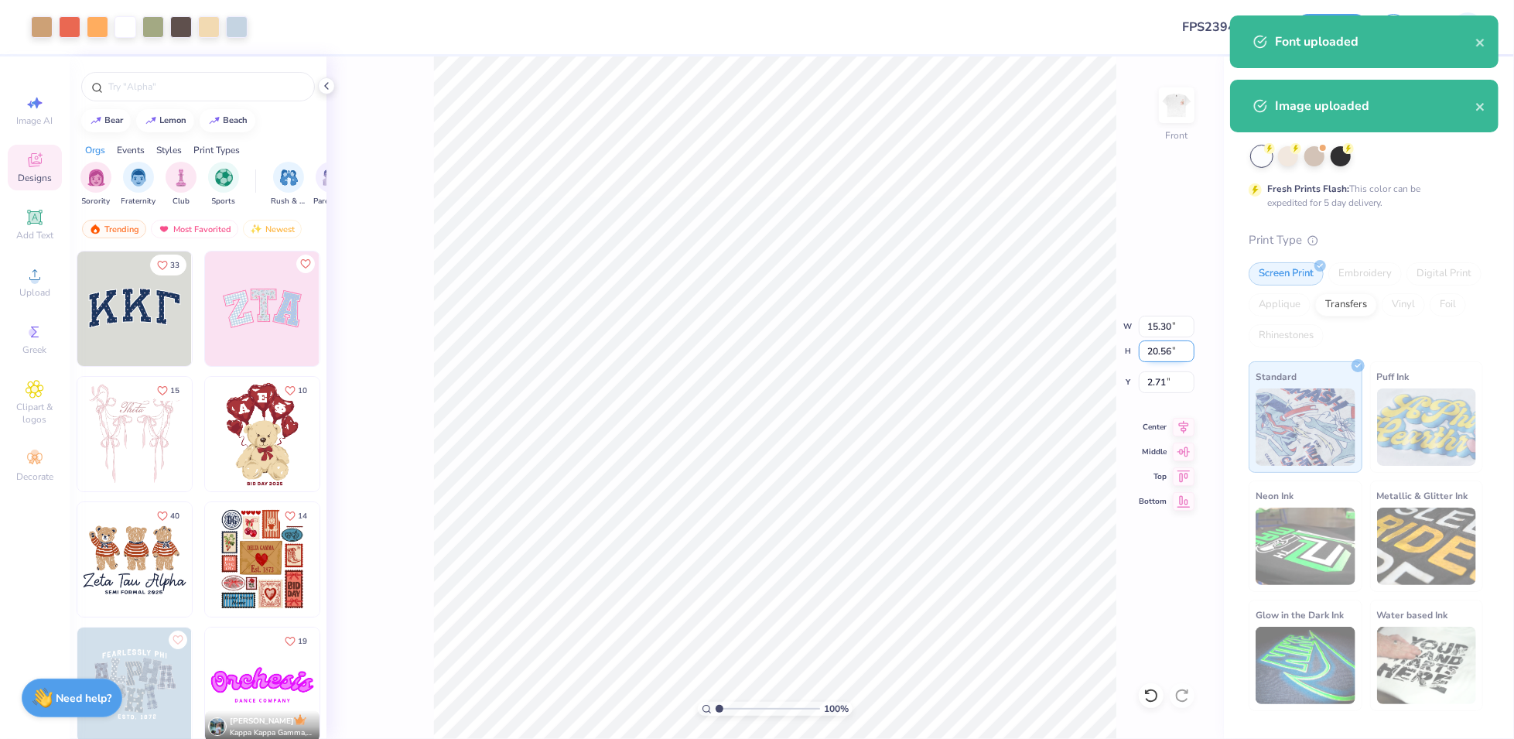
click at [1161, 347] on input "20.56" at bounding box center [1167, 351] width 56 height 22
type input "15"
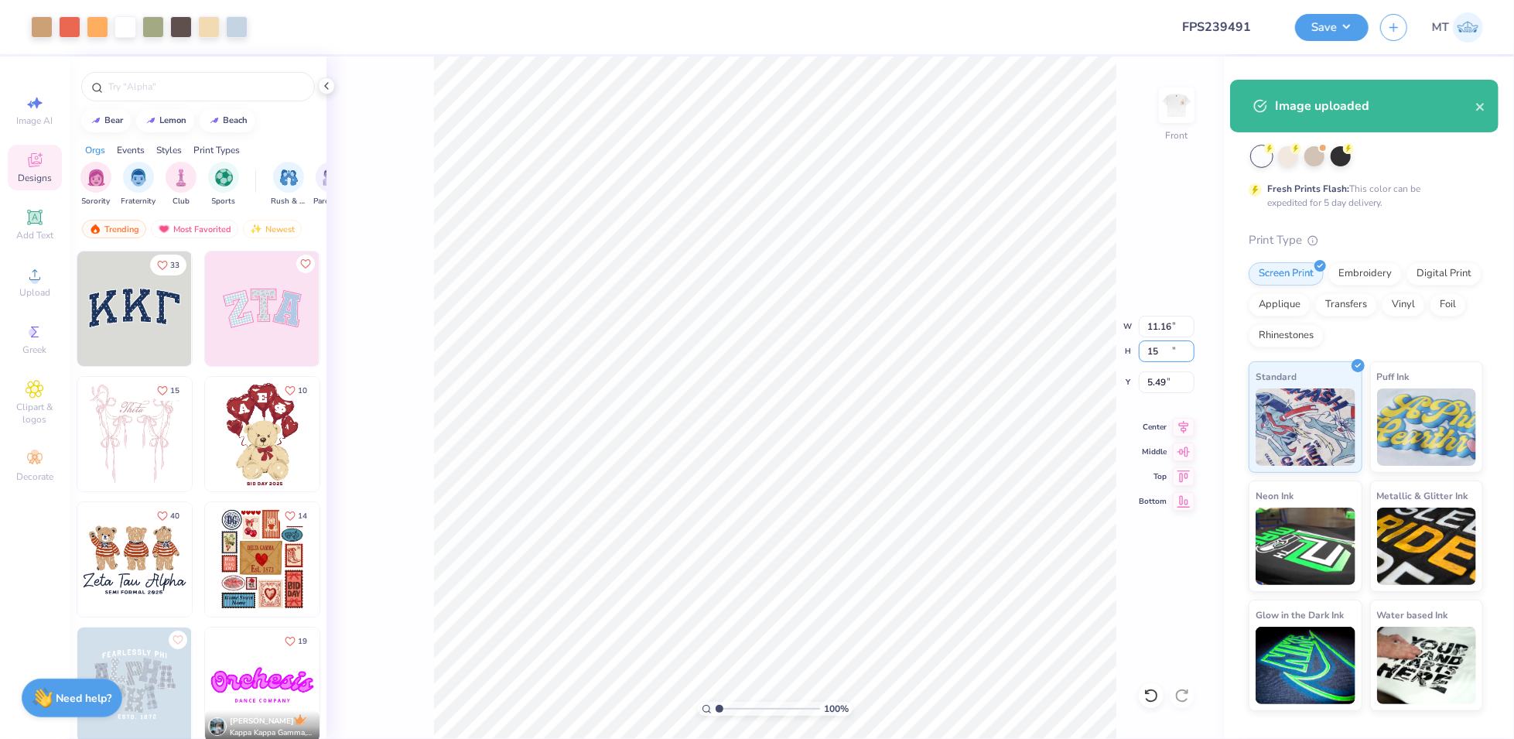
type input "11.16"
type input "15.00"
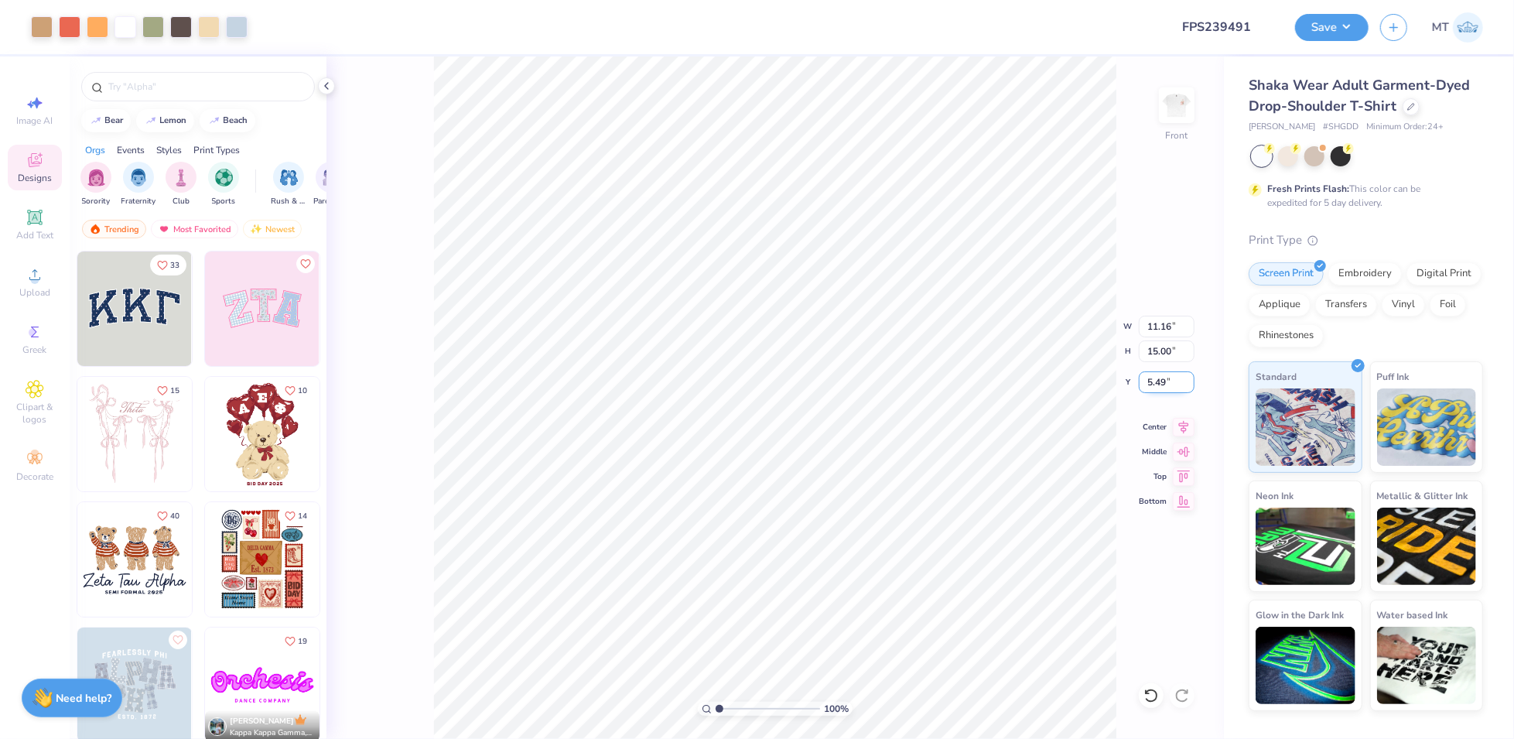
click at [1155, 384] on input "5.49" at bounding box center [1167, 382] width 56 height 22
click at [1156, 384] on input "5.49" at bounding box center [1167, 382] width 56 height 22
type input "3.00"
click at [1347, 36] on button "Save" at bounding box center [1332, 25] width 74 height 27
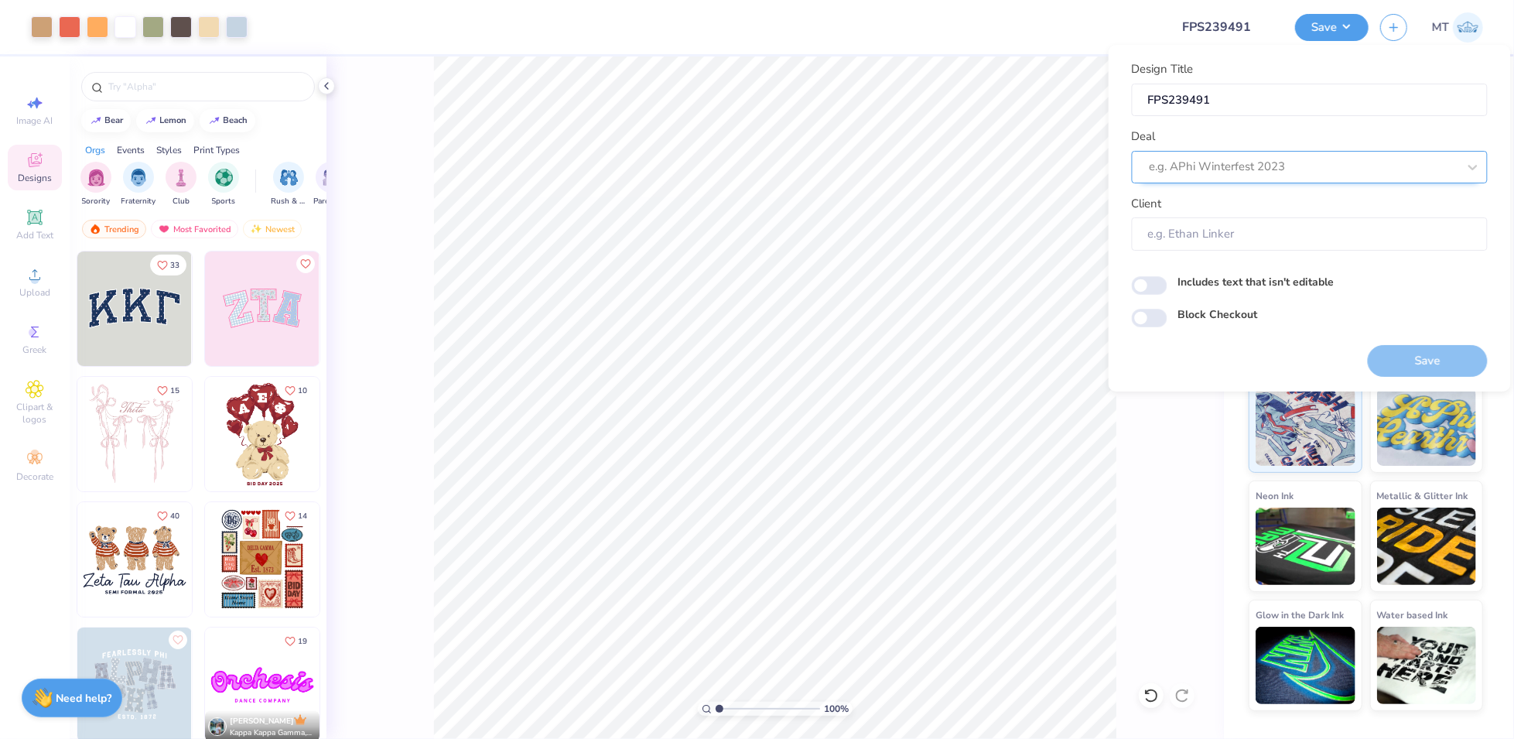
click at [1317, 164] on div at bounding box center [1304, 166] width 308 height 21
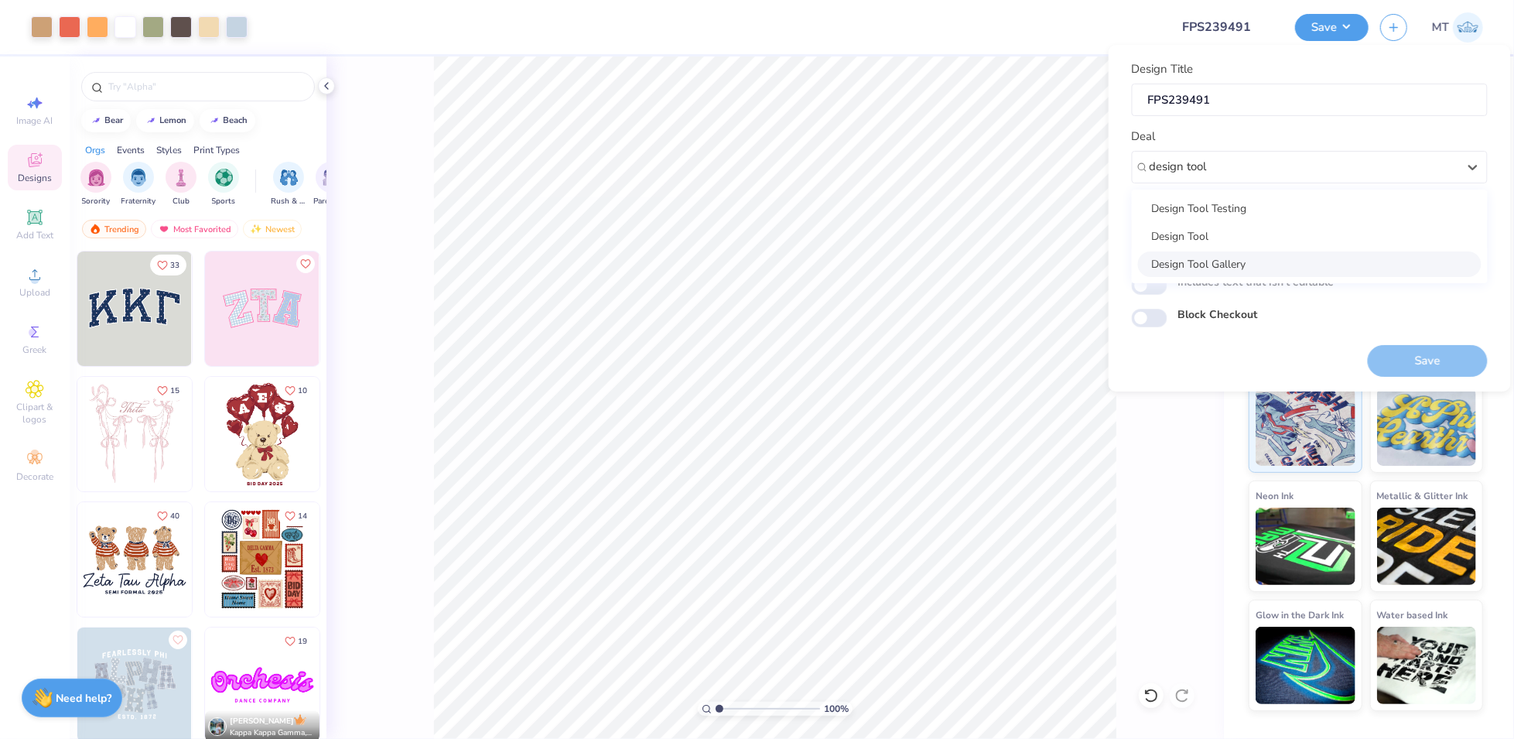
click at [1306, 265] on div "Design Tool Gallery" at bounding box center [1310, 264] width 344 height 26
type input "design tool"
type input "Design Tool Gallery User"
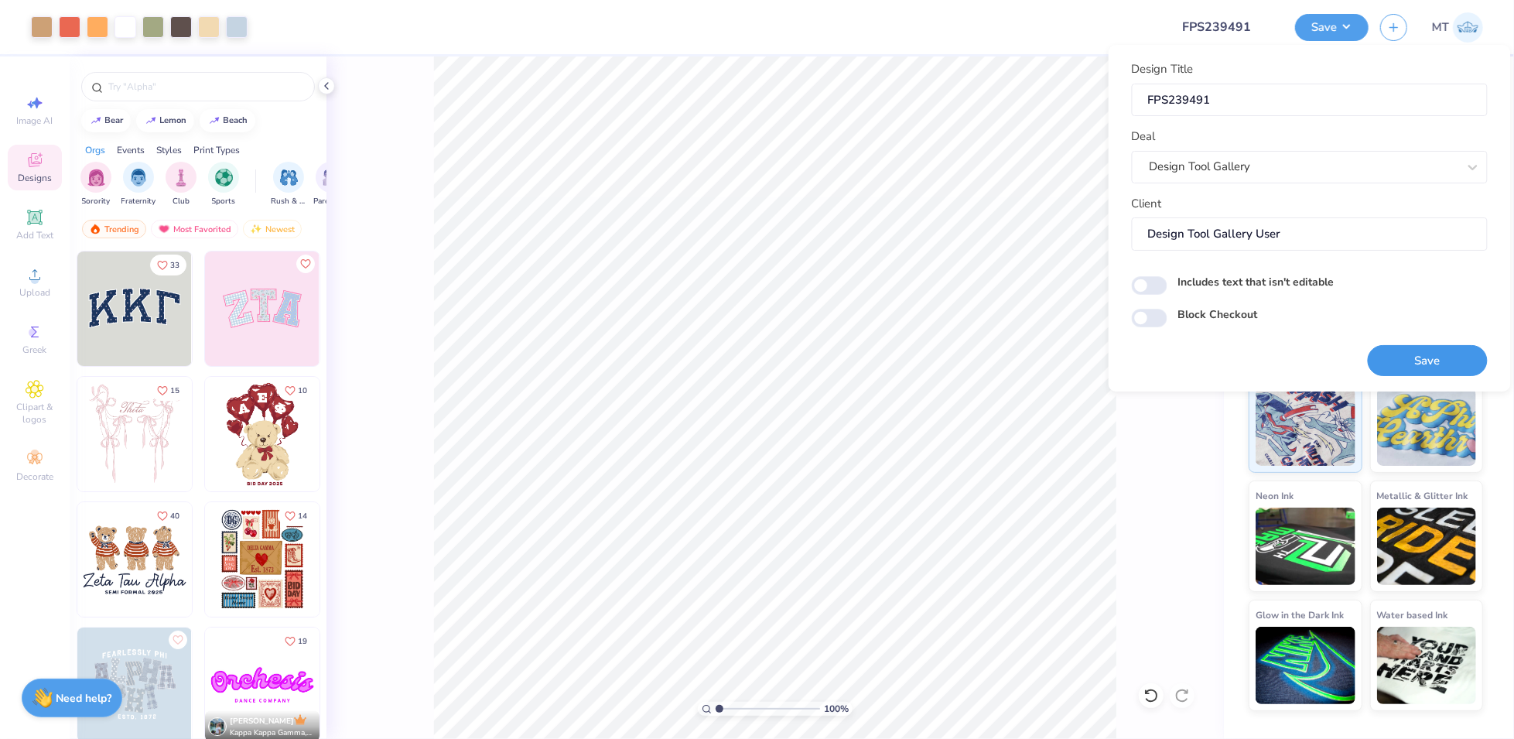
click at [1405, 355] on button "Save" at bounding box center [1428, 361] width 120 height 32
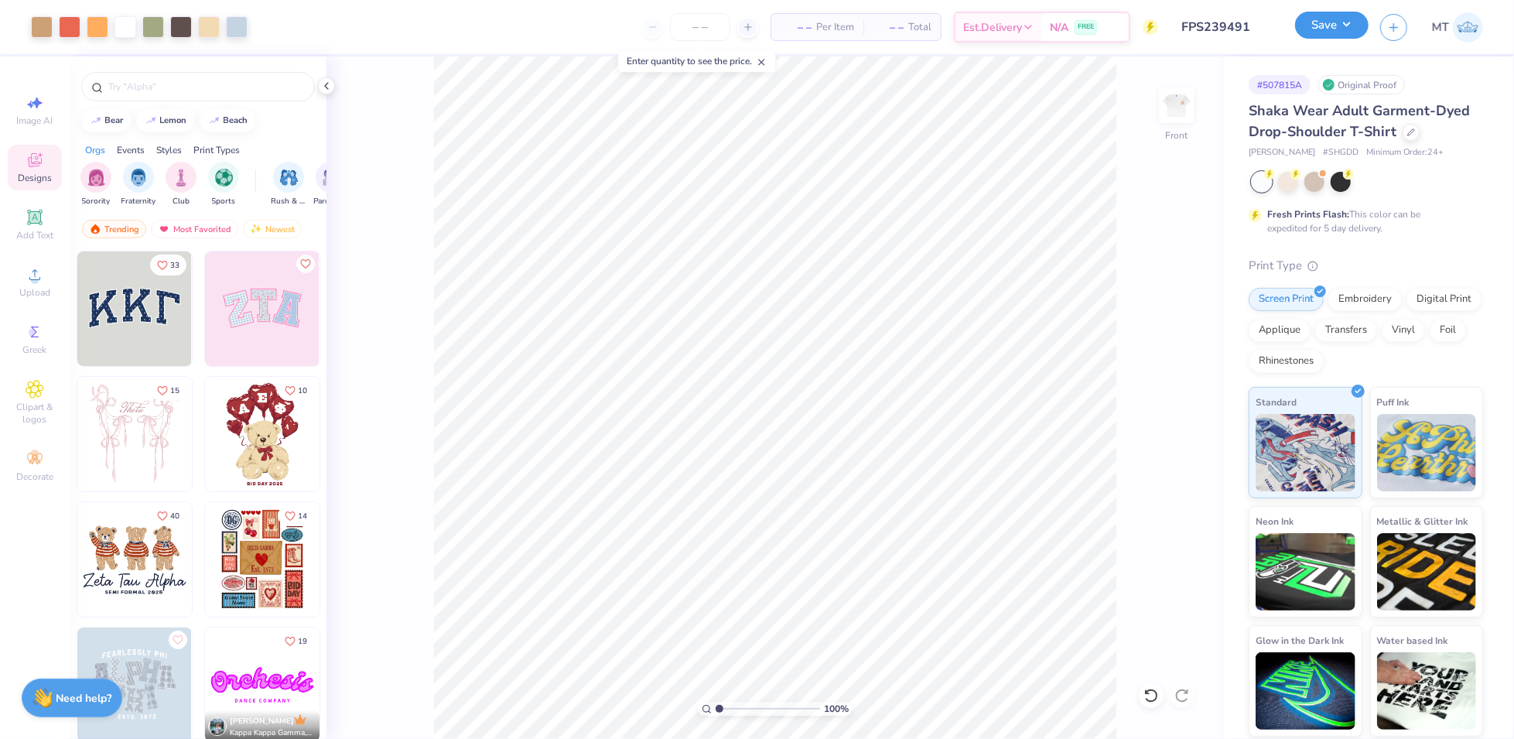
click at [1336, 34] on button "Save" at bounding box center [1332, 25] width 74 height 27
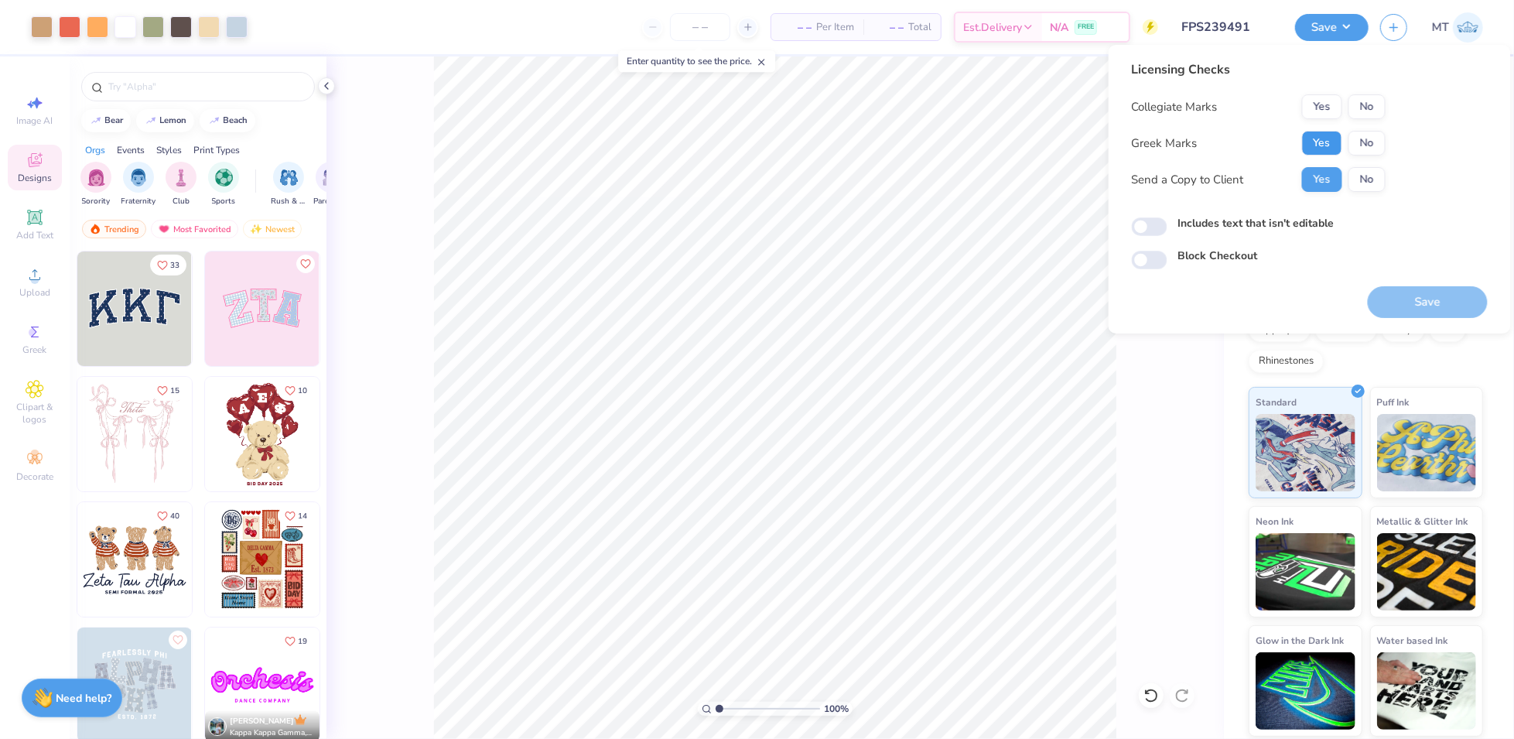
click at [1332, 141] on button "Yes" at bounding box center [1322, 143] width 40 height 25
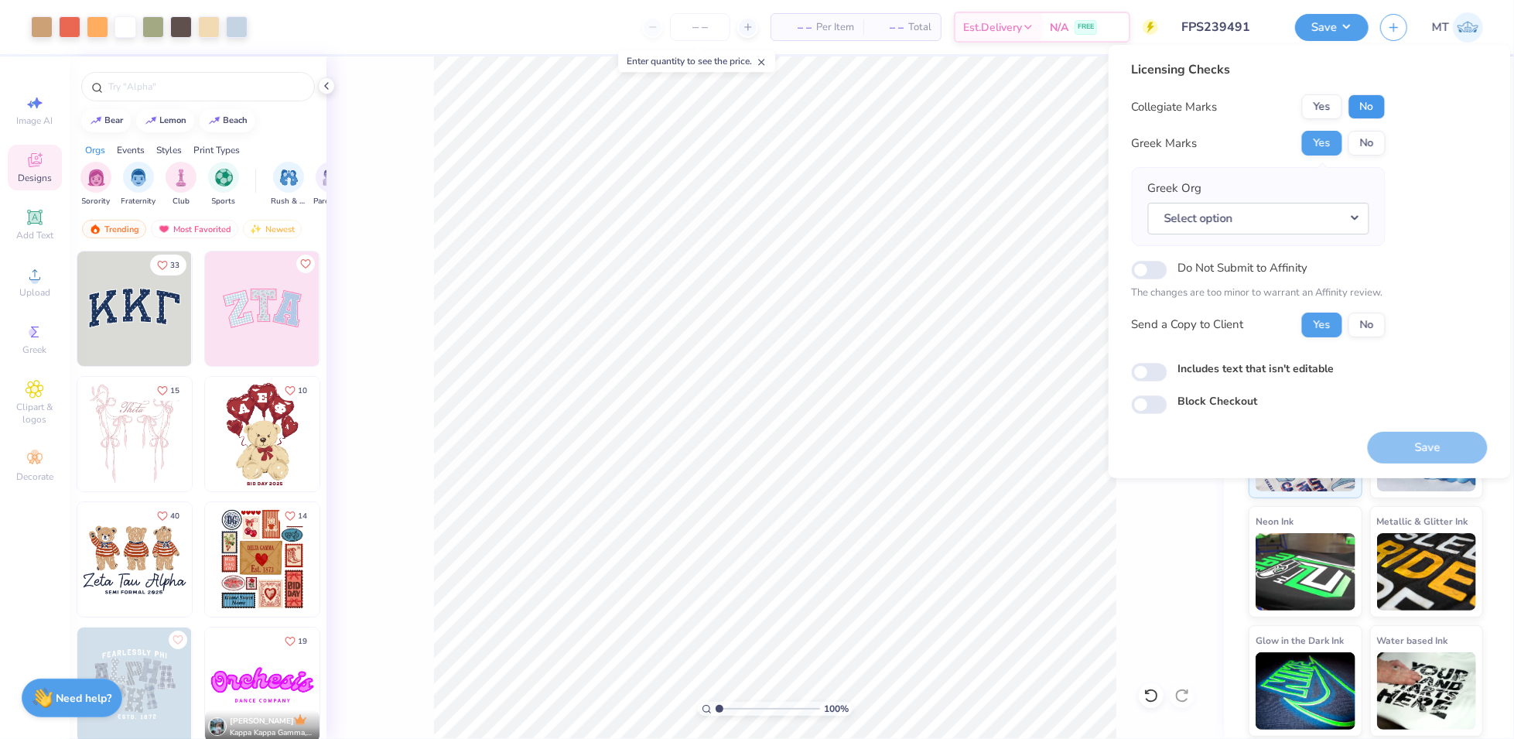
click at [1370, 109] on button "No" at bounding box center [1367, 106] width 37 height 25
click at [1314, 216] on button "Select option" at bounding box center [1258, 219] width 221 height 32
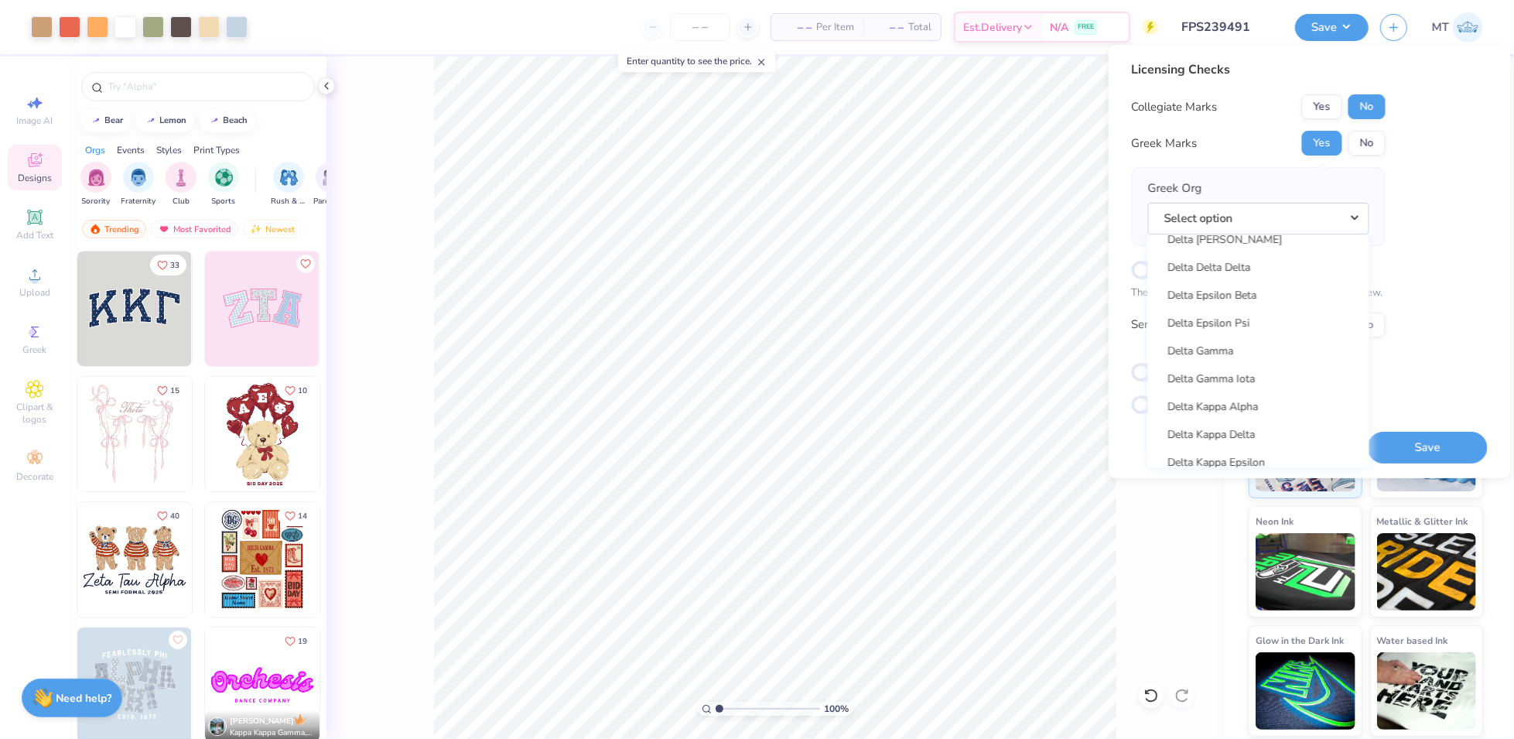
scroll to position [3450, 0]
click at [1239, 390] on link "Delta Gamma" at bounding box center [1258, 398] width 209 height 26
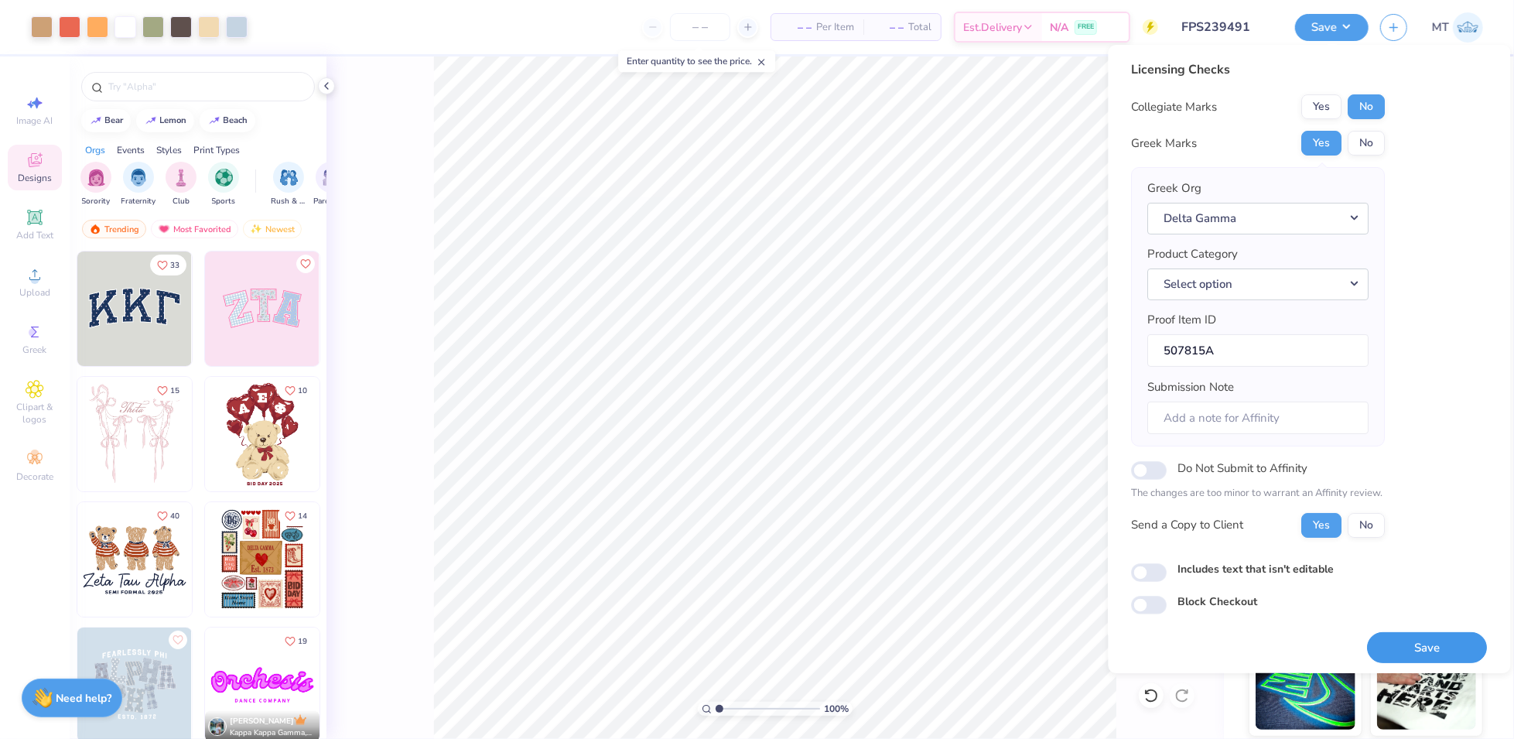
click at [1430, 644] on button "Save" at bounding box center [1428, 648] width 120 height 32
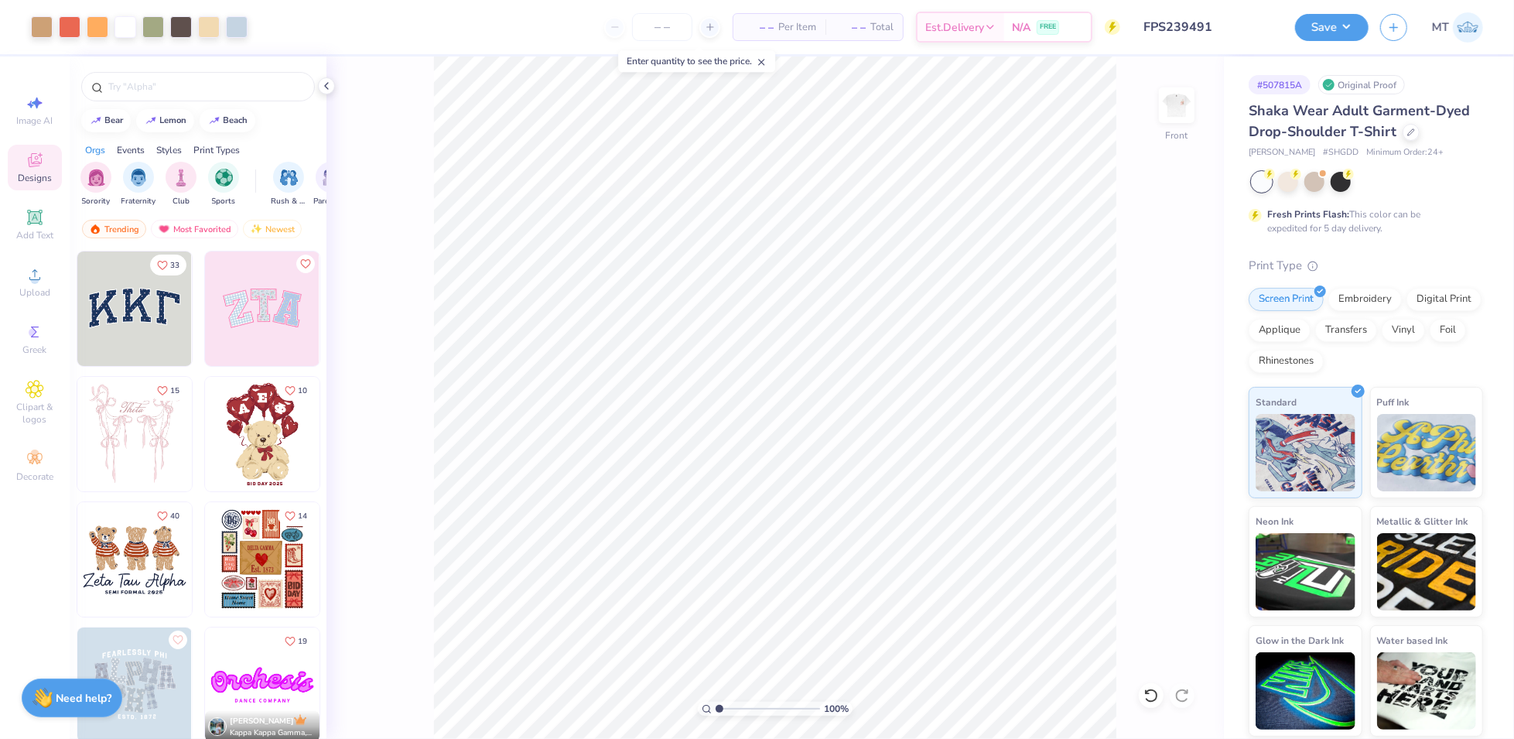
click at [1226, 17] on input "FPS239491" at bounding box center [1208, 27] width 152 height 31
